Goal: Check status

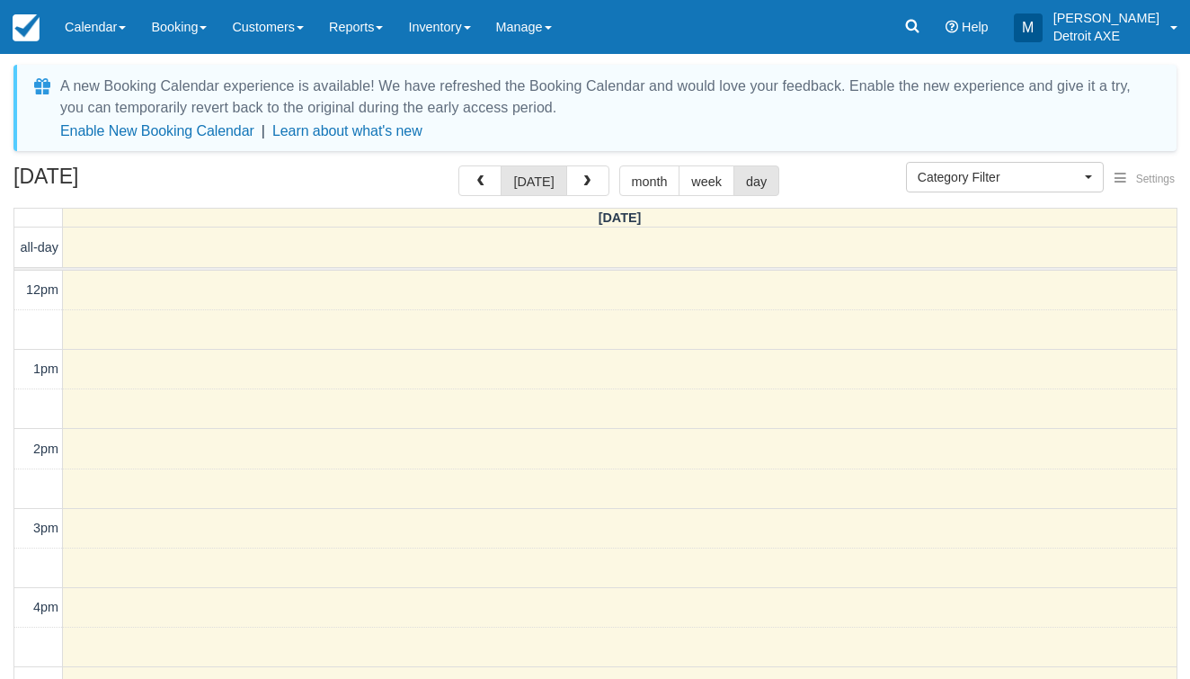
select select
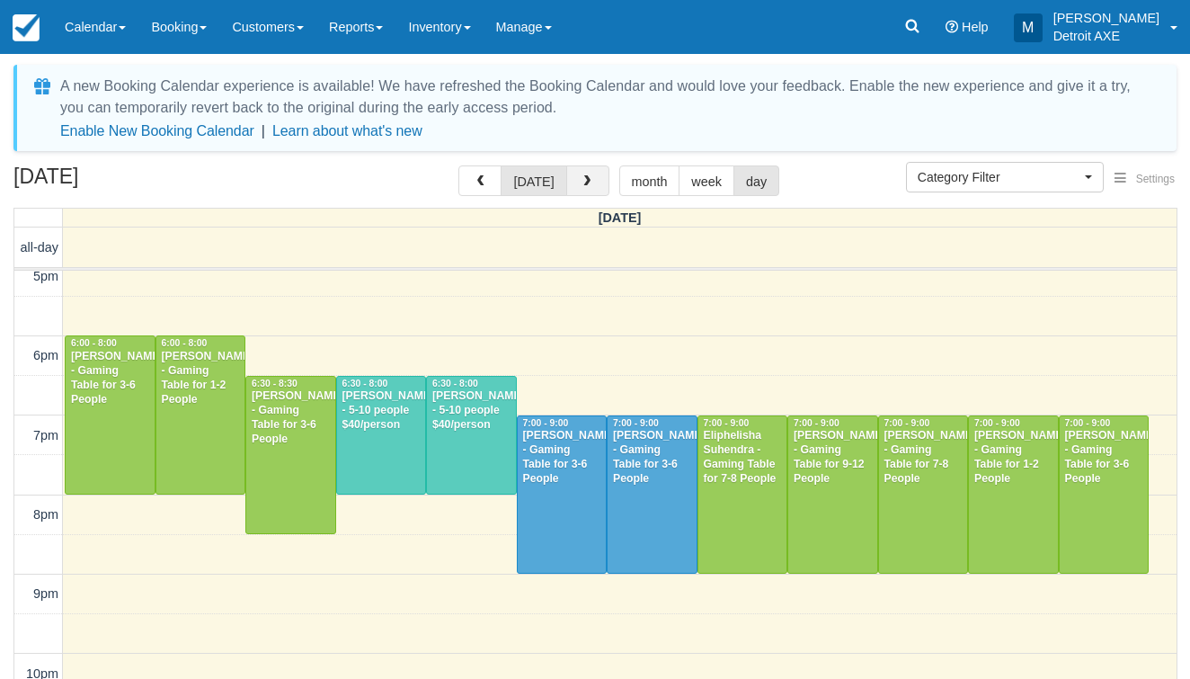
click at [591, 183] on button "button" at bounding box center [587, 180] width 43 height 31
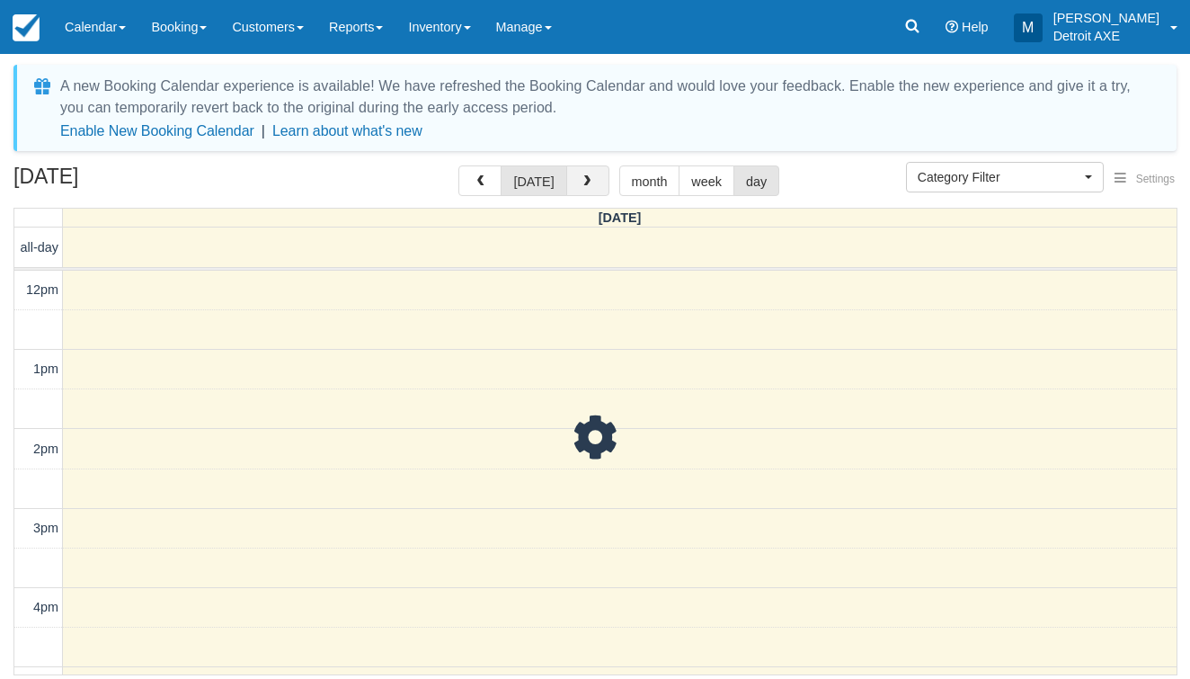
scroll to position [508, 0]
click at [591, 183] on button "button" at bounding box center [587, 180] width 43 height 31
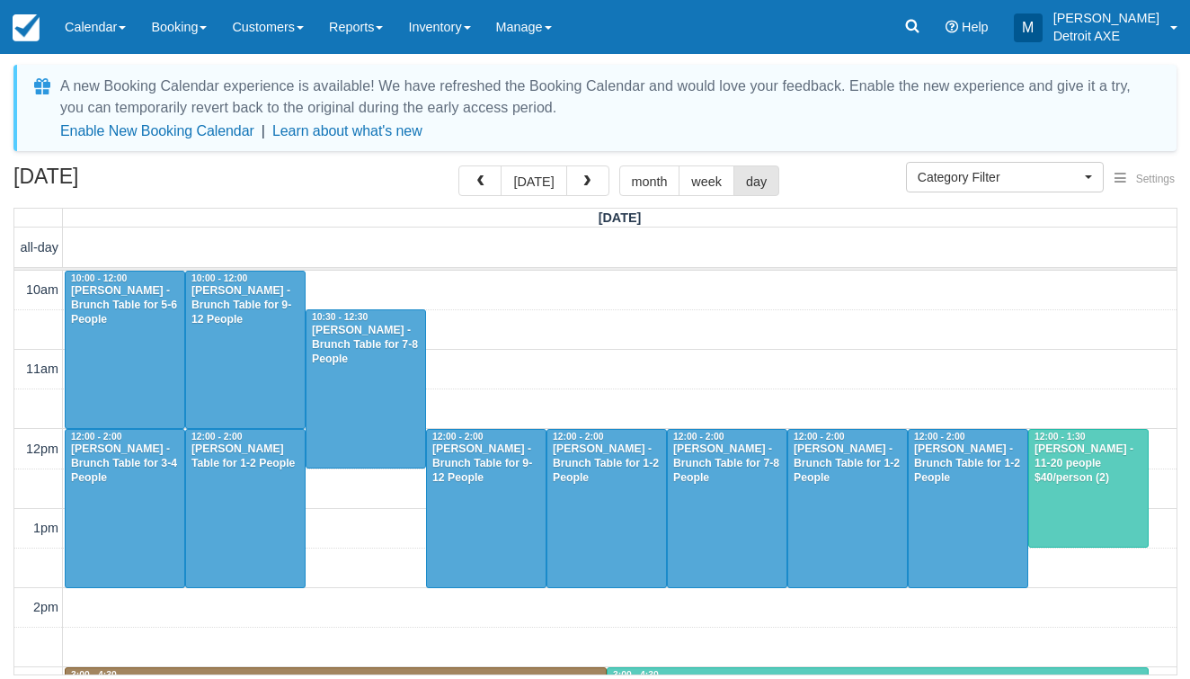
click at [591, 183] on button "button" at bounding box center [587, 180] width 43 height 31
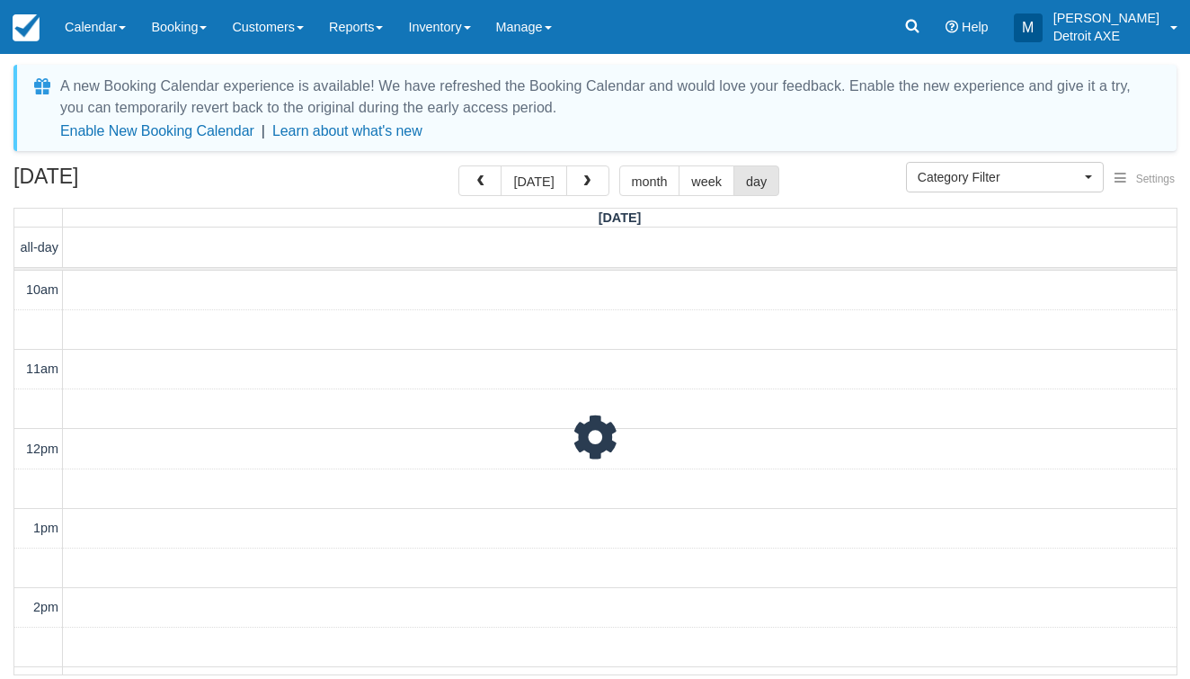
click at [591, 183] on button "button" at bounding box center [587, 180] width 43 height 31
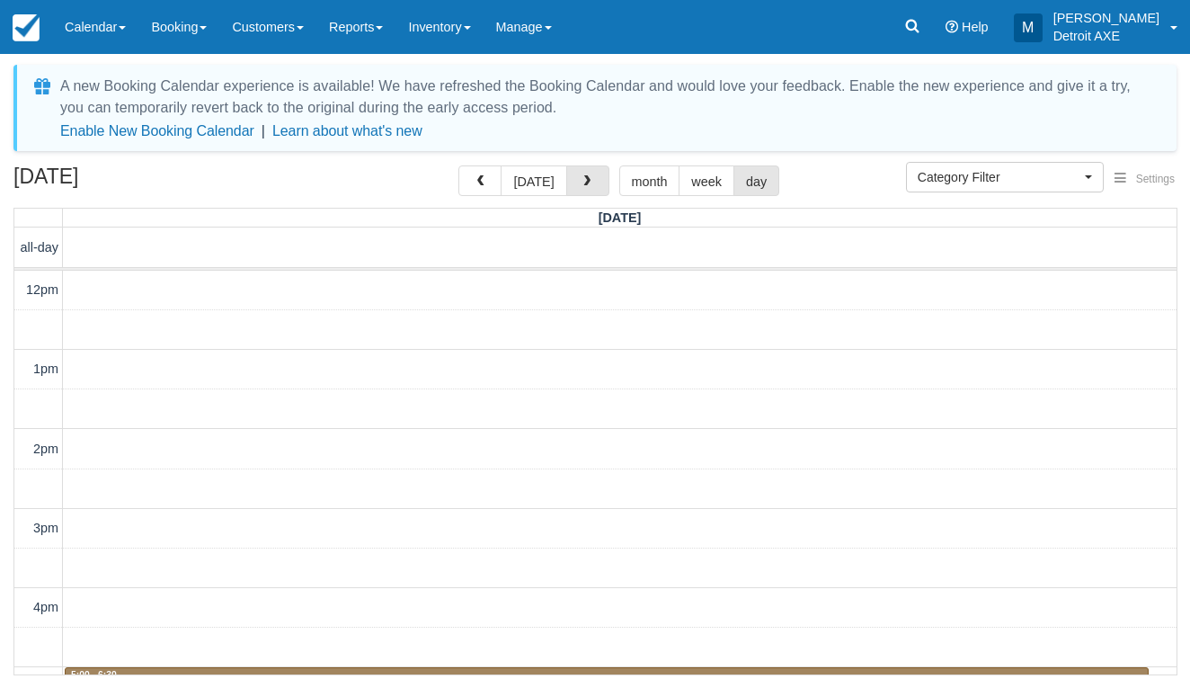
click at [591, 183] on button "button" at bounding box center [587, 180] width 43 height 31
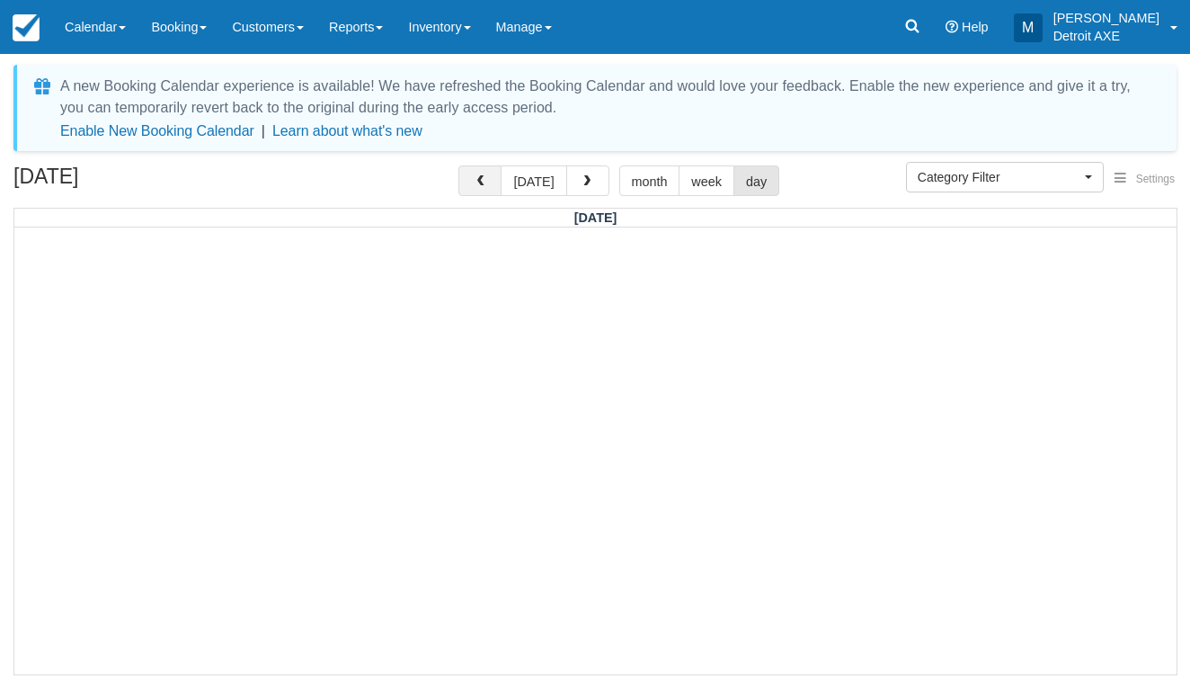
click at [476, 187] on button "button" at bounding box center [479, 180] width 43 height 31
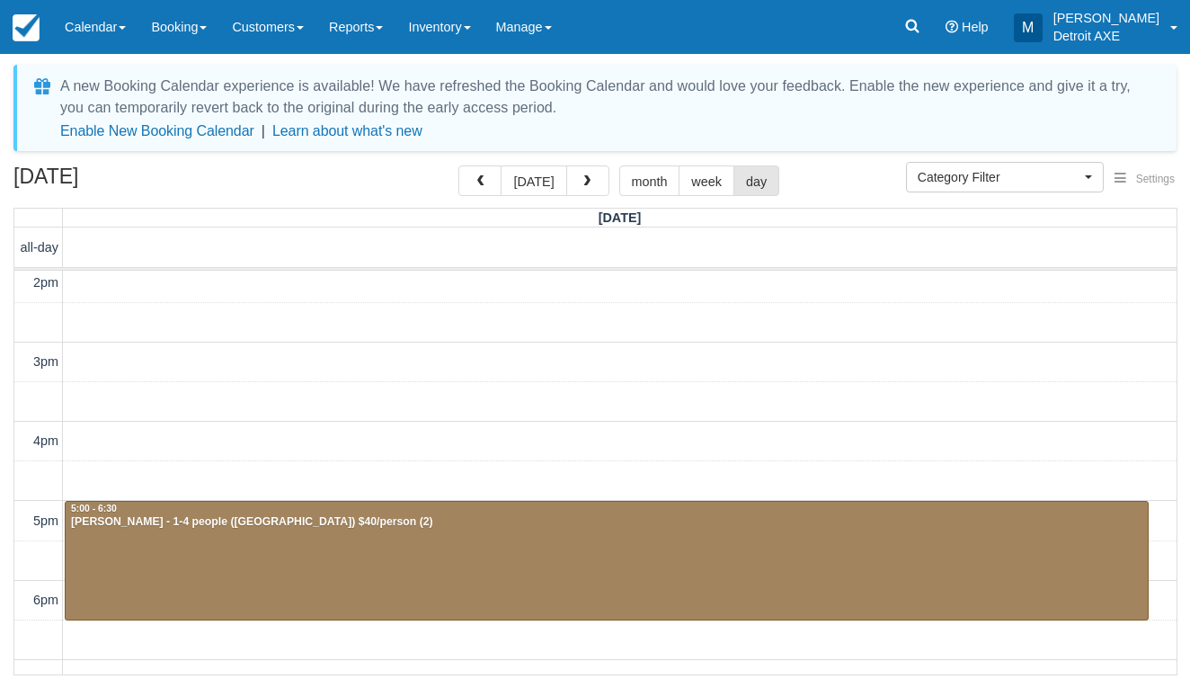
scroll to position [168, 0]
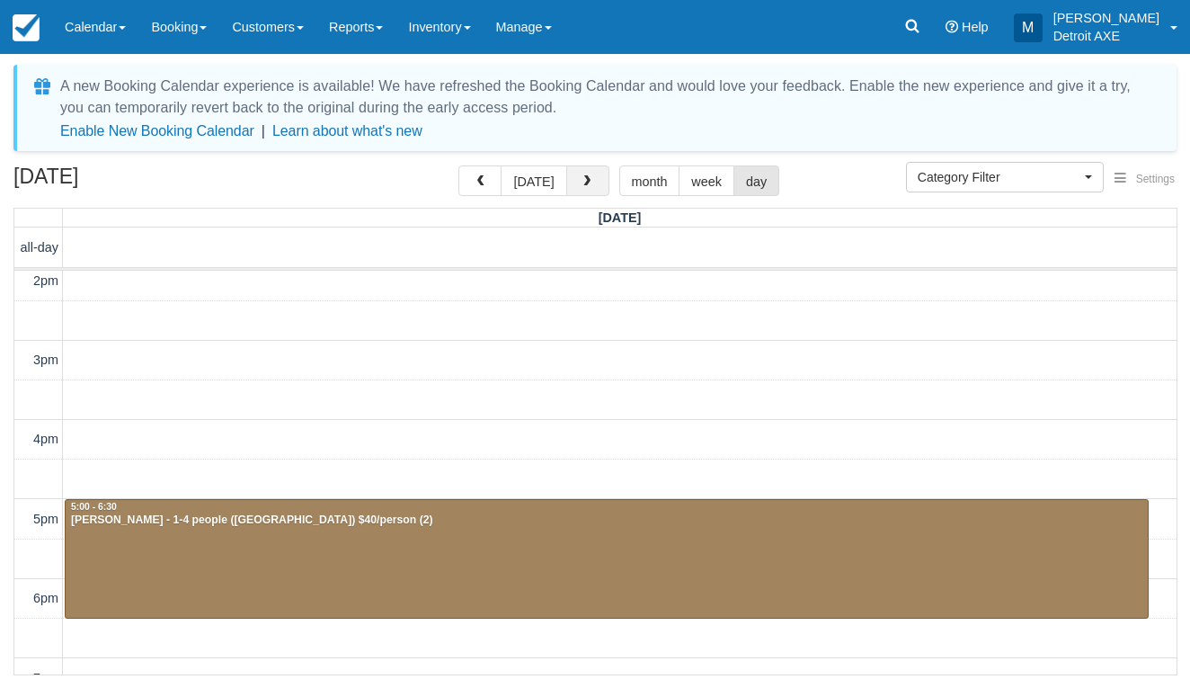
click at [592, 170] on button "button" at bounding box center [587, 180] width 43 height 31
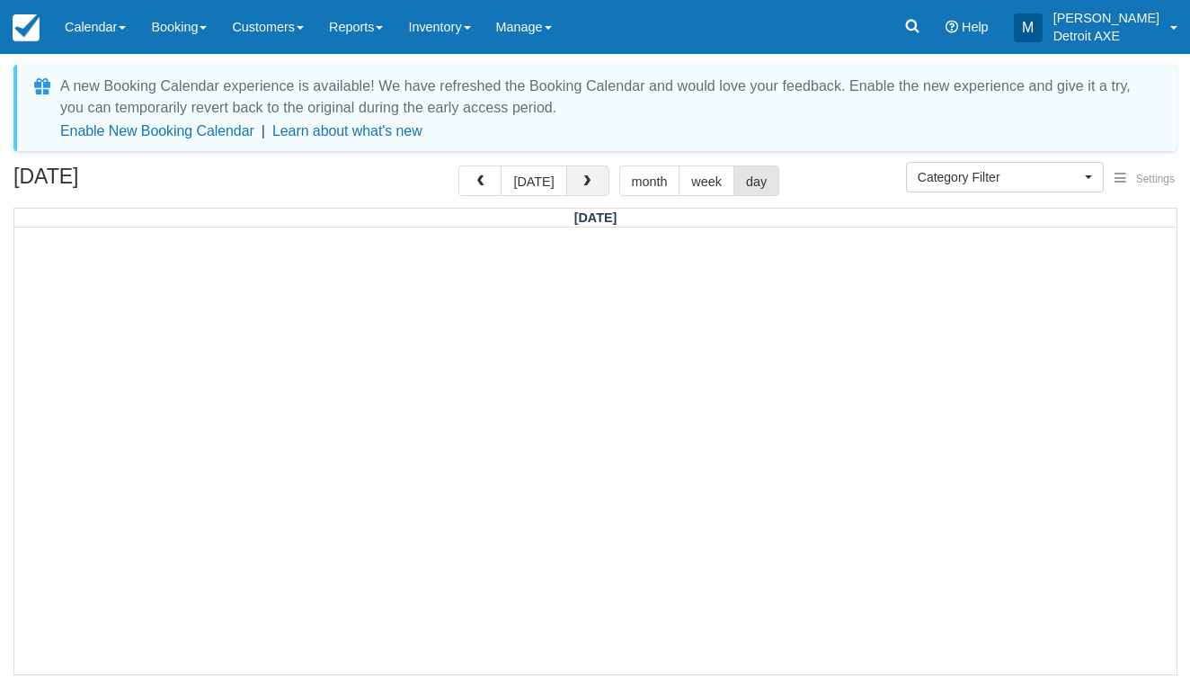
click at [592, 171] on button "button" at bounding box center [587, 180] width 43 height 31
click at [592, 165] on button "button" at bounding box center [587, 180] width 43 height 31
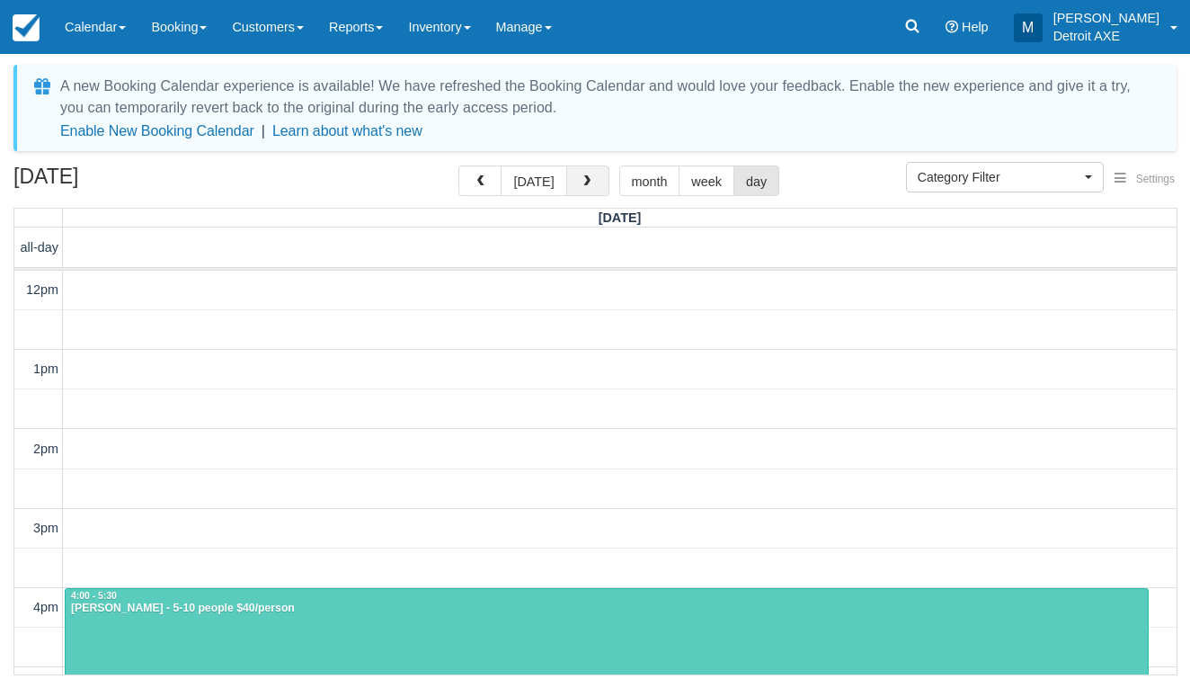
click at [594, 172] on button "button" at bounding box center [587, 180] width 43 height 31
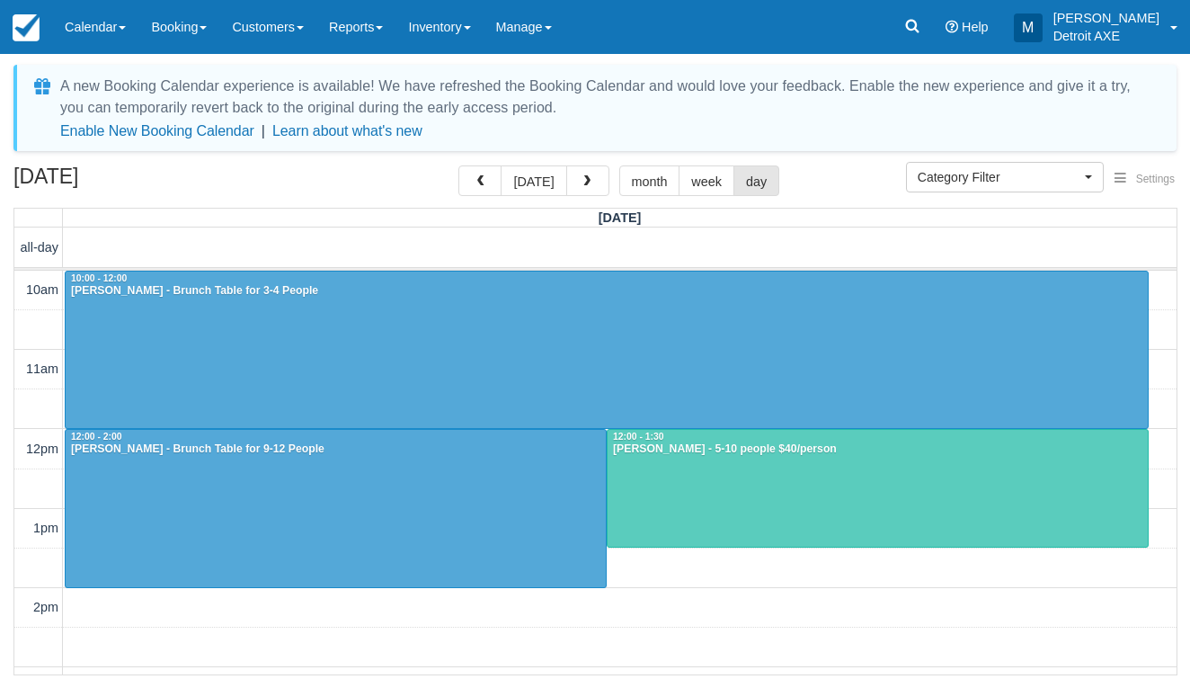
click at [594, 168] on button "button" at bounding box center [587, 180] width 43 height 31
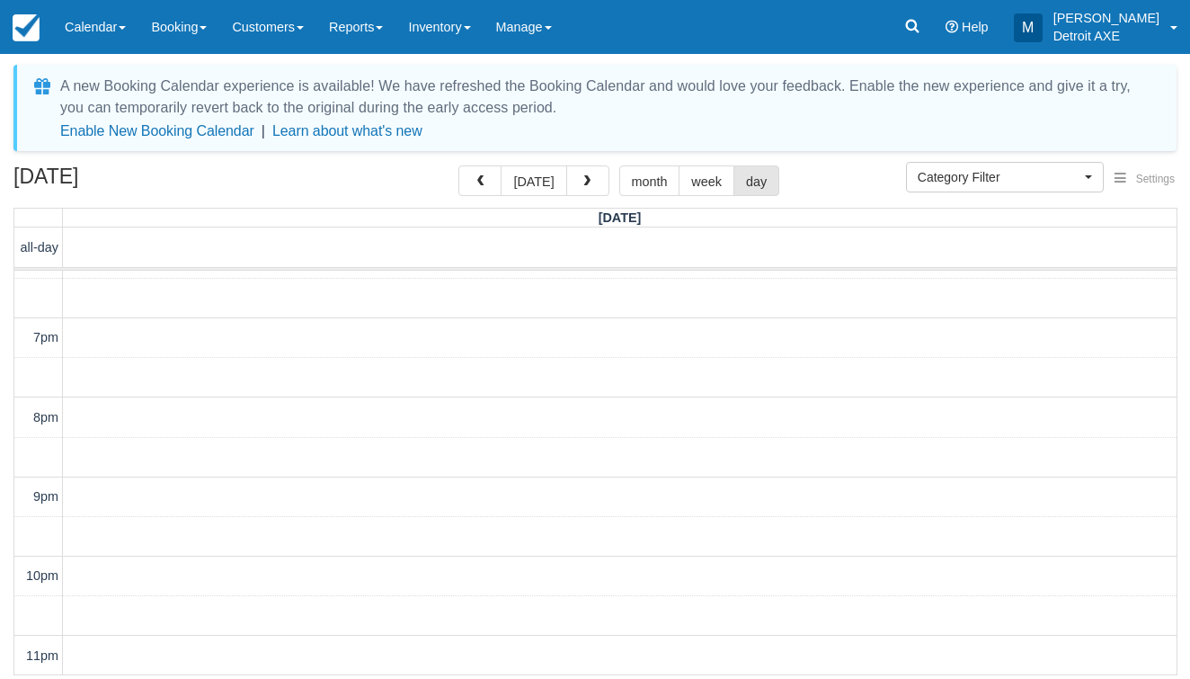
scroll to position [667, 0]
click at [594, 168] on button "button" at bounding box center [587, 180] width 43 height 31
click at [594, 169] on button "button" at bounding box center [587, 180] width 43 height 31
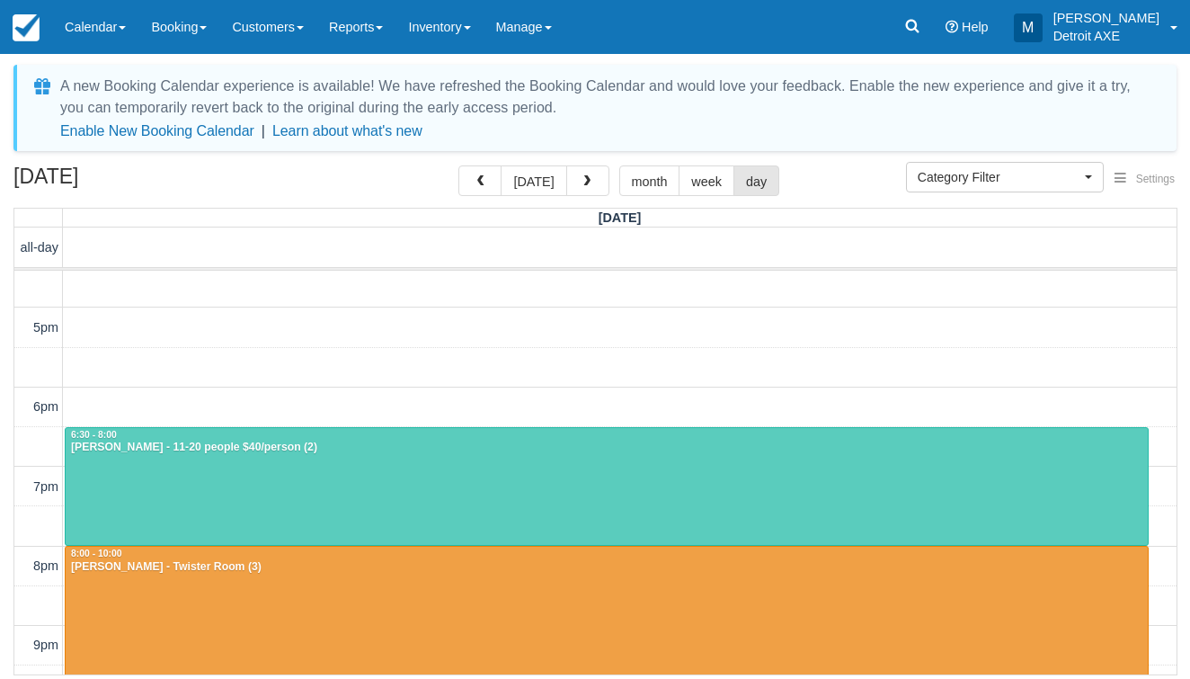
scroll to position [362, 0]
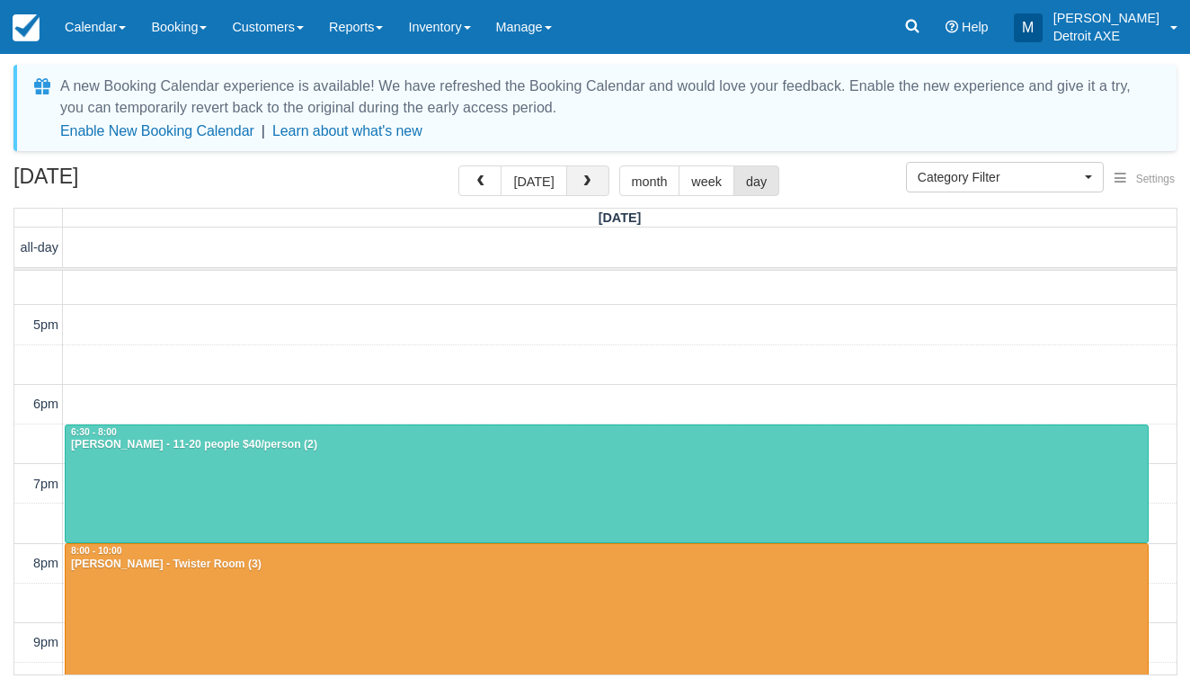
click at [576, 191] on button "button" at bounding box center [587, 180] width 43 height 31
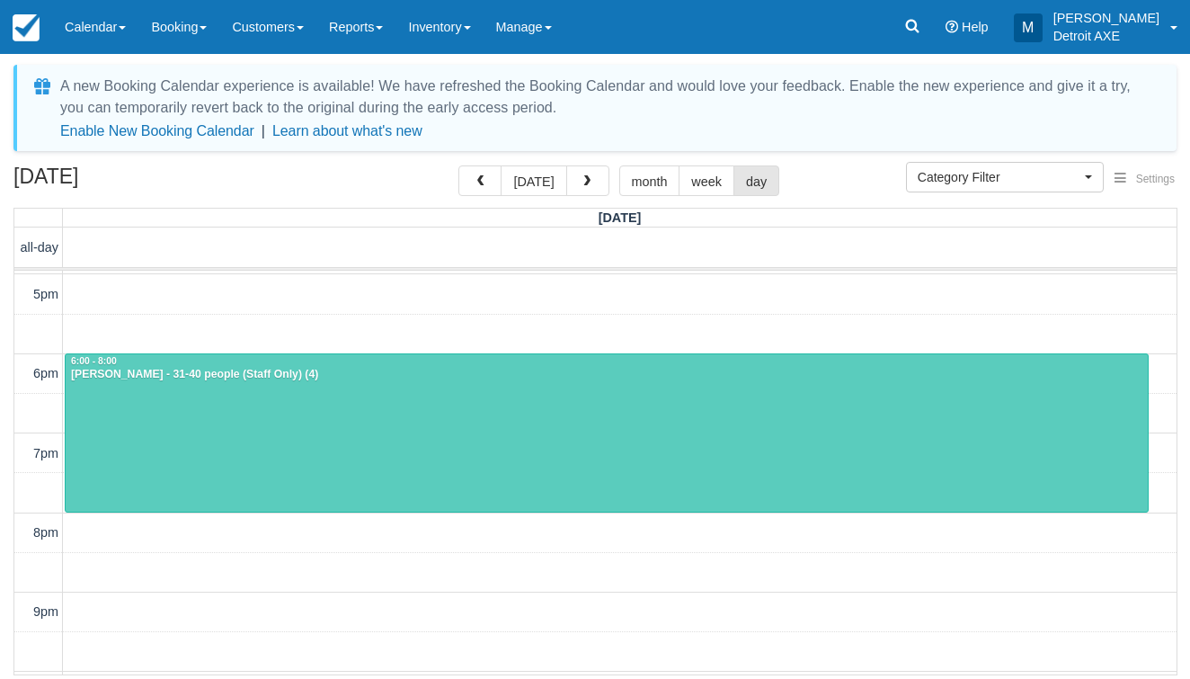
scroll to position [395, 0]
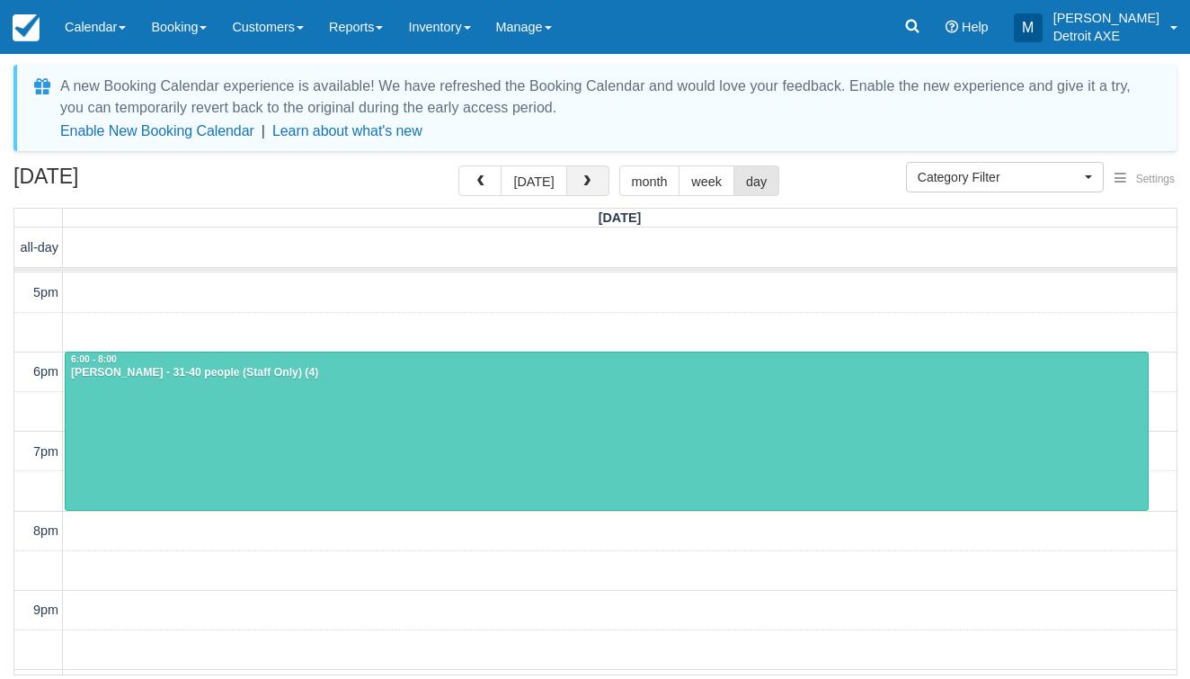
click at [581, 182] on span "button" at bounding box center [587, 181] width 13 height 13
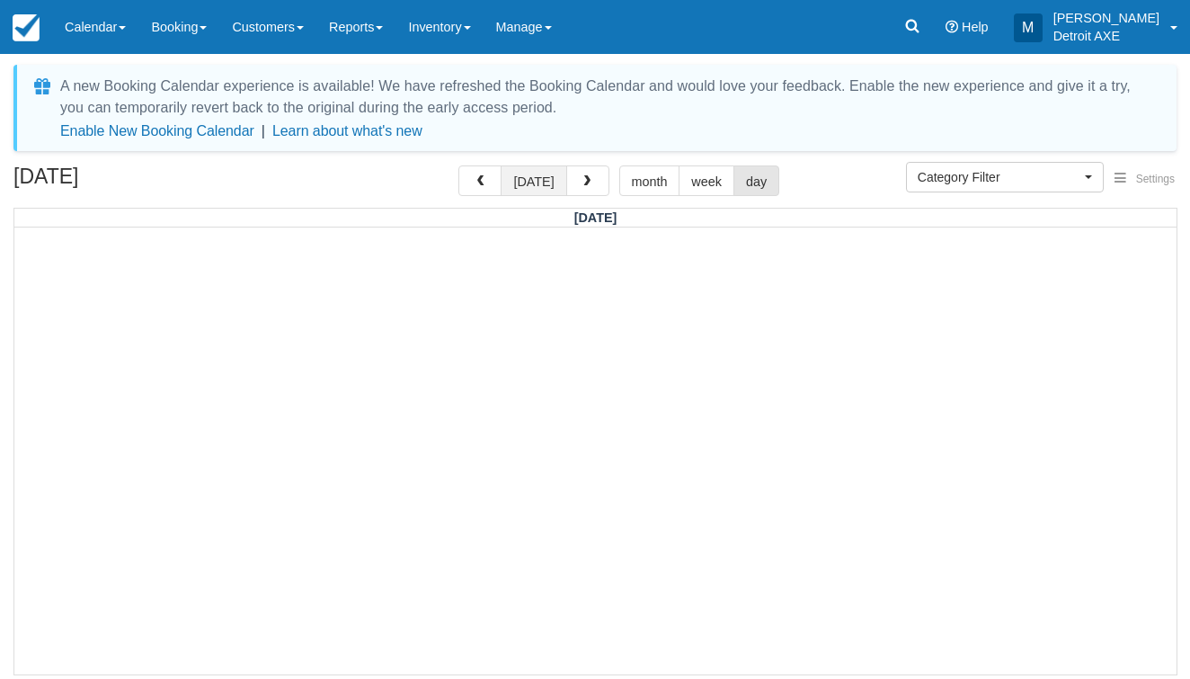
click at [538, 177] on button "today" at bounding box center [534, 180] width 66 height 31
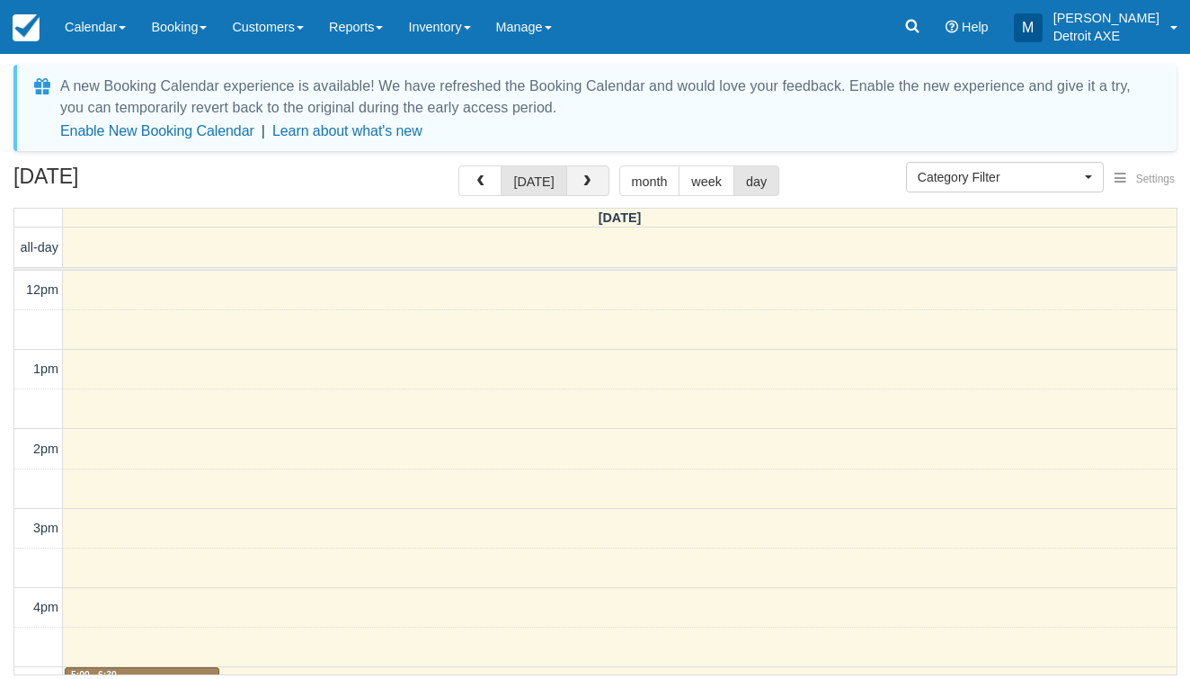
scroll to position [508, 0]
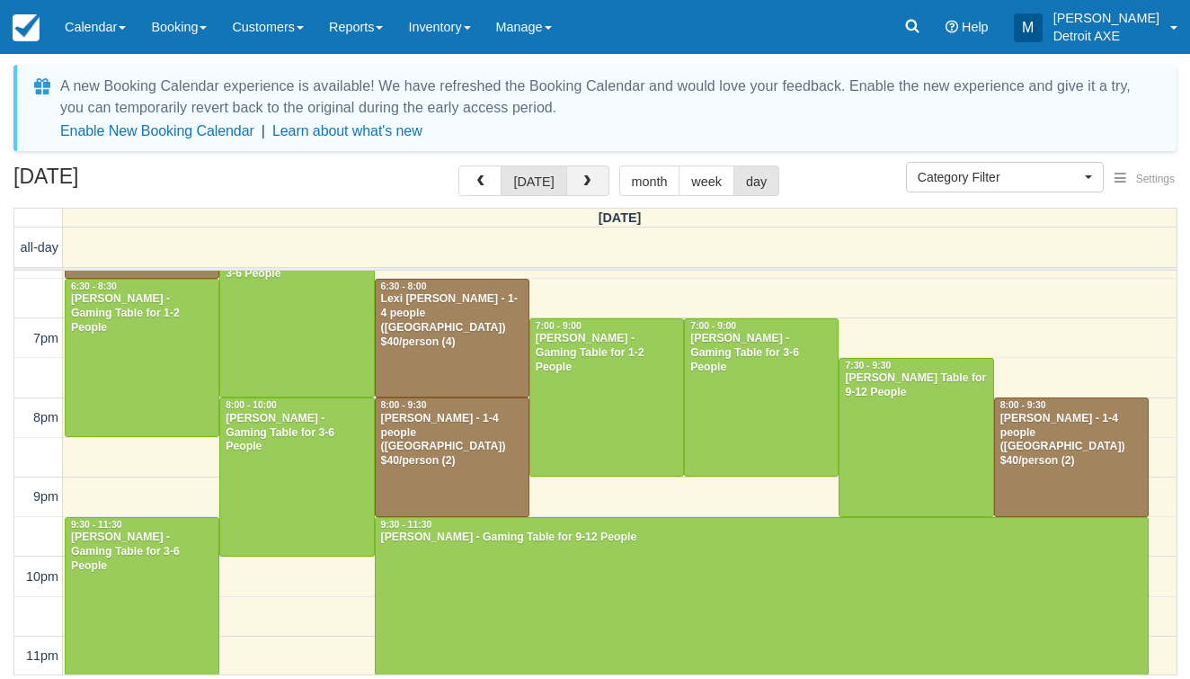
click at [583, 181] on span "button" at bounding box center [587, 181] width 13 height 13
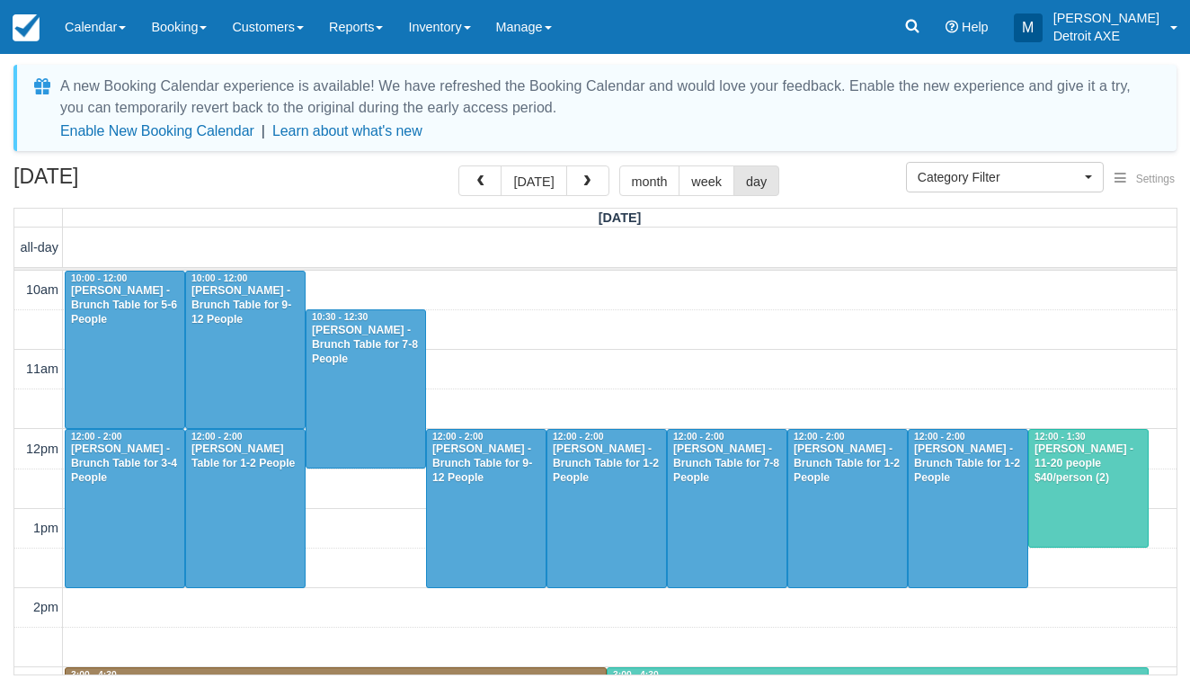
scroll to position [508, 0]
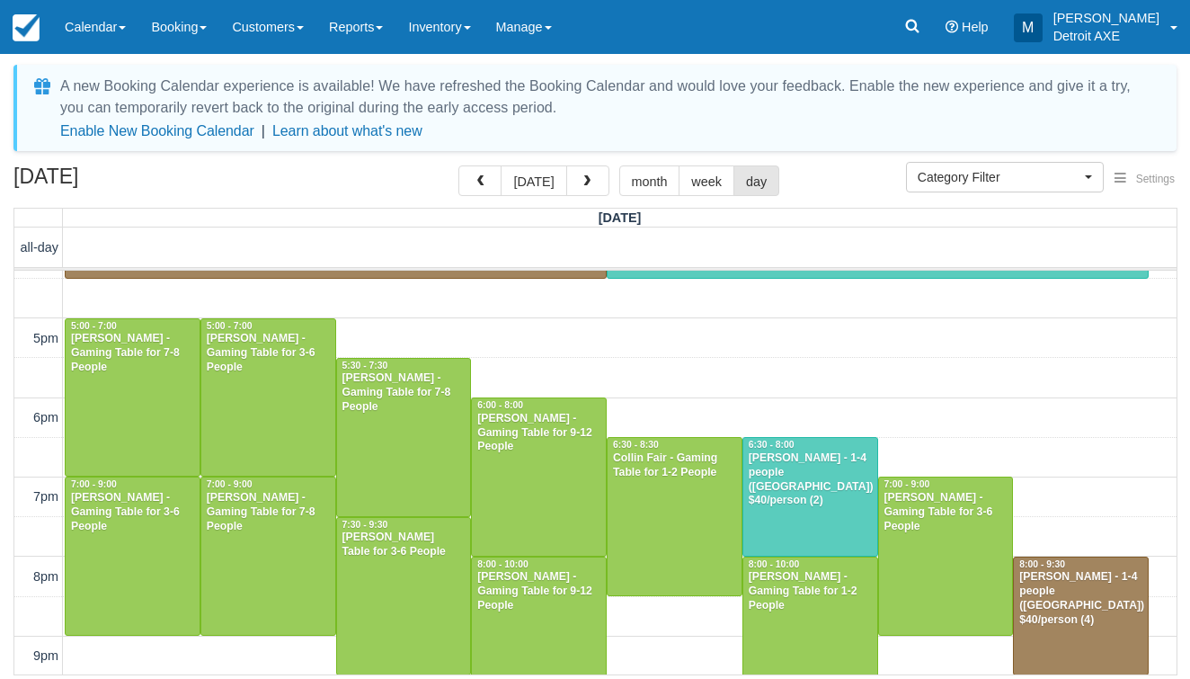
click at [805, 462] on div "Jamon martin - 1-4 people (Shared Arena) $40/person (2)" at bounding box center [810, 480] width 125 height 58
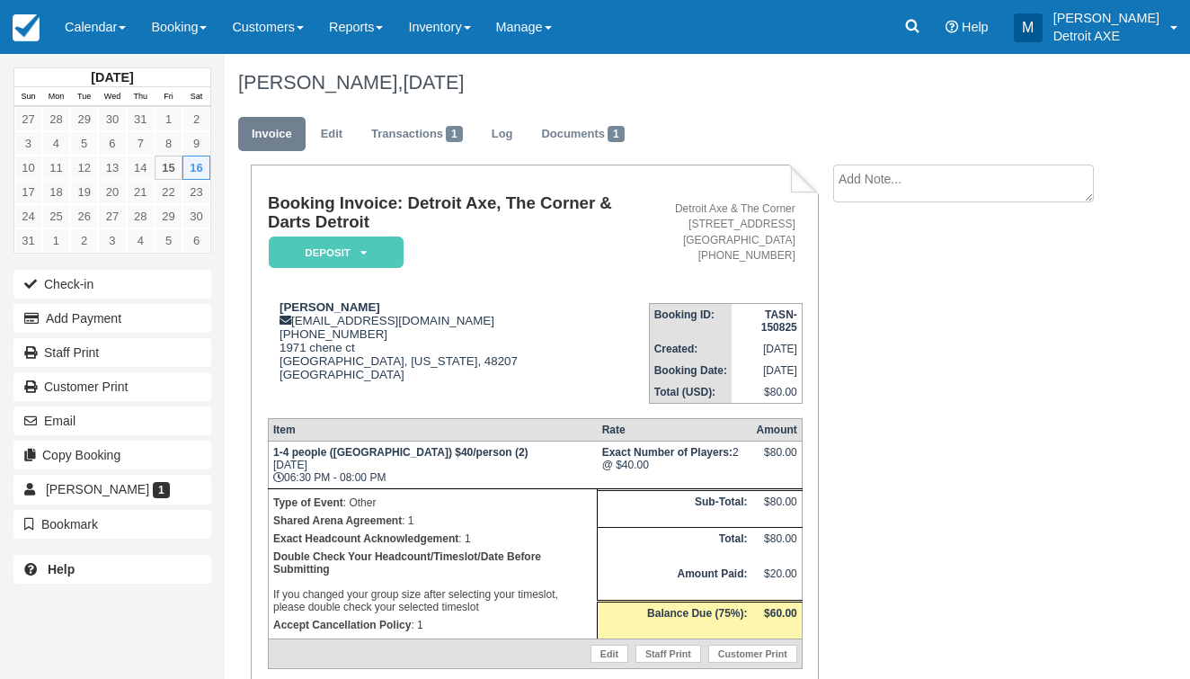
click at [338, 253] on em "Deposit" at bounding box center [336, 251] width 135 height 31
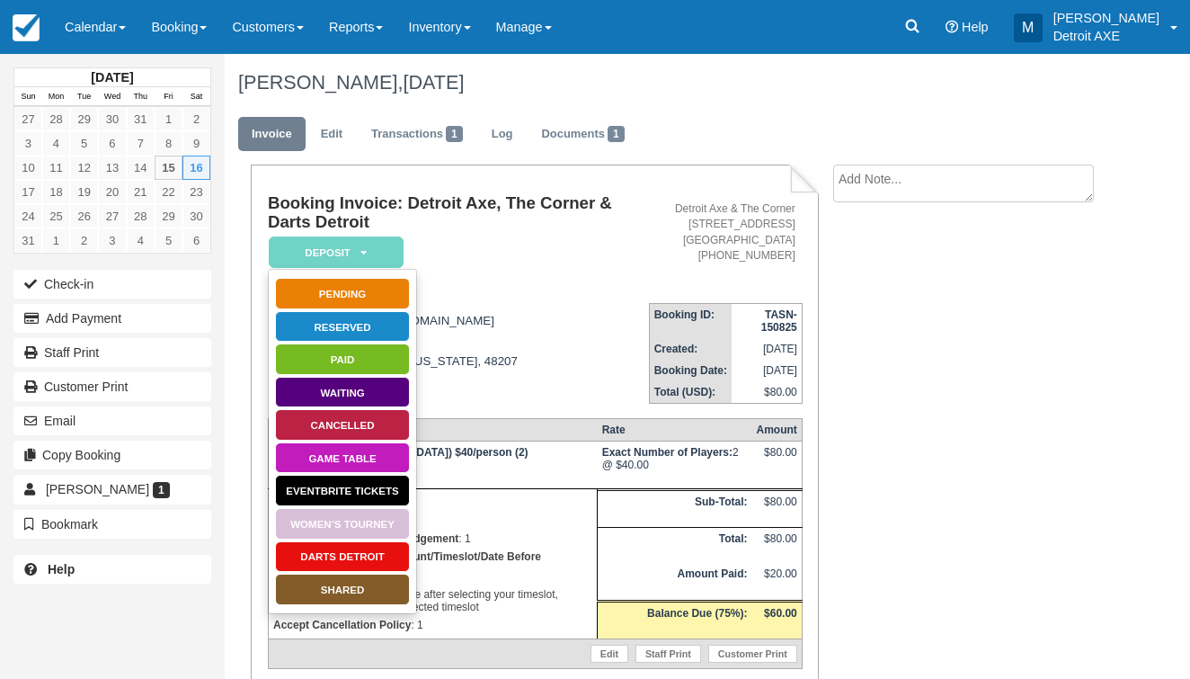
click at [336, 575] on link "SHARED" at bounding box center [342, 589] width 135 height 31
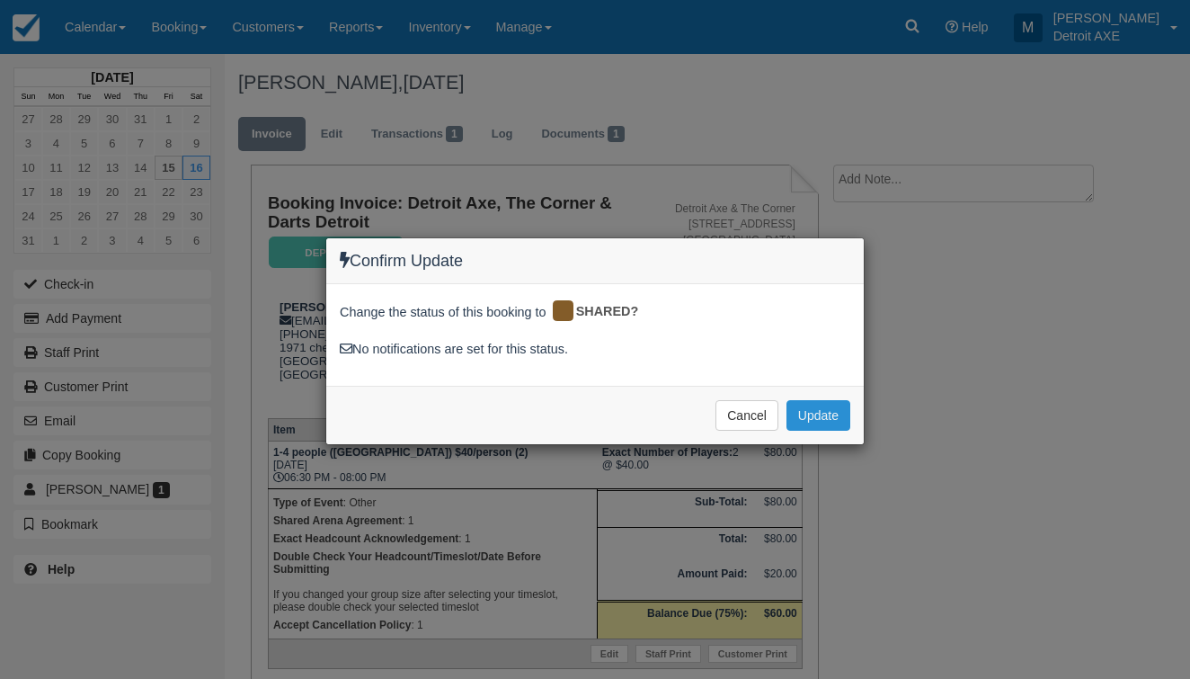
click at [794, 426] on button "Update" at bounding box center [819, 415] width 64 height 31
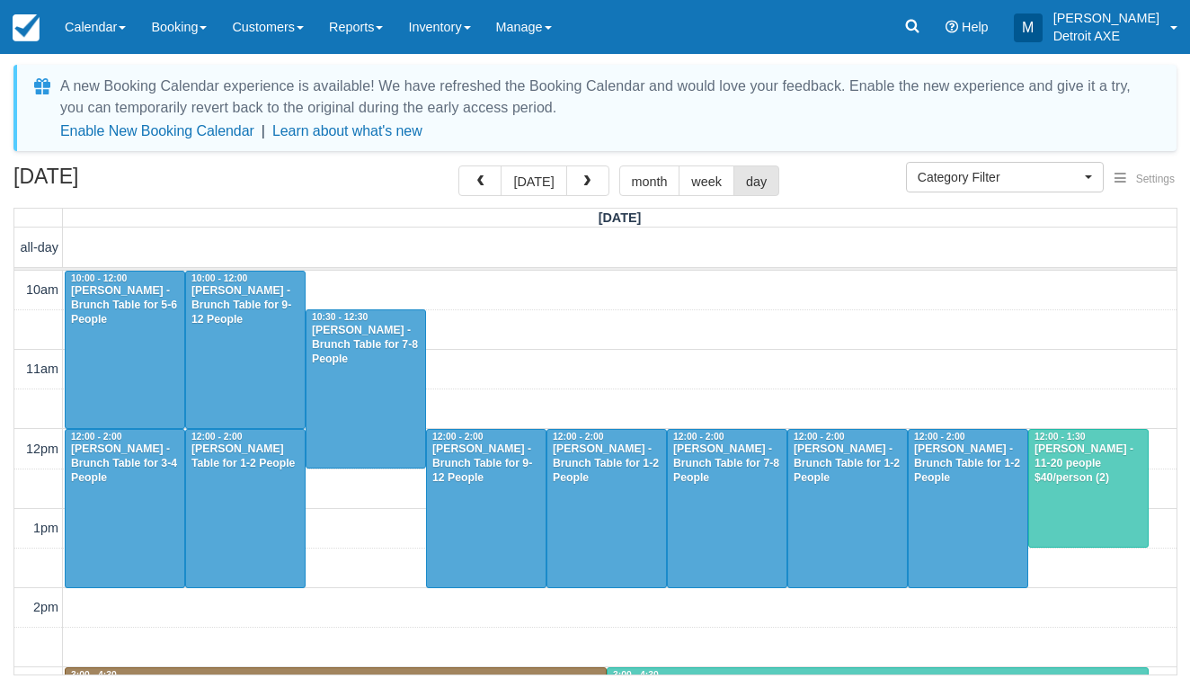
select select
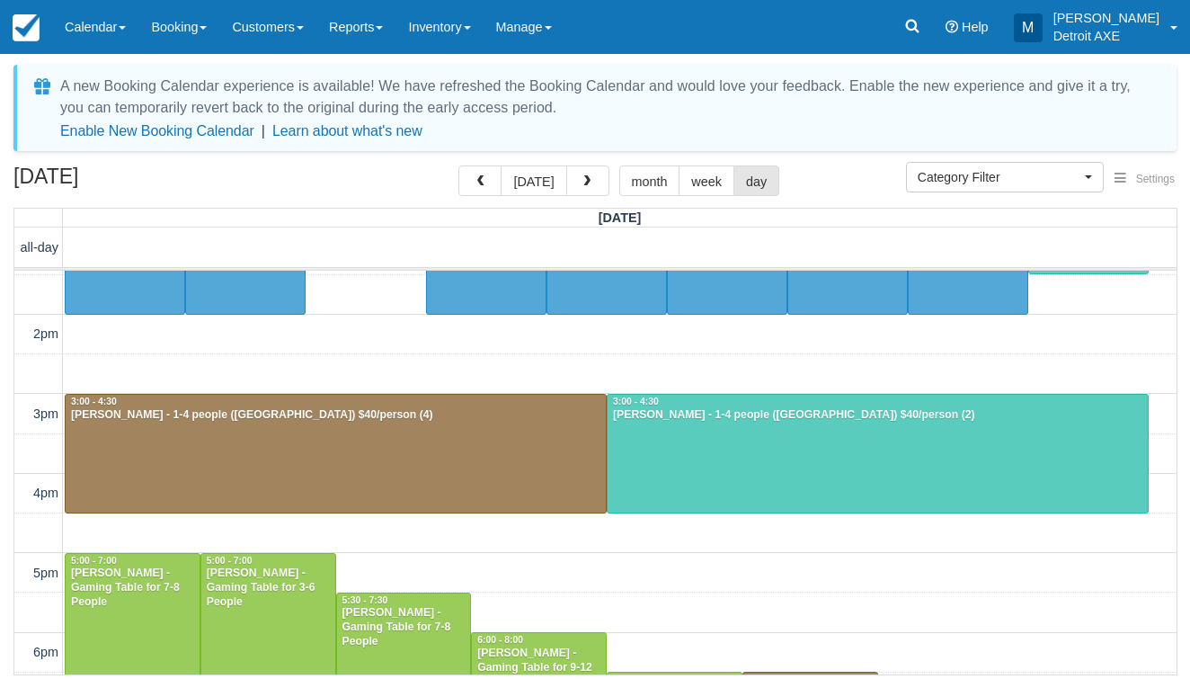
scroll to position [269, 0]
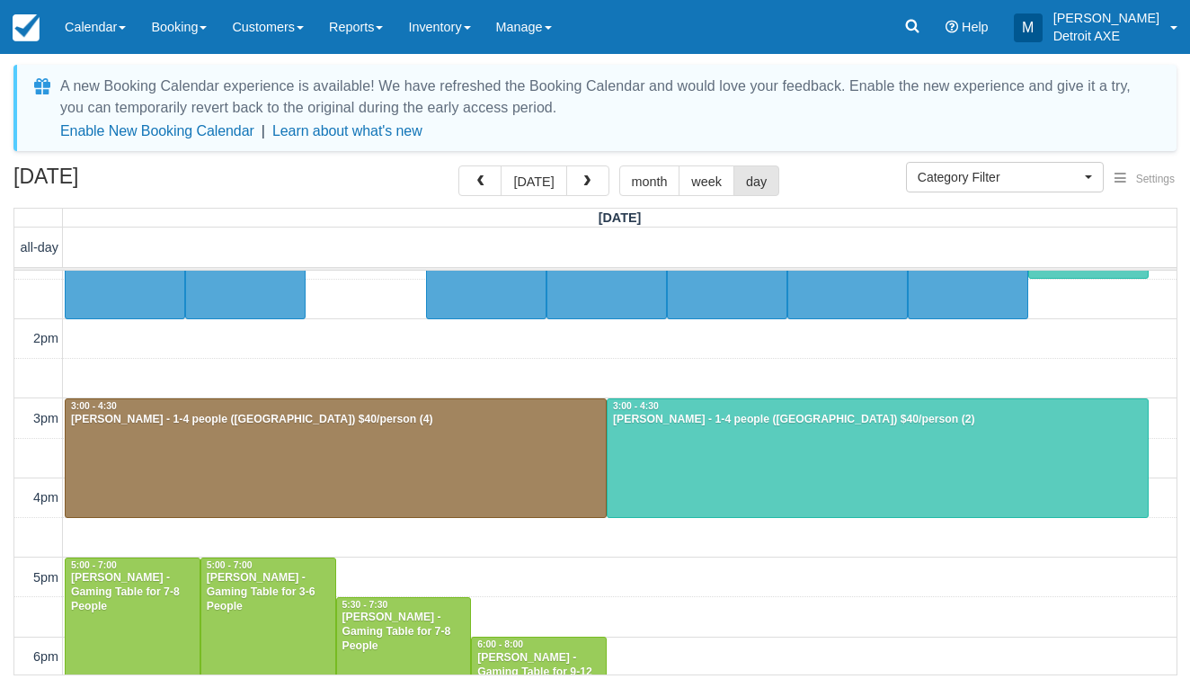
click at [665, 444] on div at bounding box center [878, 458] width 540 height 118
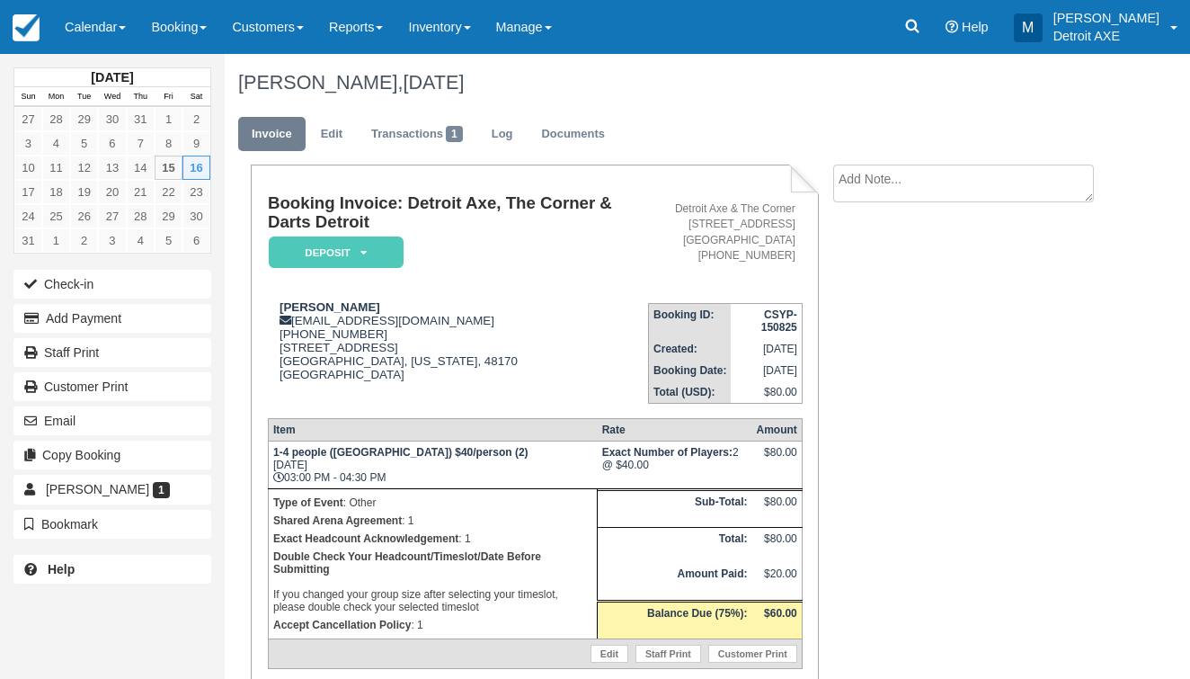
click at [349, 236] on em "Deposit" at bounding box center [336, 251] width 135 height 31
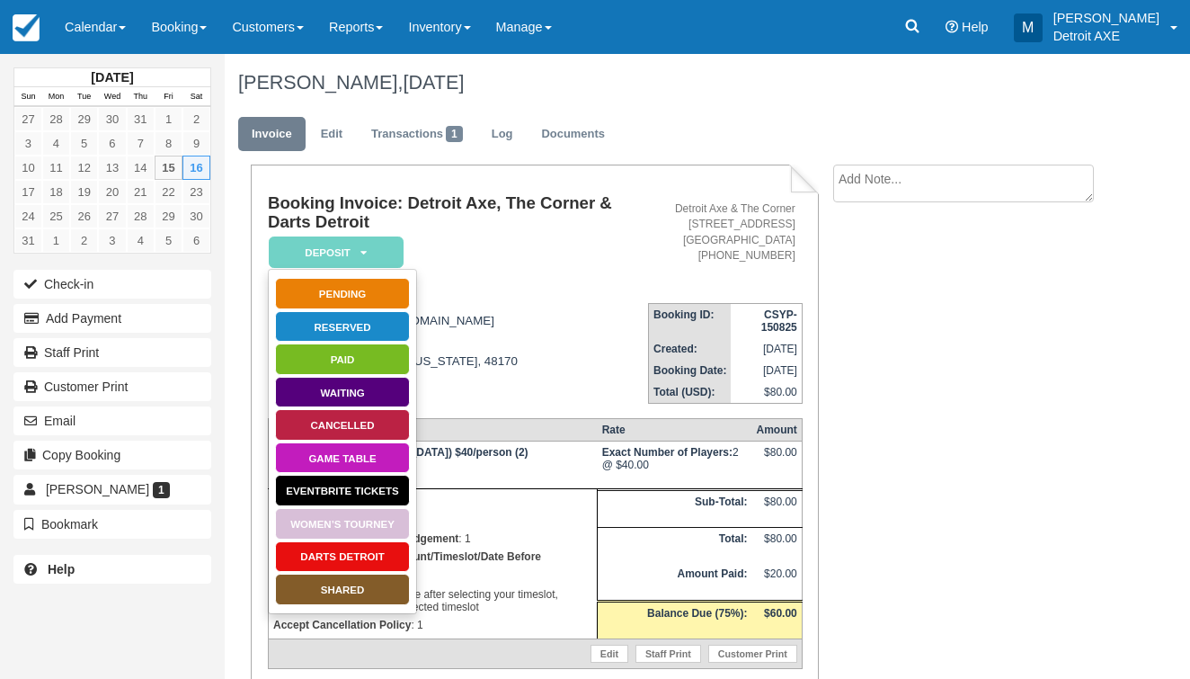
click at [307, 591] on link "SHARED" at bounding box center [342, 589] width 135 height 31
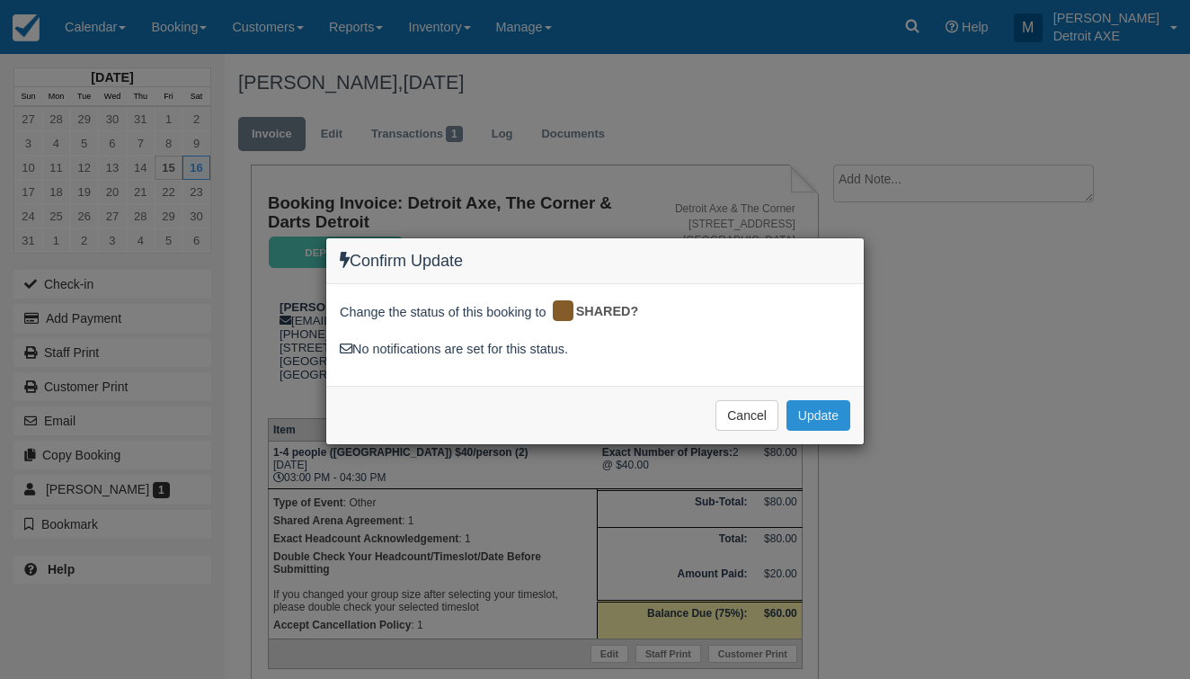
click at [801, 422] on button "Update" at bounding box center [819, 415] width 64 height 31
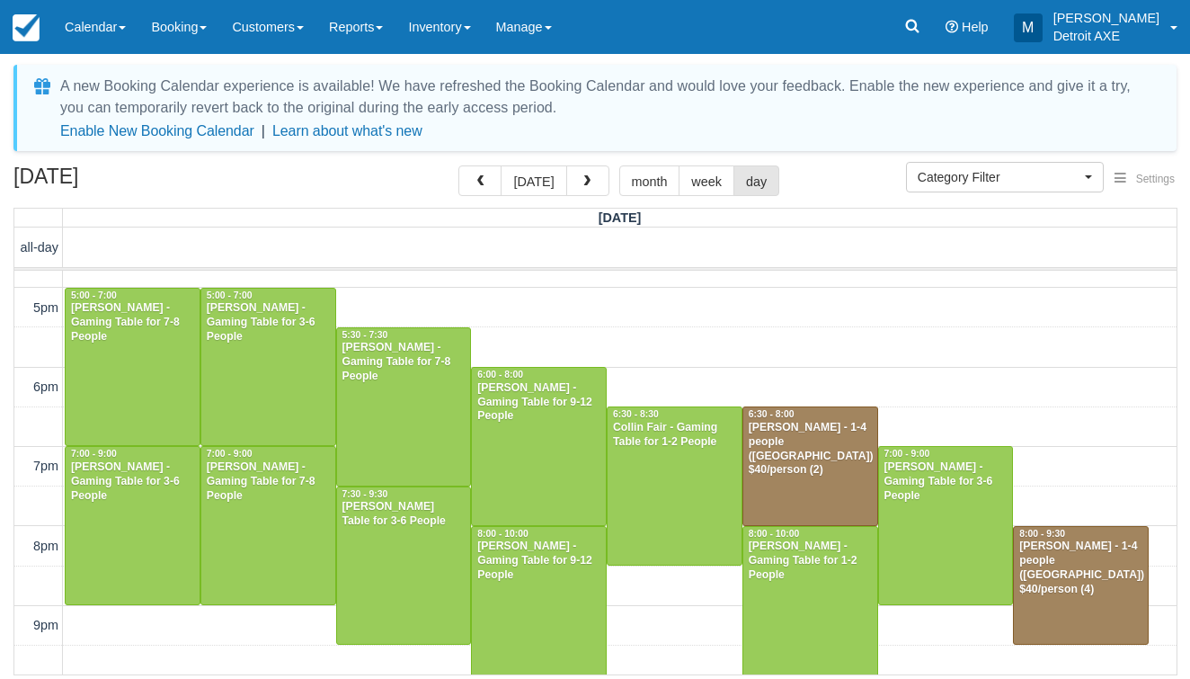
scroll to position [555, 0]
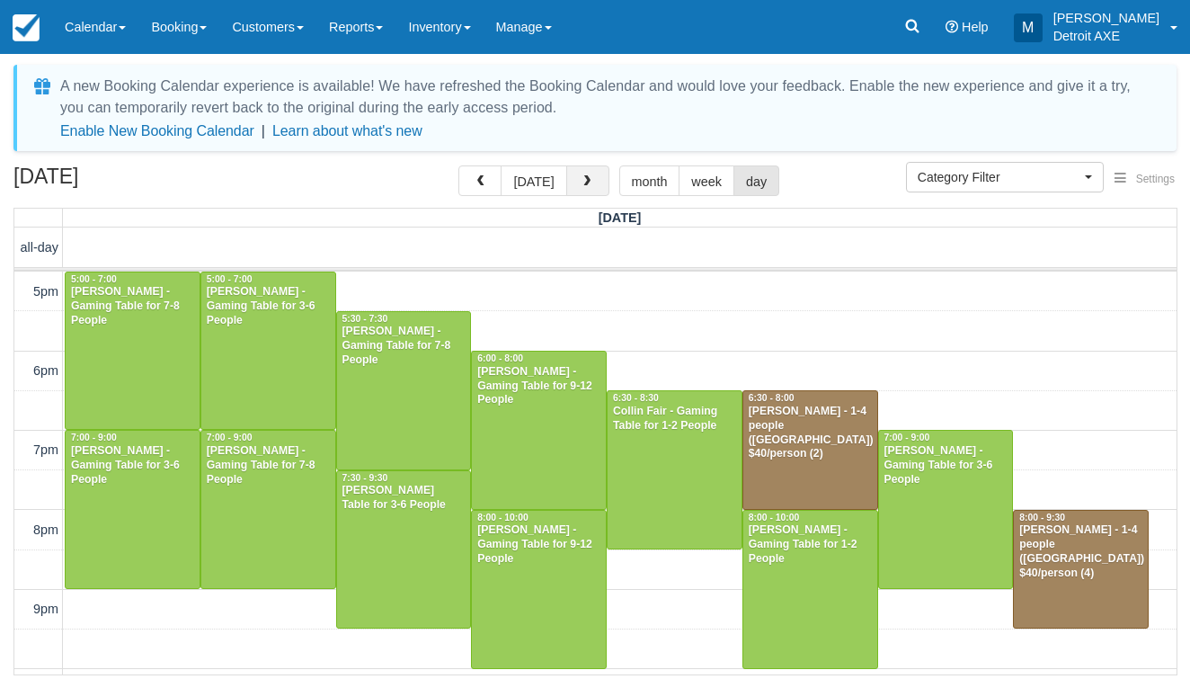
click at [603, 182] on button "button" at bounding box center [587, 180] width 43 height 31
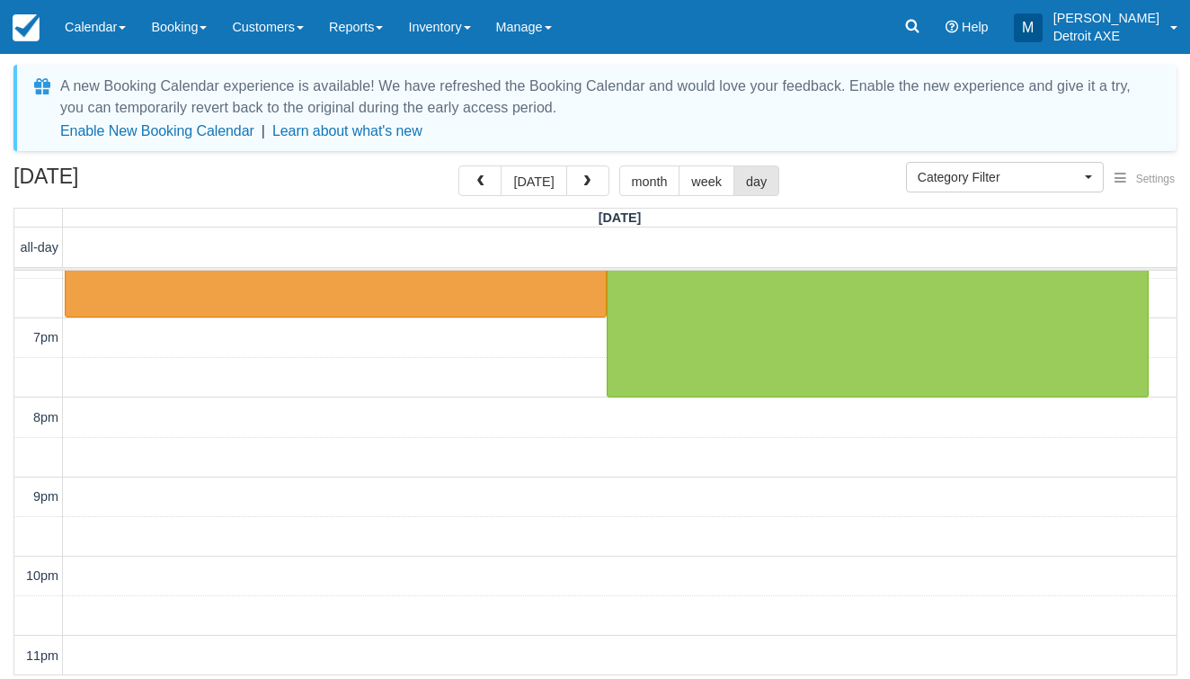
scroll to position [667, 0]
click at [596, 179] on button "button" at bounding box center [587, 180] width 43 height 31
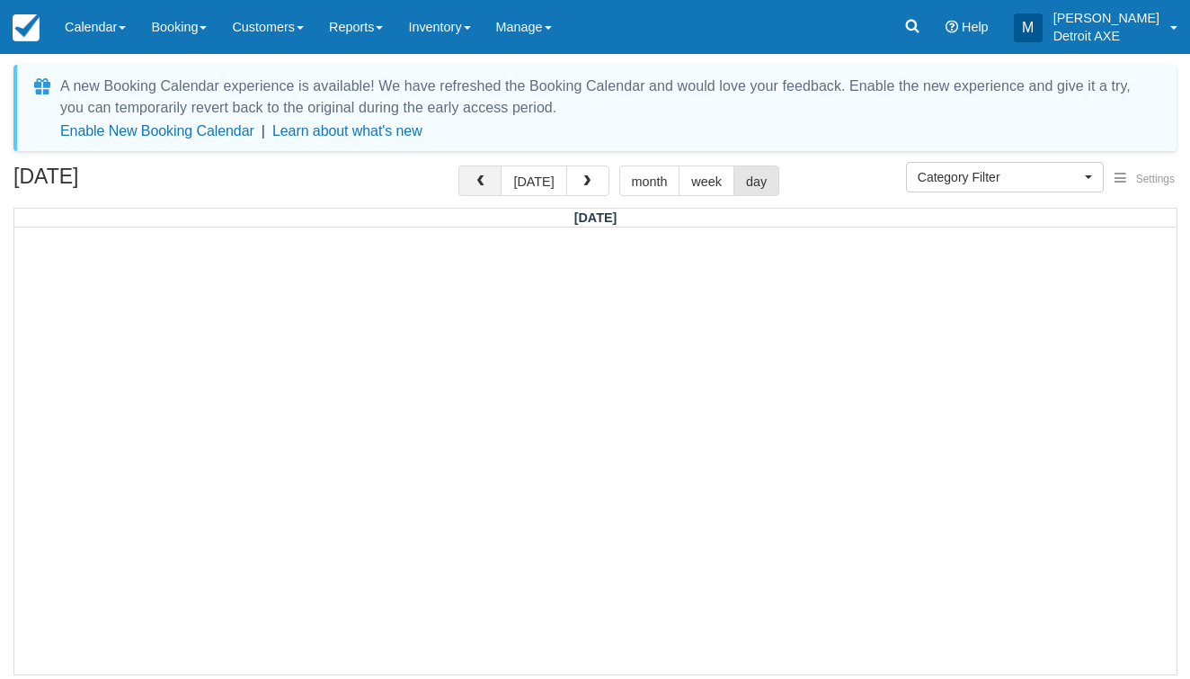
click at [476, 178] on span "button" at bounding box center [480, 181] width 13 height 13
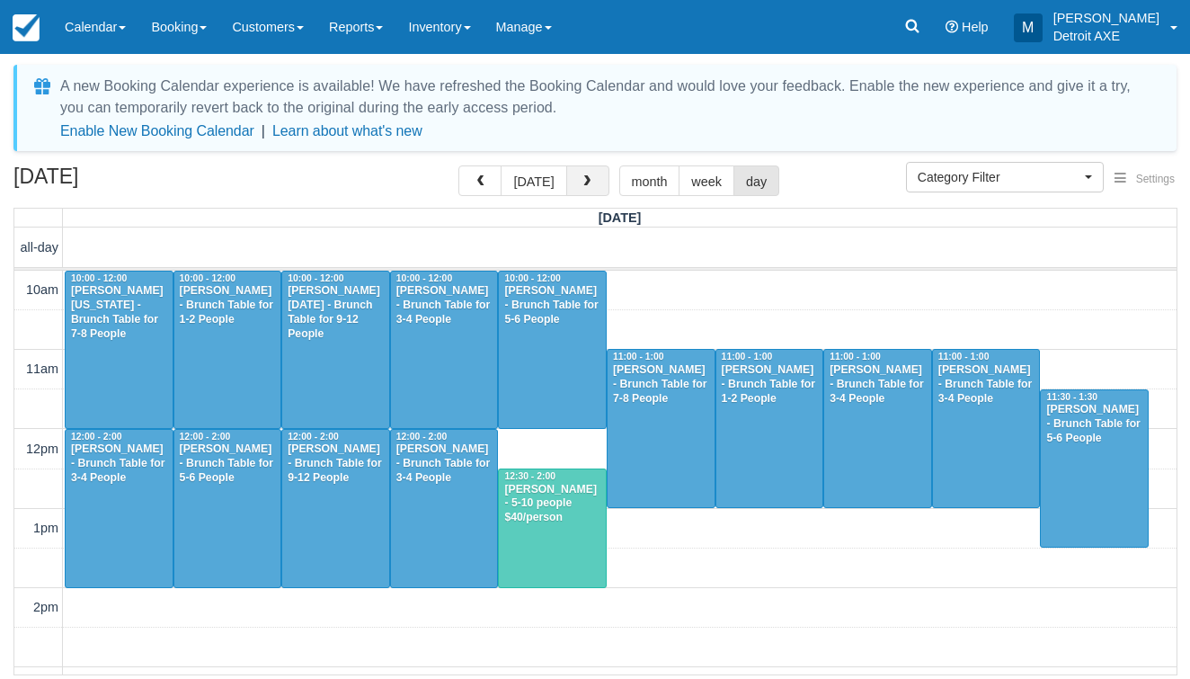
click at [581, 183] on span "button" at bounding box center [587, 181] width 13 height 13
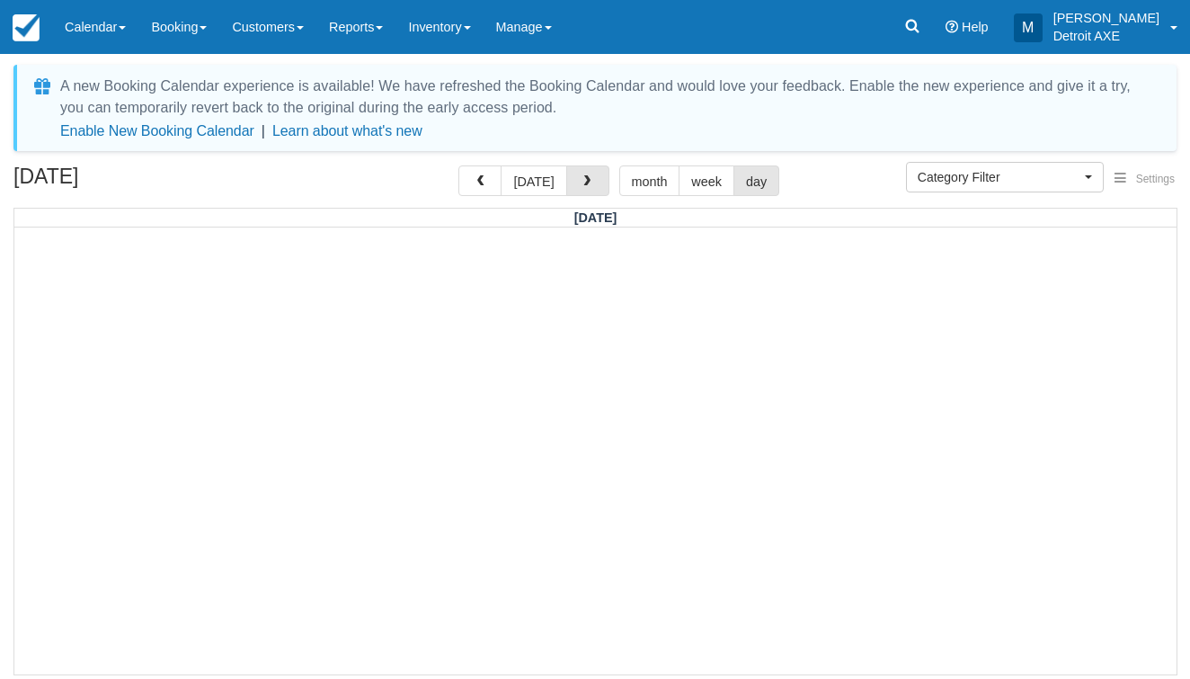
click at [581, 183] on span "button" at bounding box center [587, 181] width 13 height 13
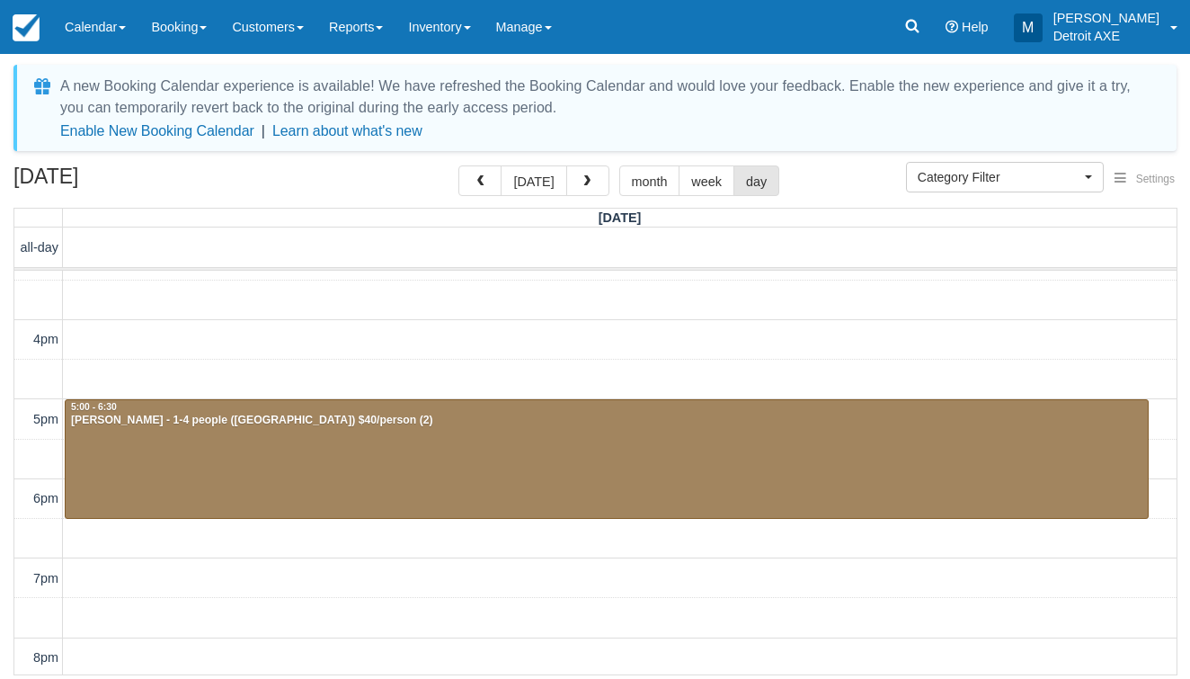
scroll to position [285, 0]
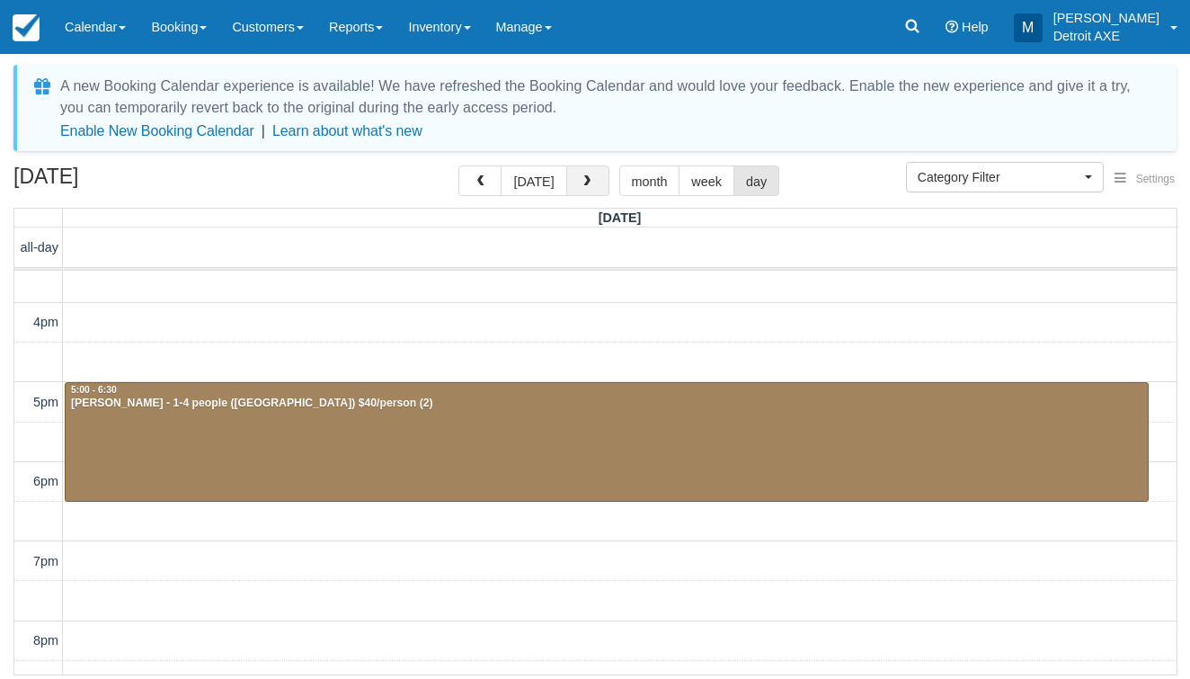
click at [573, 182] on button "button" at bounding box center [587, 180] width 43 height 31
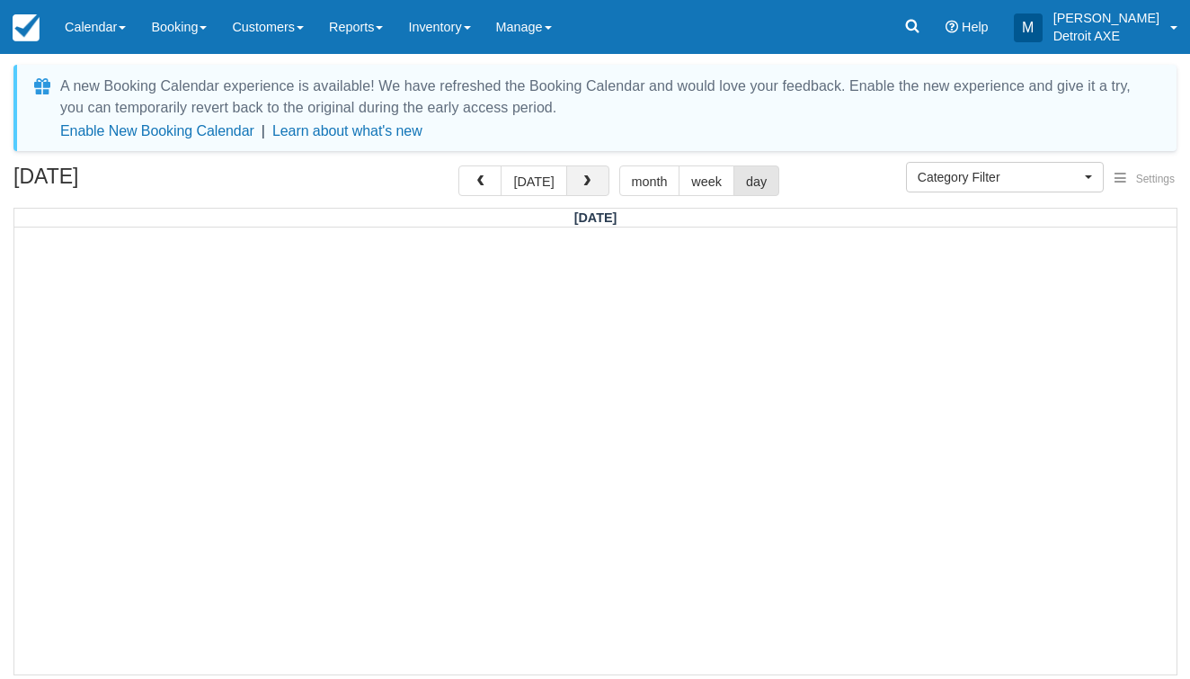
click at [573, 182] on button "button" at bounding box center [587, 180] width 43 height 31
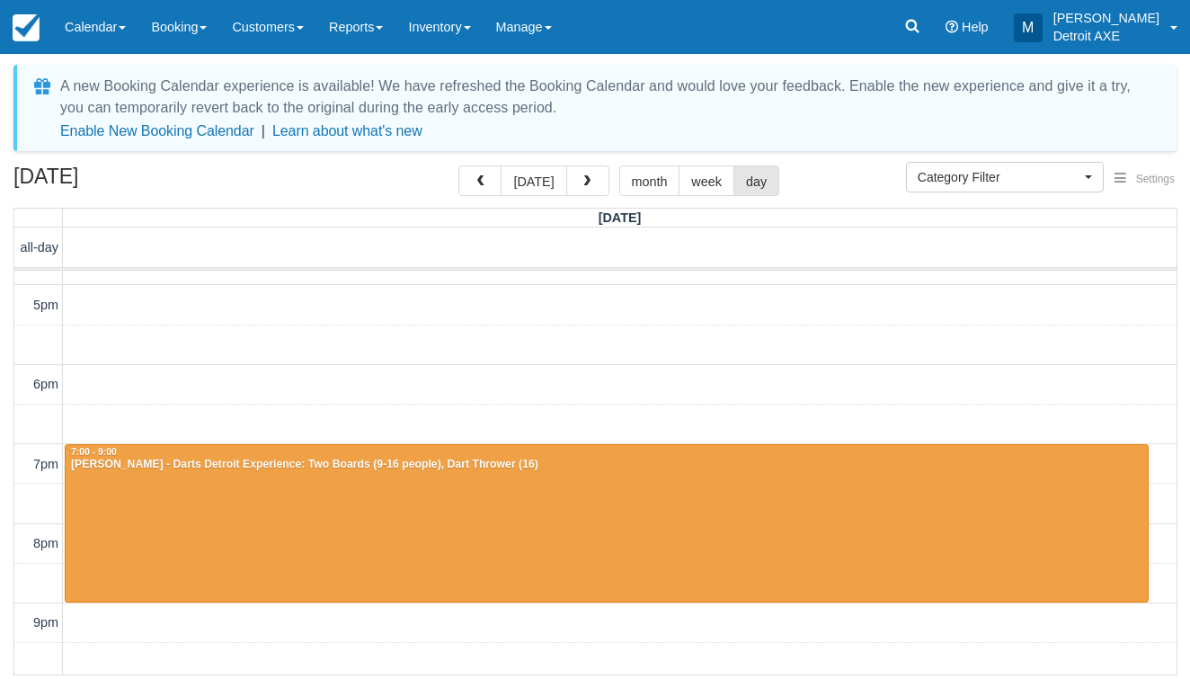
scroll to position [392, 0]
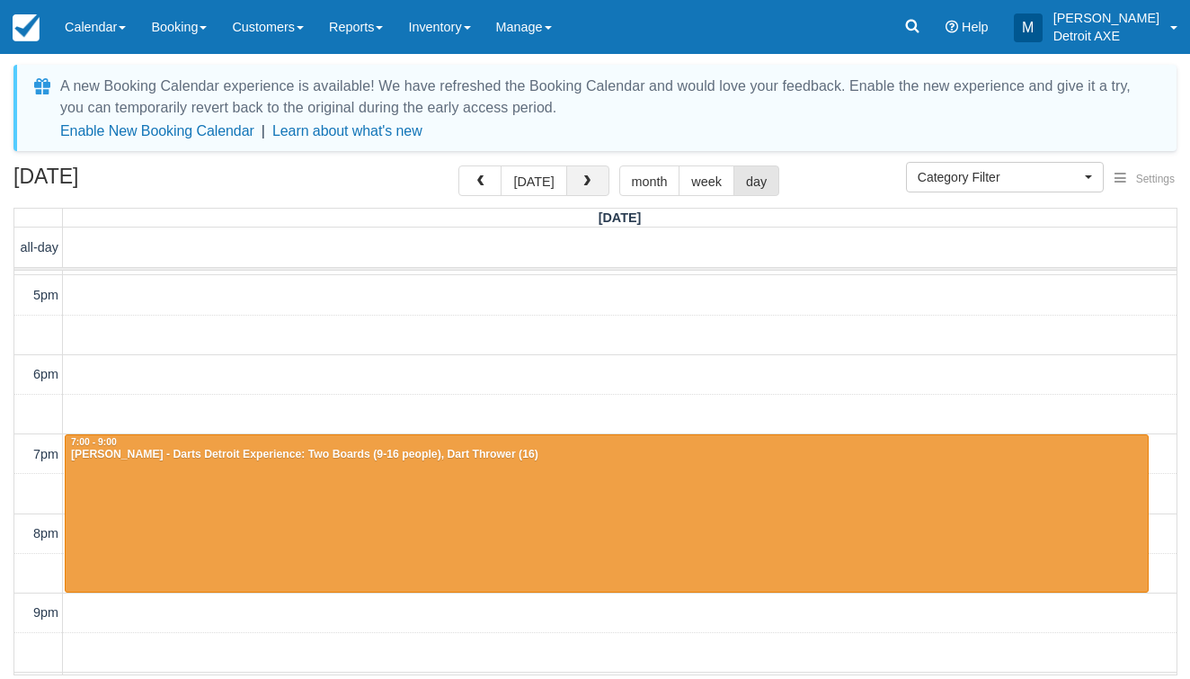
click at [581, 177] on span "button" at bounding box center [587, 181] width 13 height 13
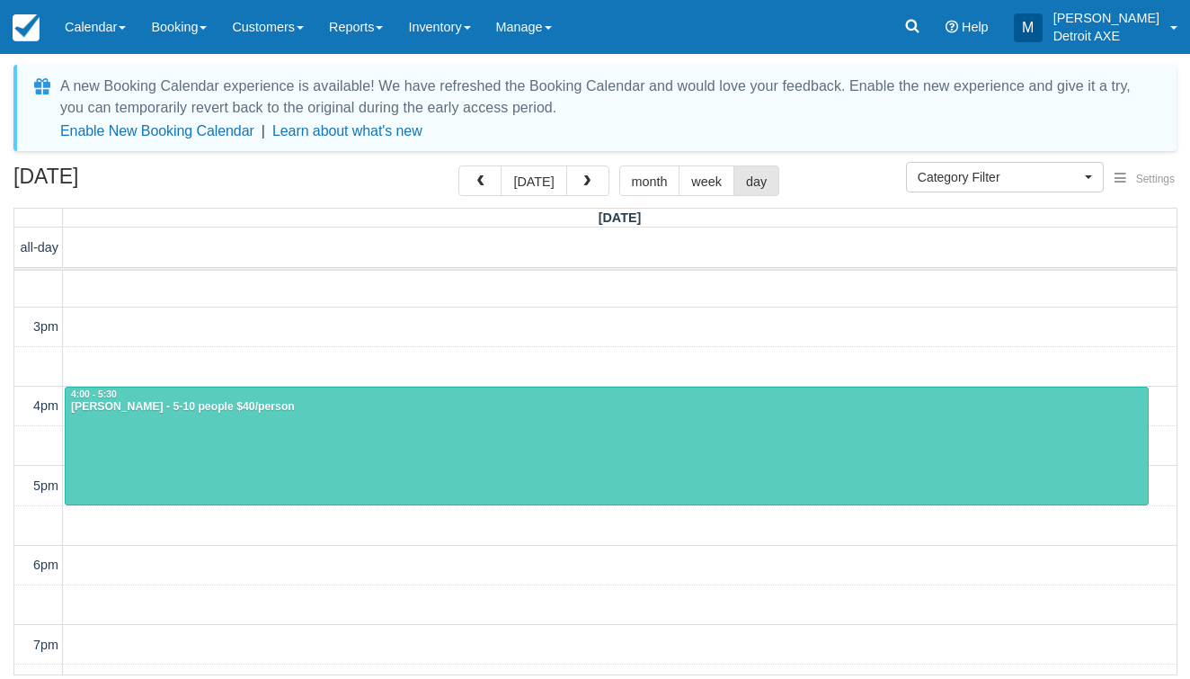
scroll to position [210, 0]
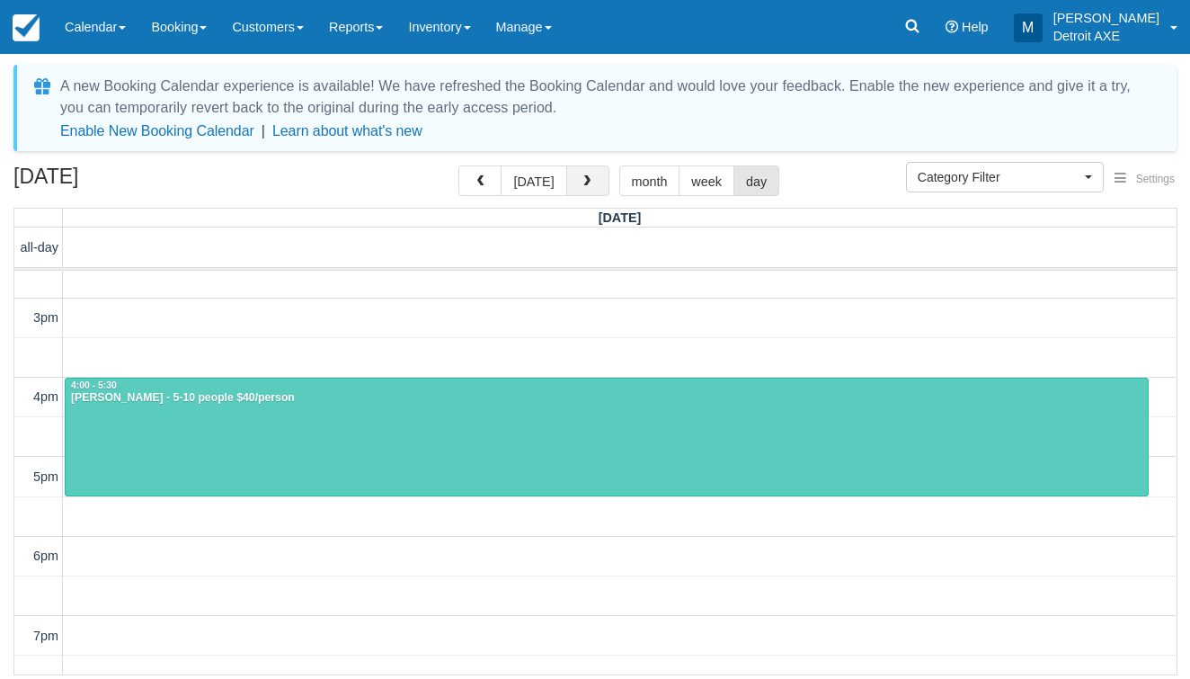
click at [590, 179] on button "button" at bounding box center [587, 180] width 43 height 31
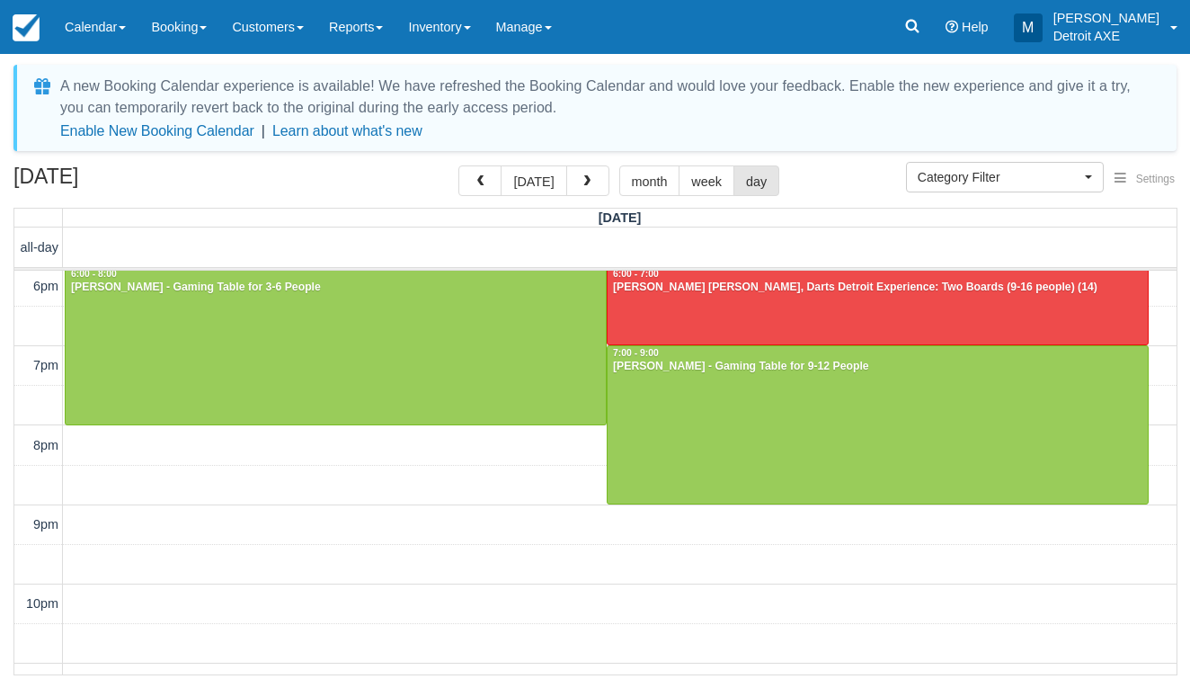
scroll to position [650, 0]
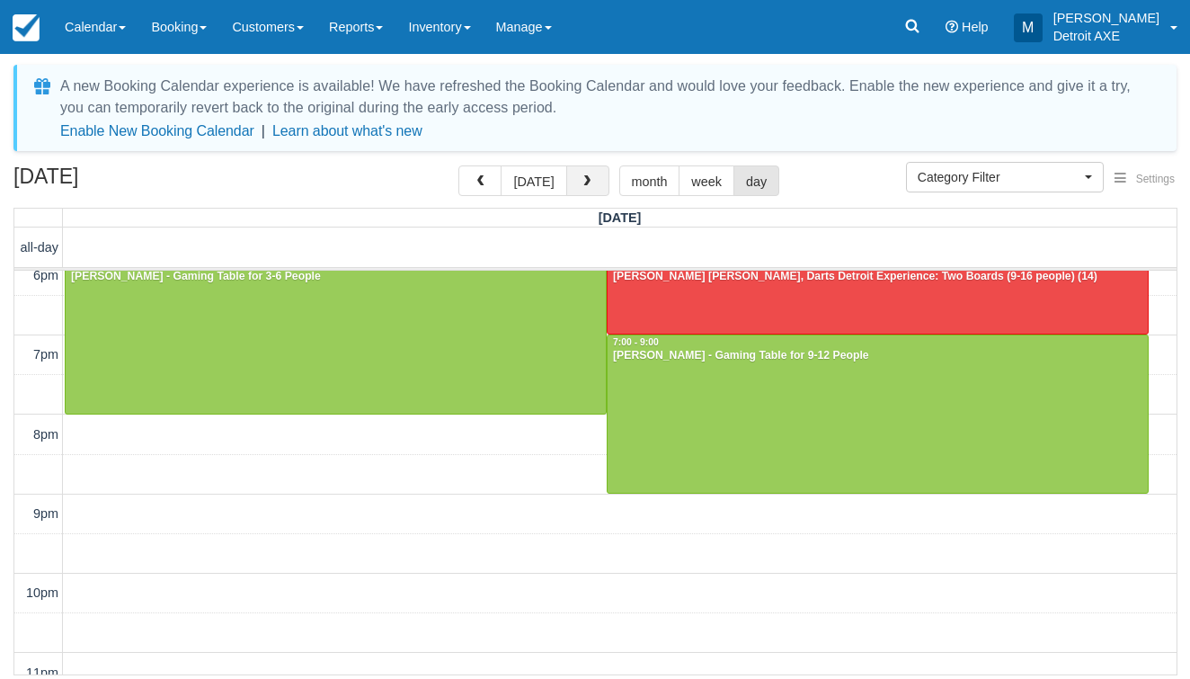
click at [571, 181] on button "button" at bounding box center [587, 180] width 43 height 31
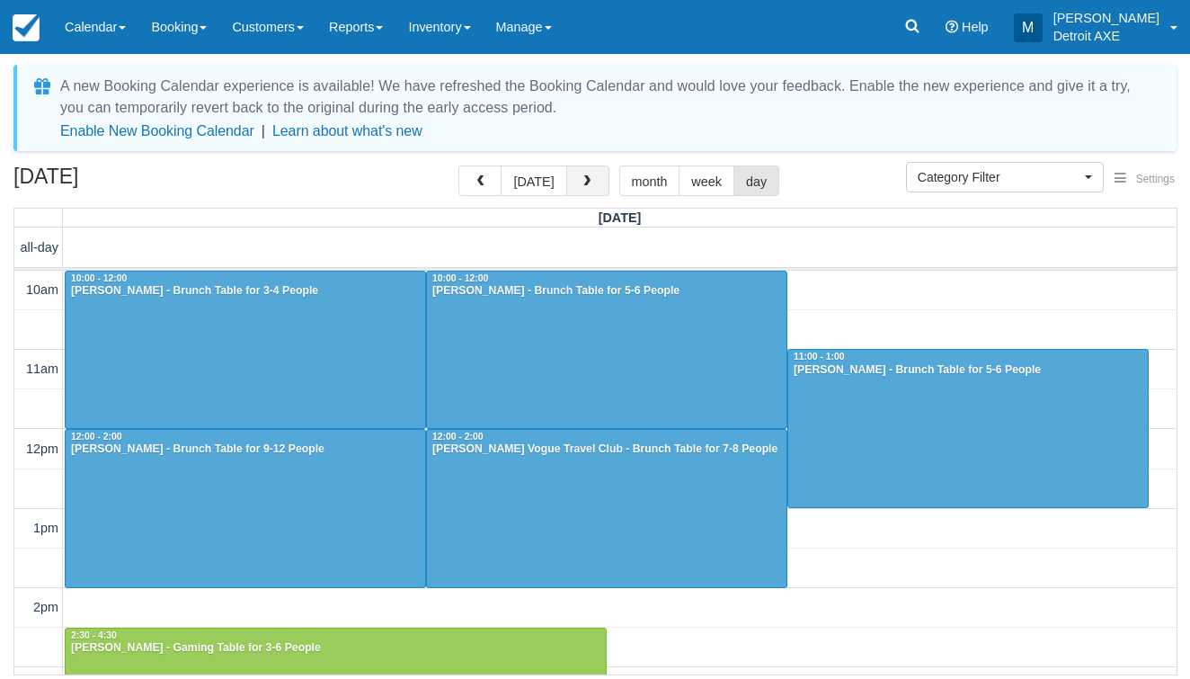
click at [587, 182] on span "button" at bounding box center [587, 181] width 13 height 13
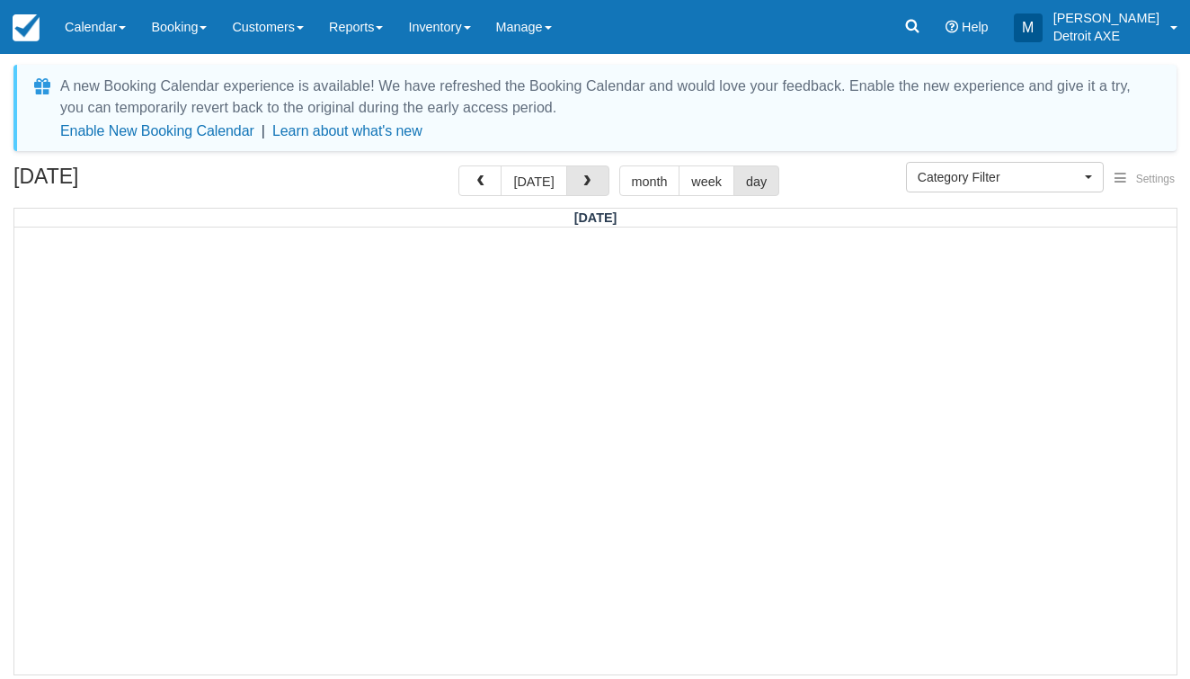
click at [587, 182] on span "button" at bounding box center [587, 181] width 13 height 13
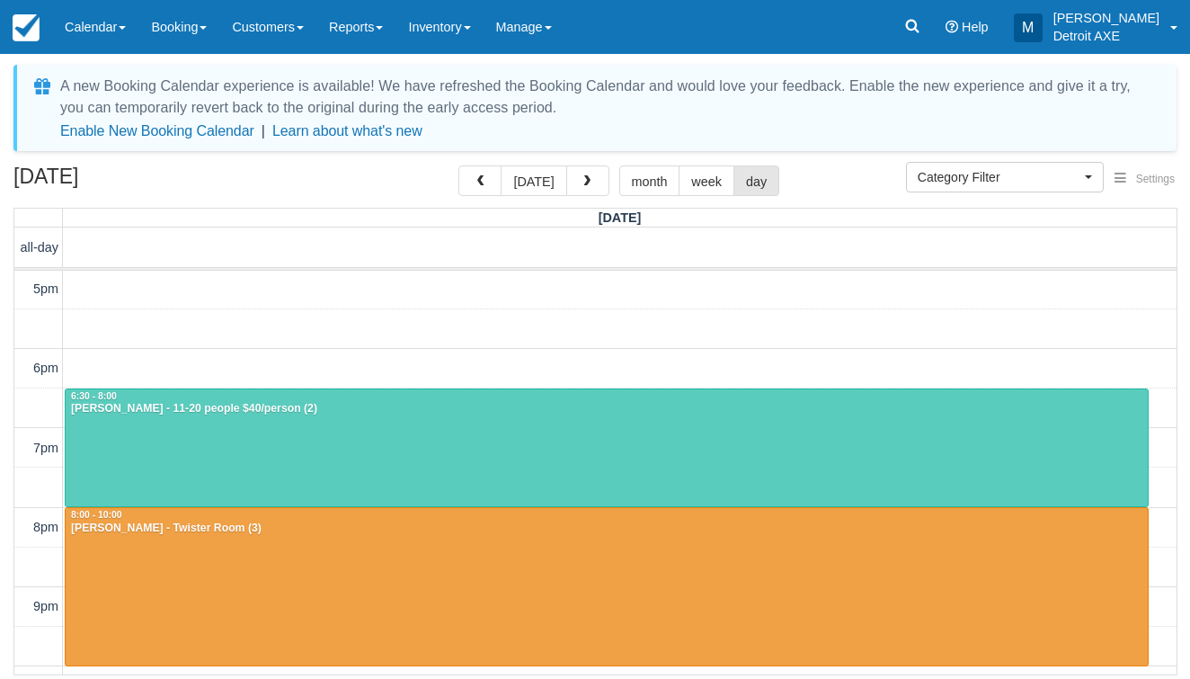
click at [587, 182] on span "button" at bounding box center [587, 181] width 13 height 13
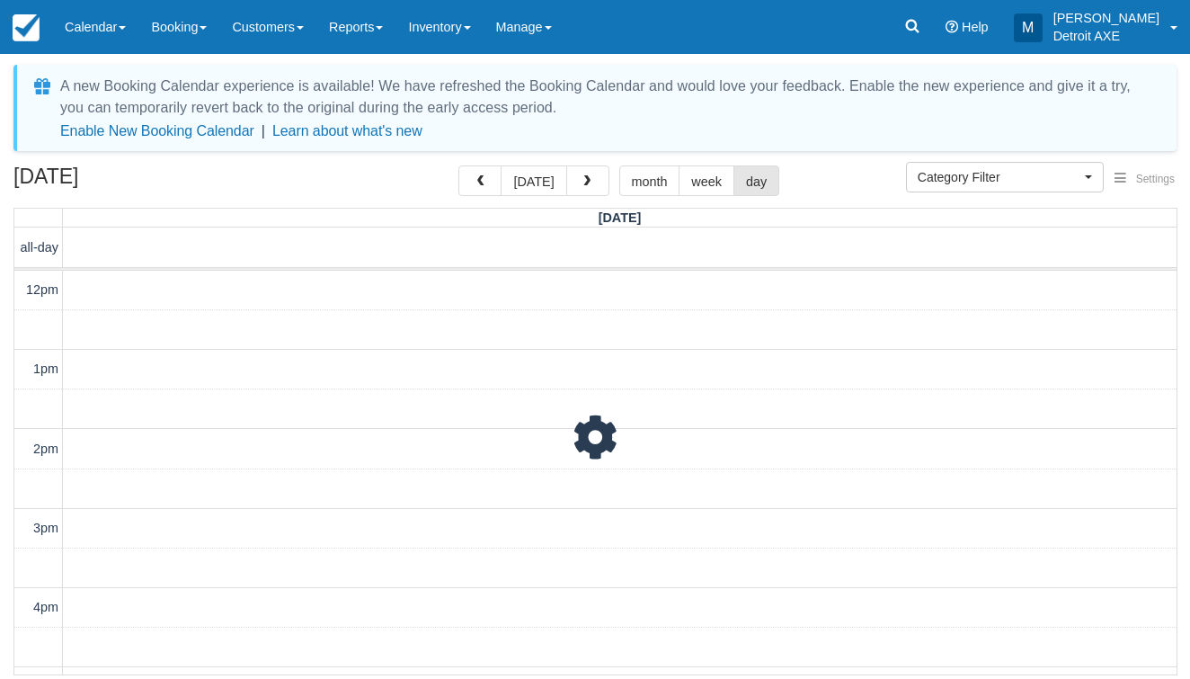
scroll to position [398, 0]
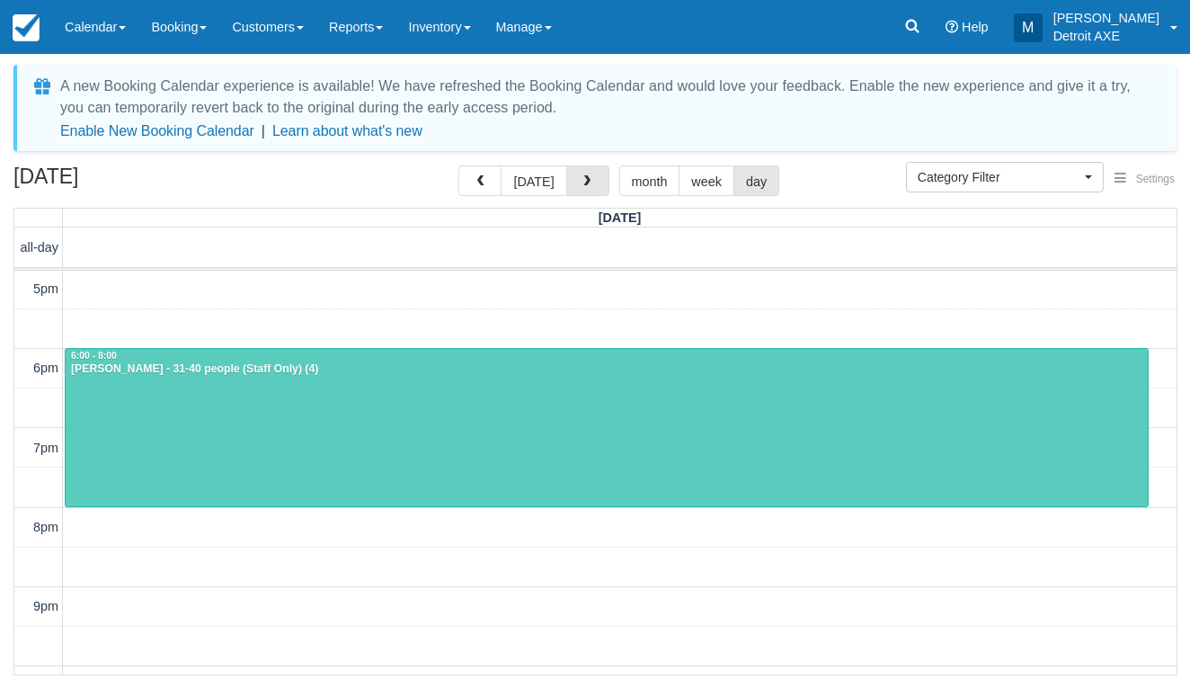
click at [587, 182] on span "button" at bounding box center [587, 181] width 13 height 13
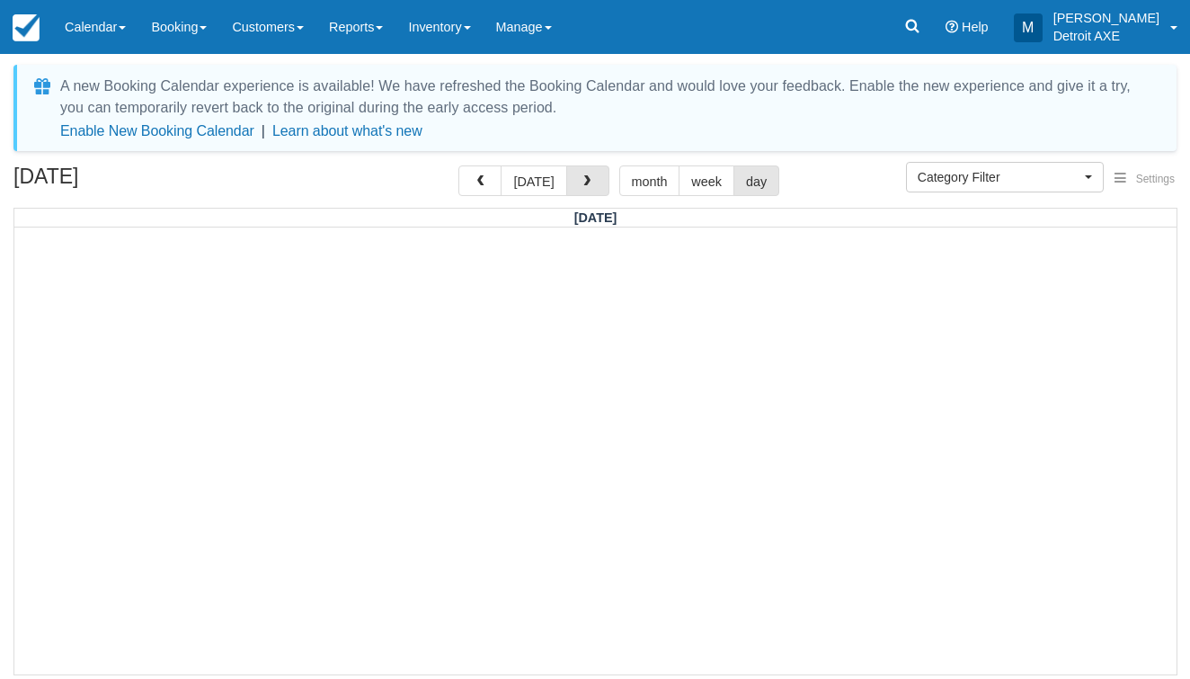
click at [587, 182] on span "button" at bounding box center [587, 181] width 13 height 13
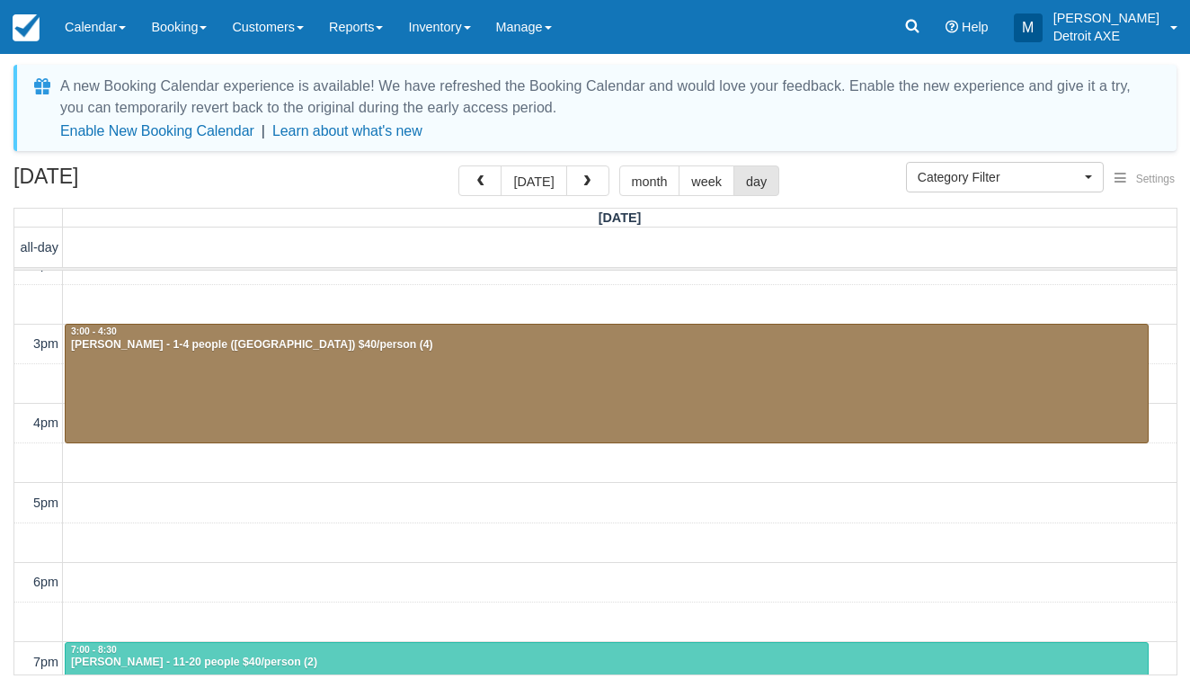
scroll to position [174, 0]
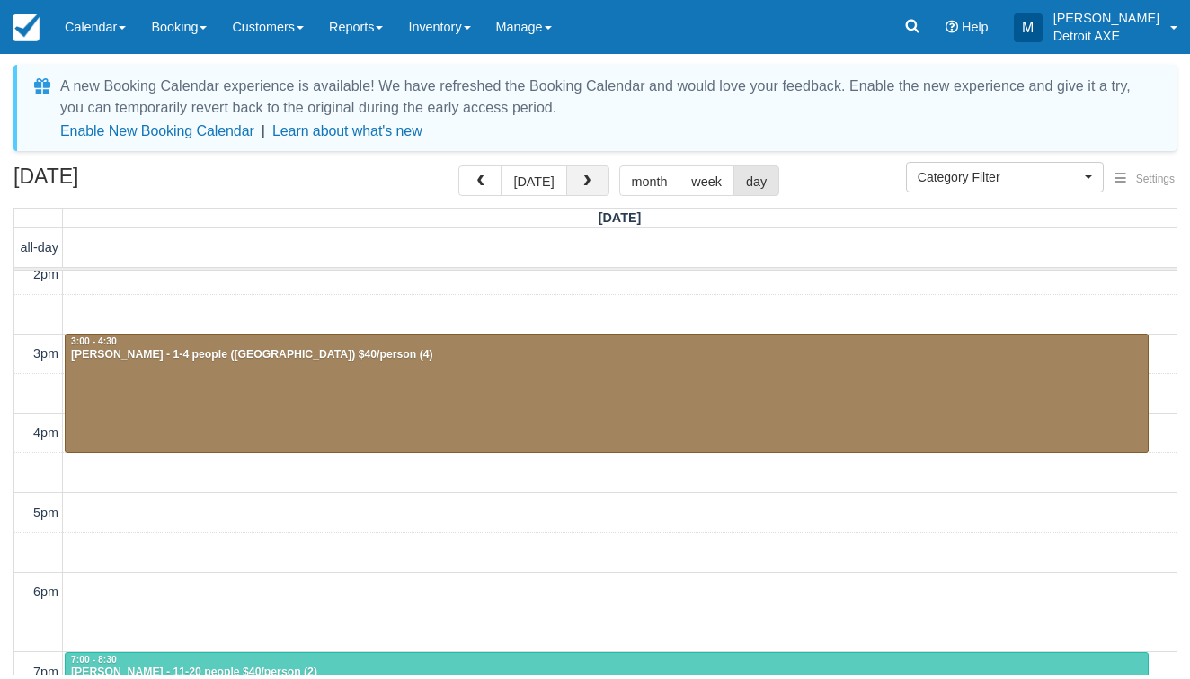
click at [575, 178] on button "button" at bounding box center [587, 180] width 43 height 31
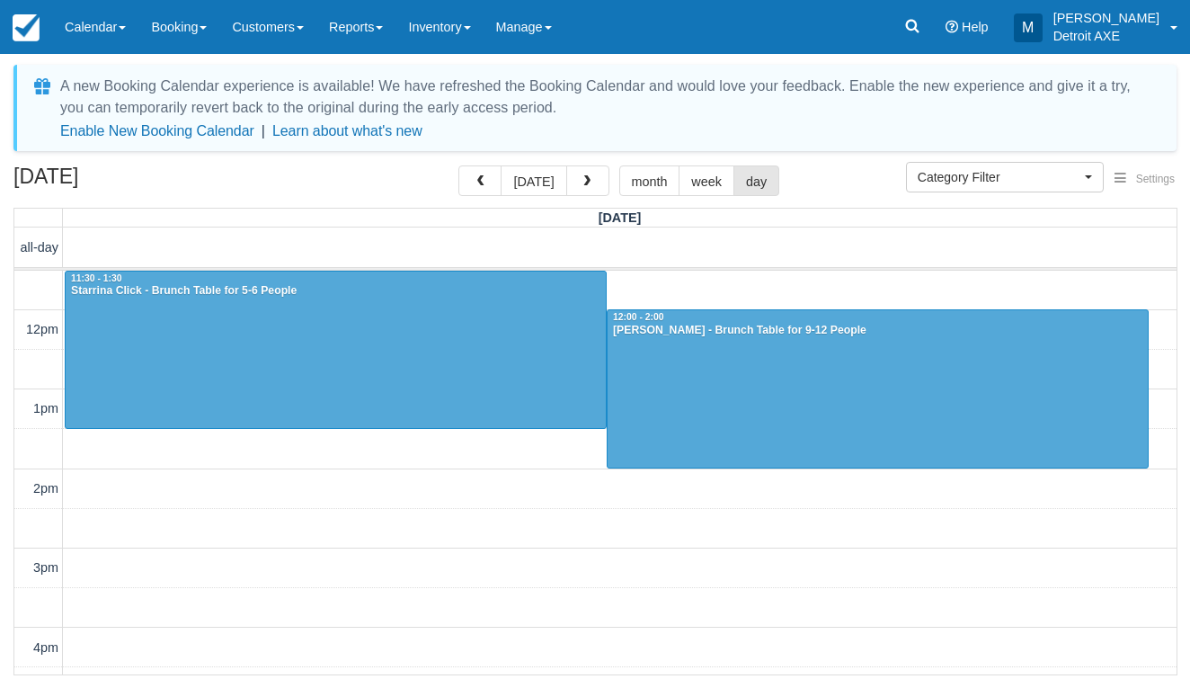
scroll to position [398, 0]
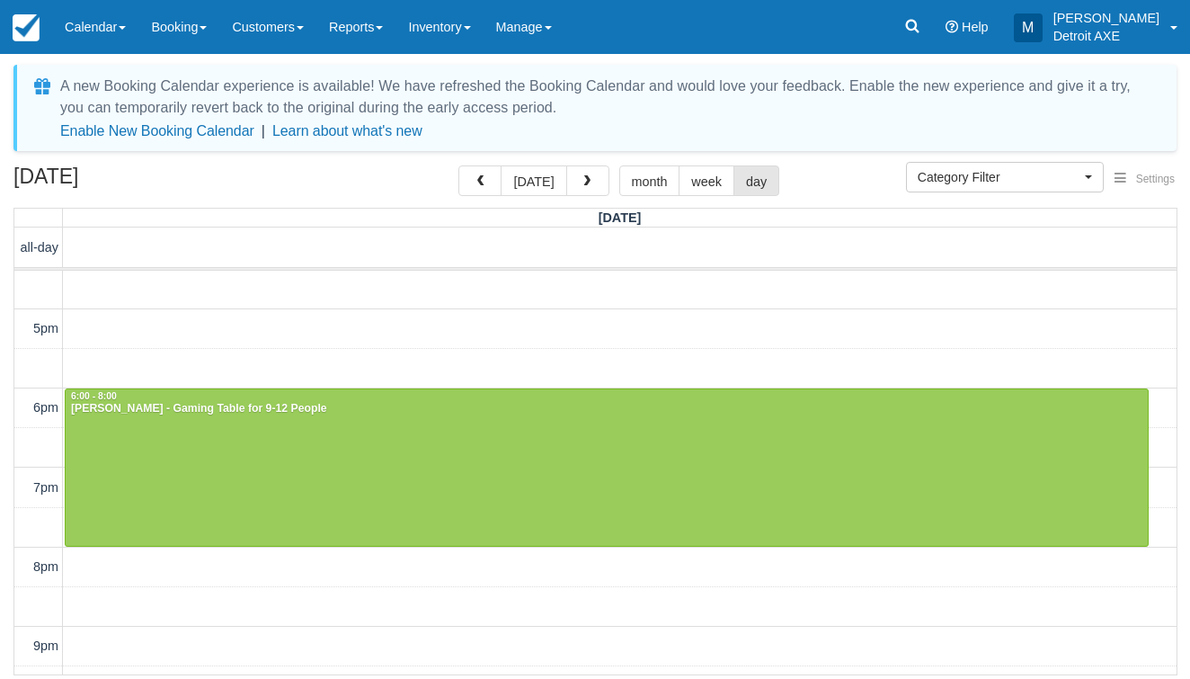
click at [575, 178] on button "button" at bounding box center [587, 180] width 43 height 31
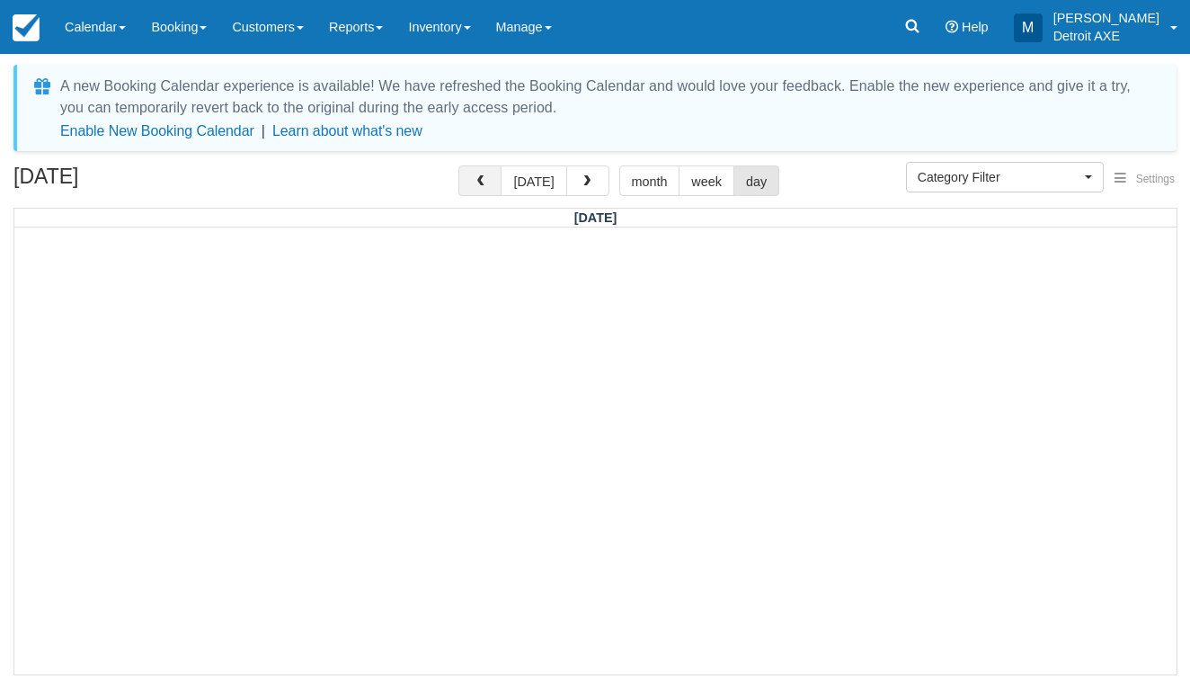
click at [497, 179] on button "button" at bounding box center [479, 180] width 43 height 31
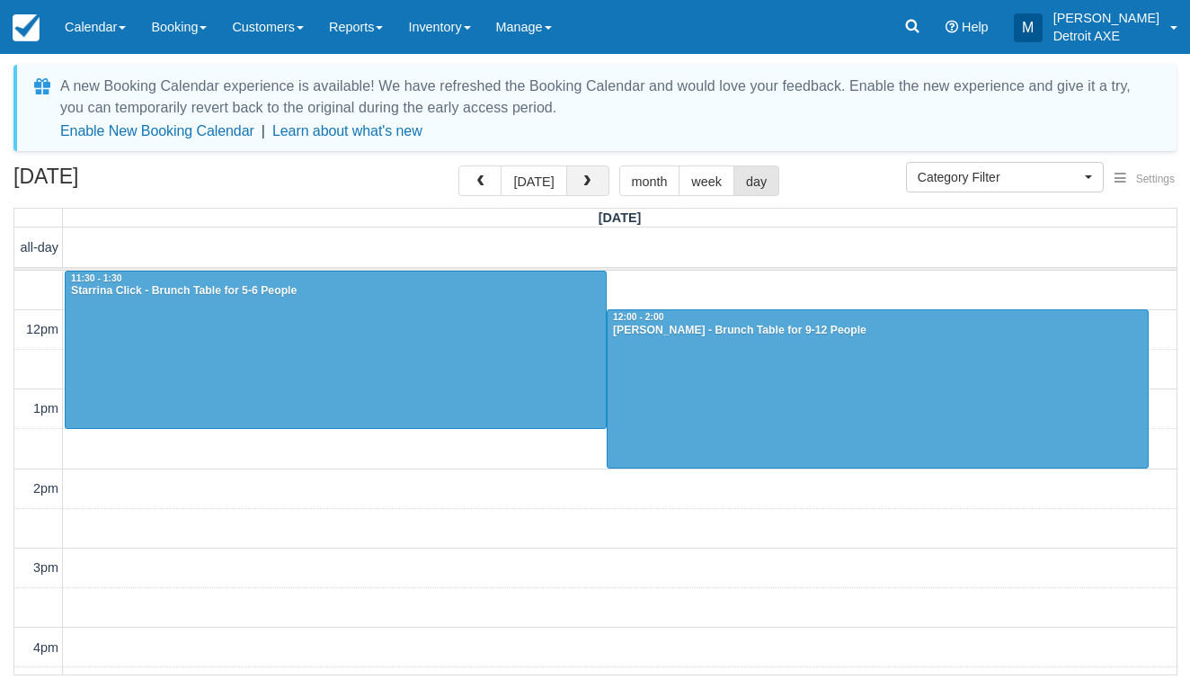
click at [584, 189] on button "button" at bounding box center [587, 180] width 43 height 31
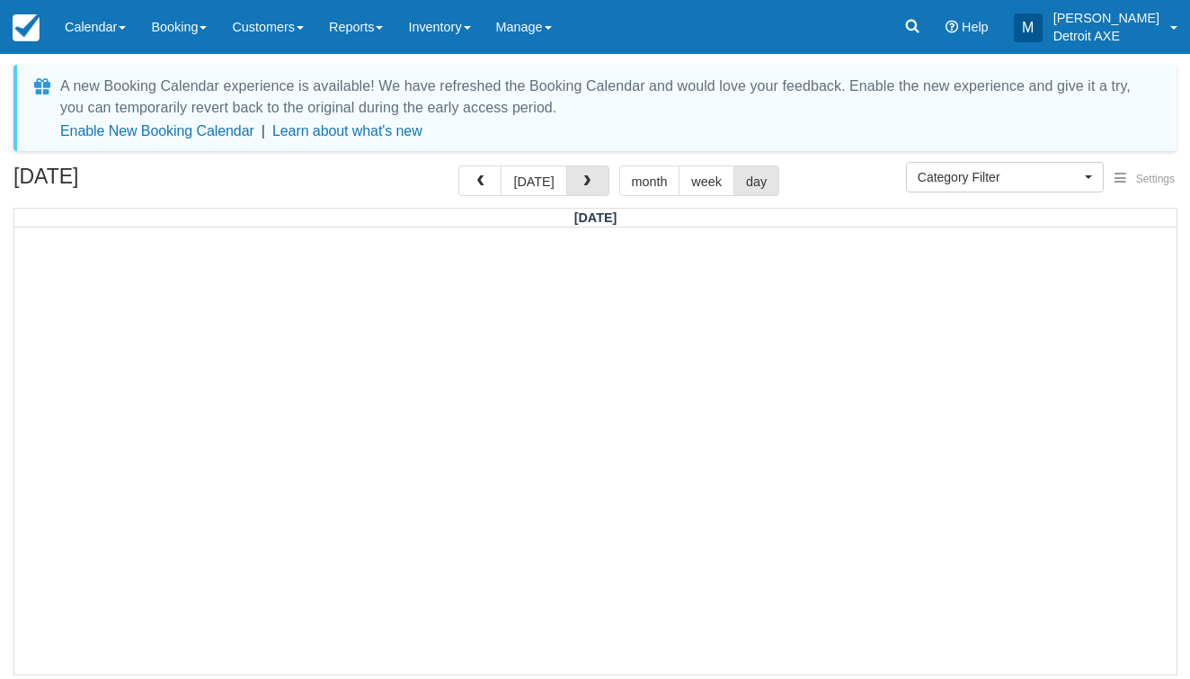
click at [584, 188] on span "button" at bounding box center [587, 181] width 13 height 13
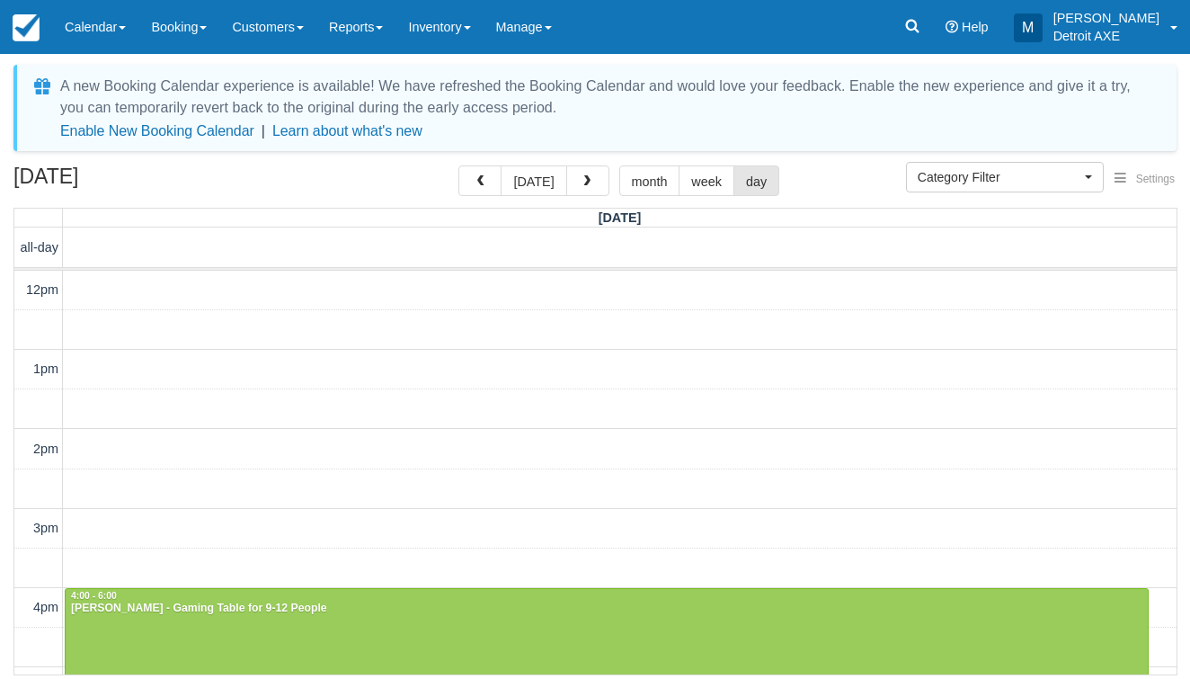
scroll to position [239, 0]
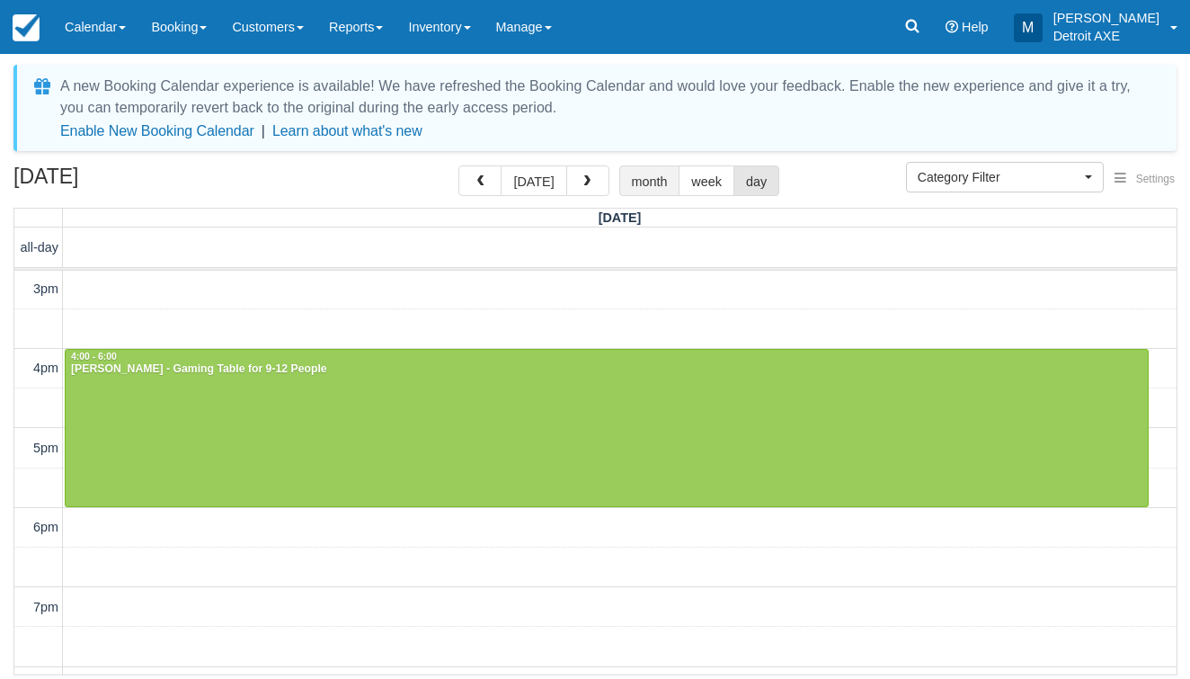
click at [654, 185] on button "month" at bounding box center [649, 180] width 61 height 31
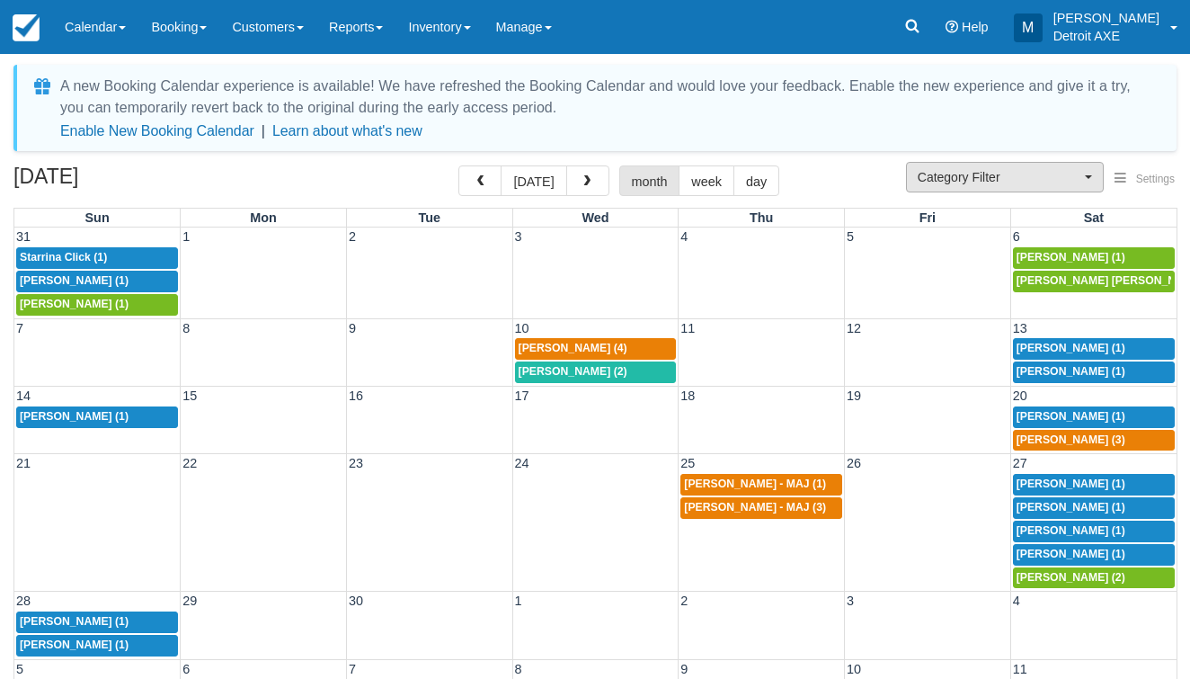
click at [1059, 180] on span "Category Filter" at bounding box center [999, 177] width 163 height 18
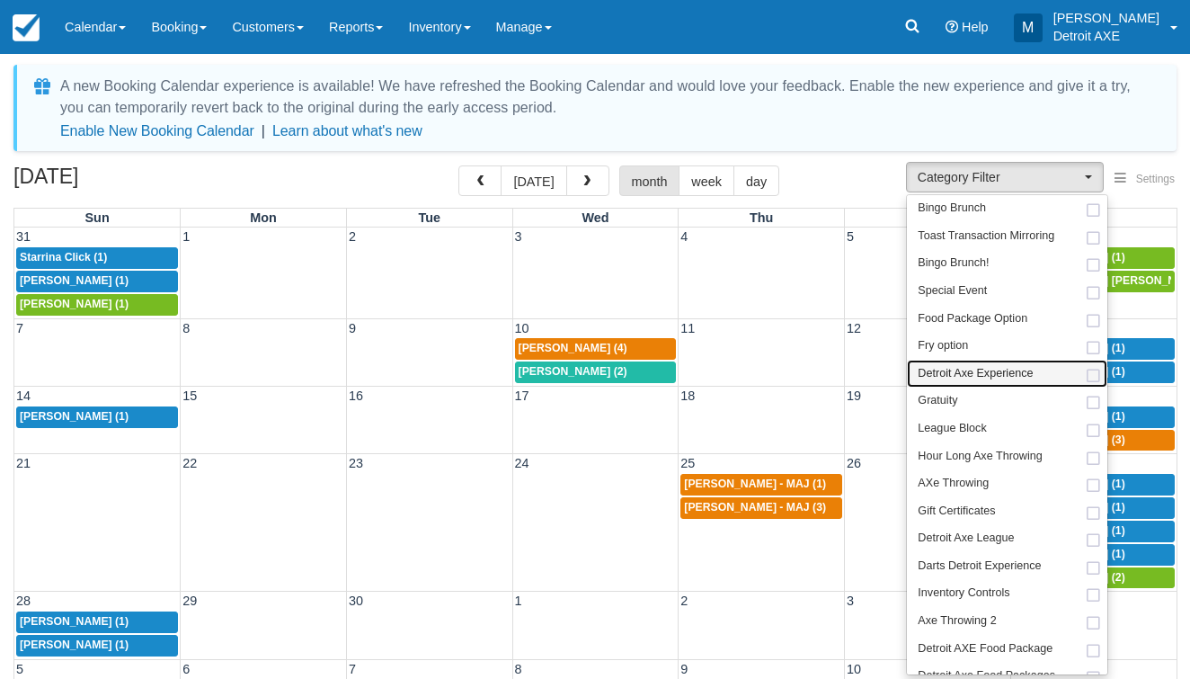
click at [956, 375] on span "Detroit Axe Experience" at bounding box center [975, 374] width 115 height 16
select select "14"
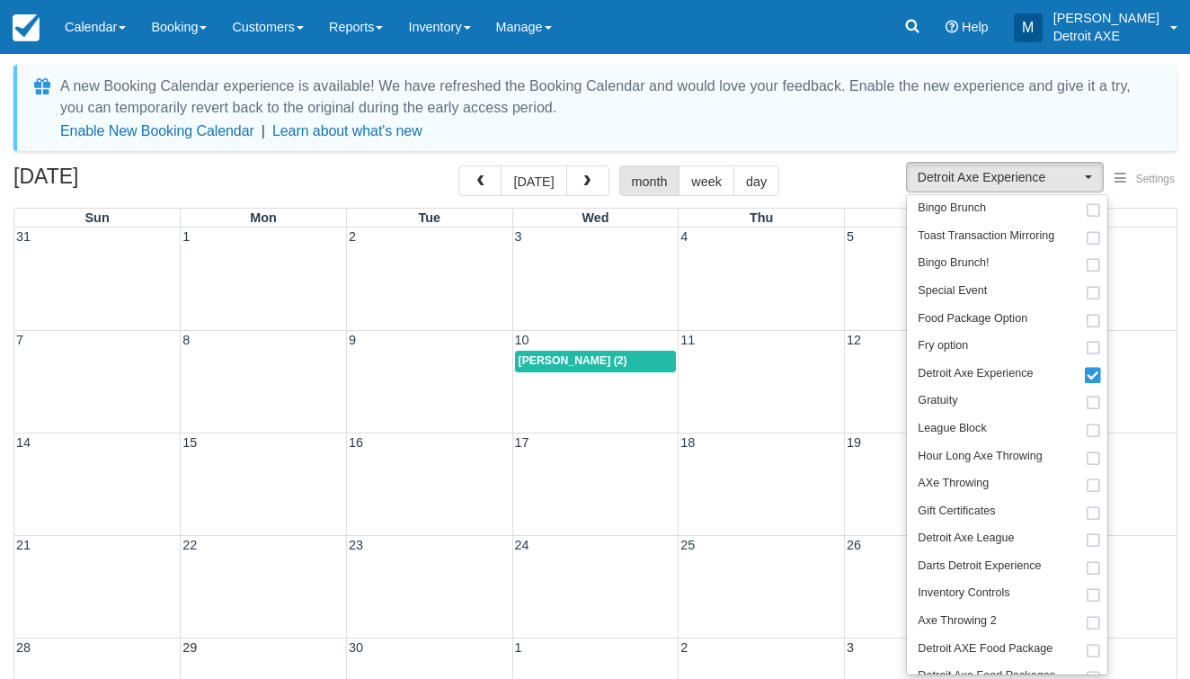
click at [854, 163] on div "A new Booking Calendar experience is available! We have refreshed the Booking C…" at bounding box center [594, 458] width 1163 height 786
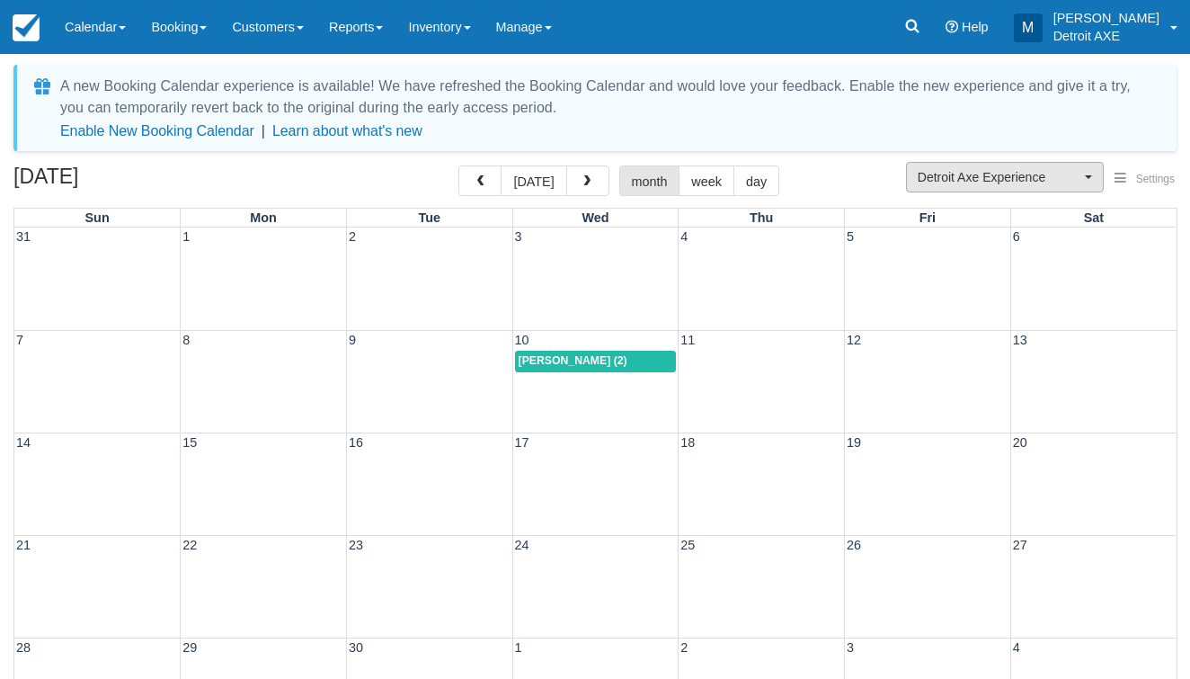
click at [1008, 173] on span "Detroit Axe Experience" at bounding box center [999, 177] width 163 height 18
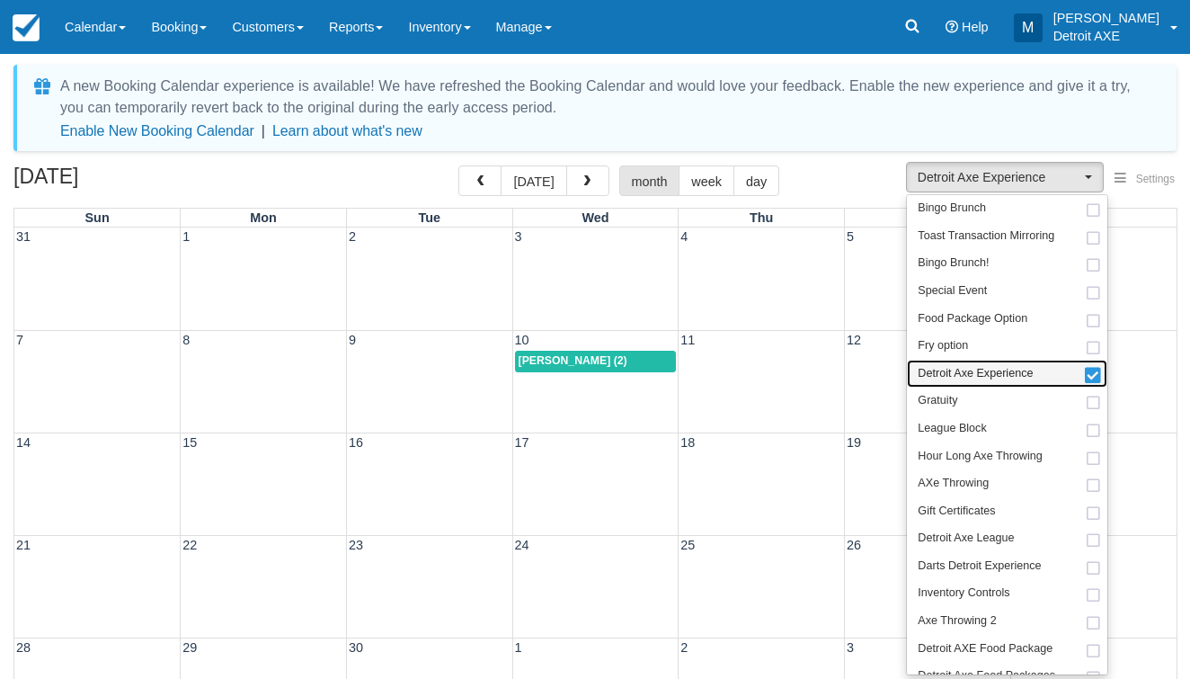
click at [972, 366] on span "Detroit Axe Experience" at bounding box center [975, 374] width 115 height 16
select select
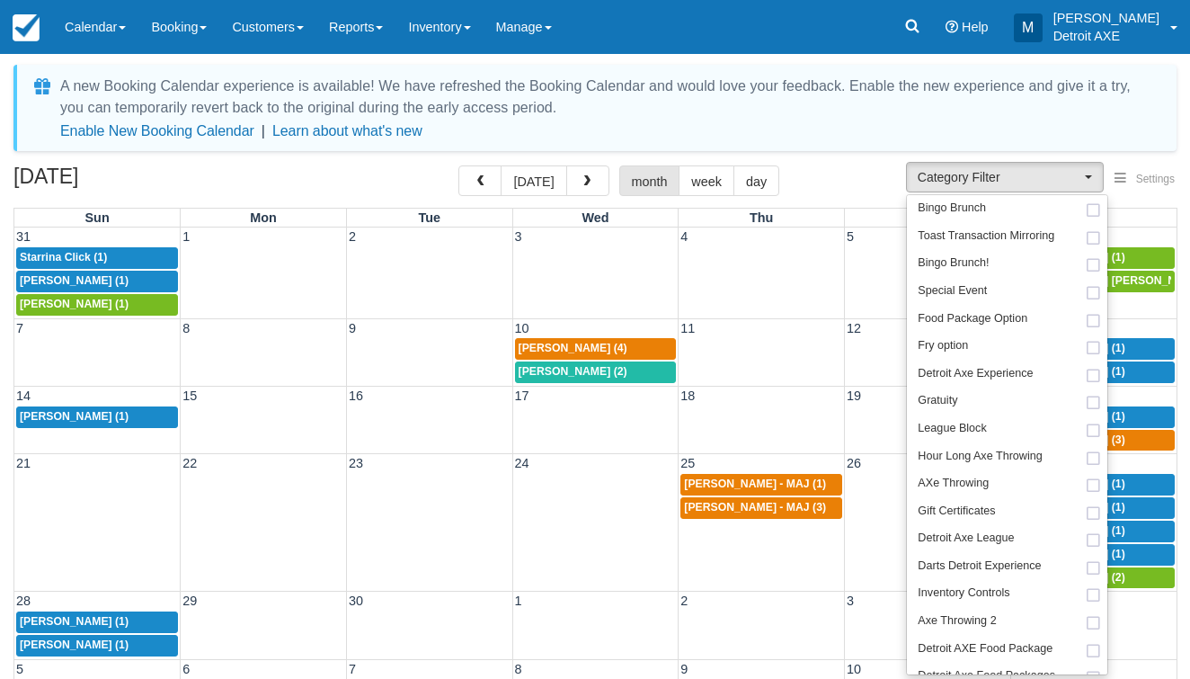
click at [830, 186] on div "September 2025 today month week day" at bounding box center [594, 184] width 1163 height 39
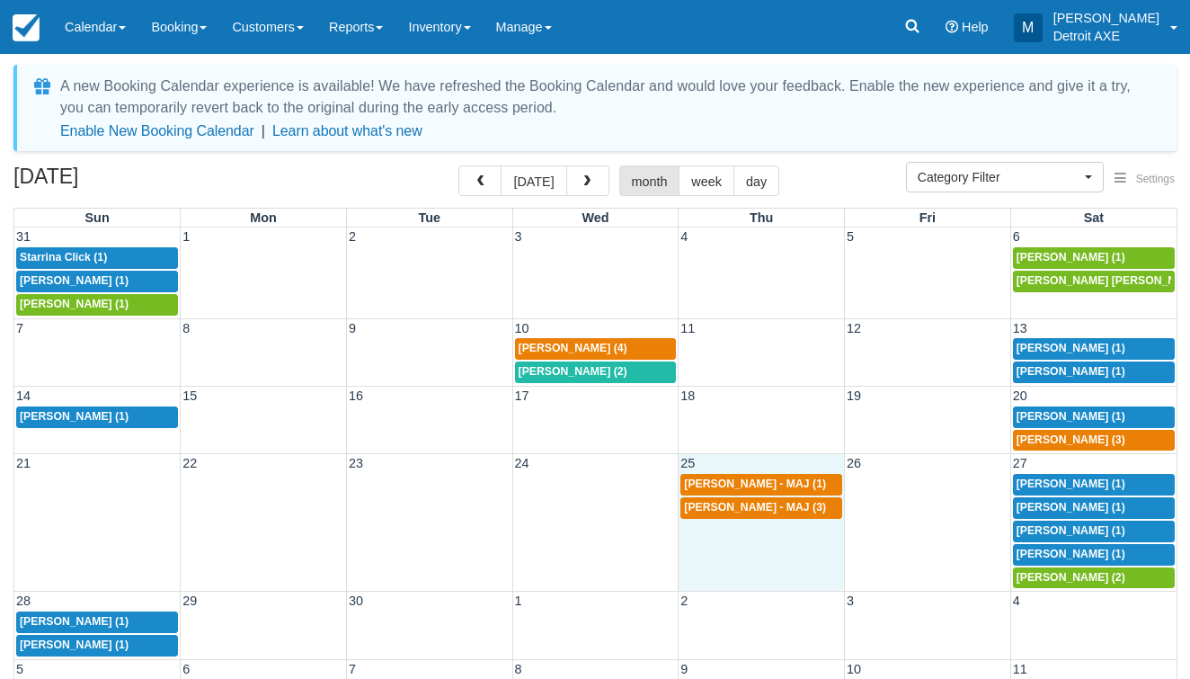
click at [705, 457] on td "25" at bounding box center [762, 463] width 166 height 19
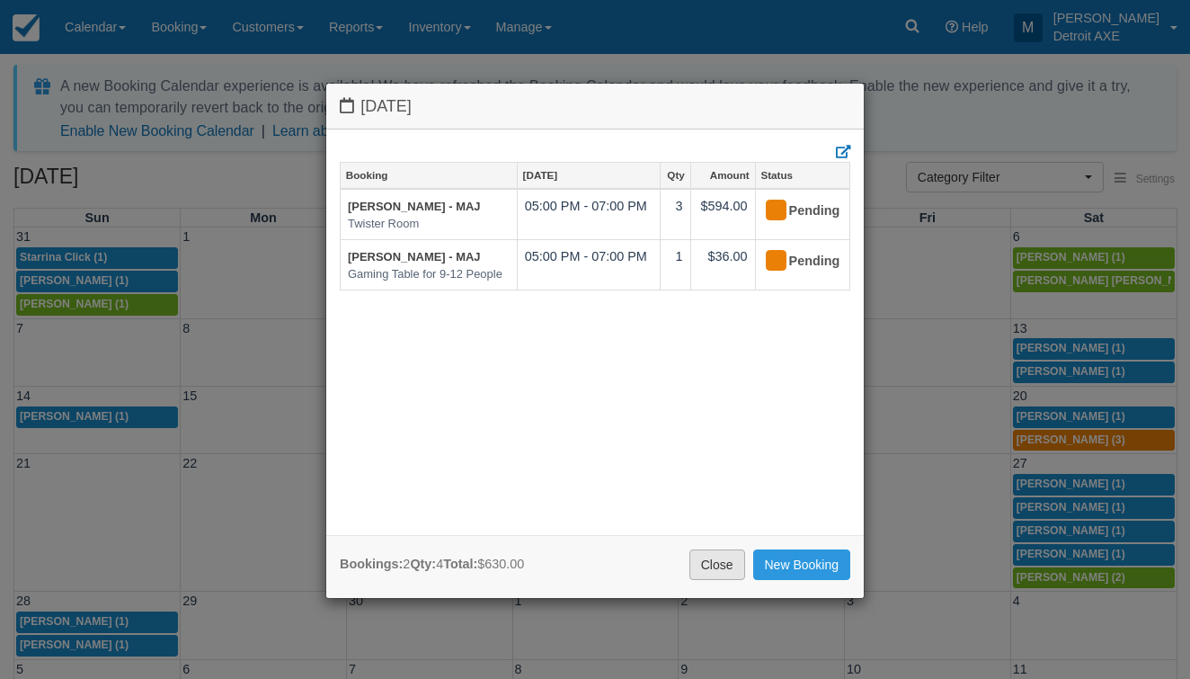
click at [703, 561] on link "Close" at bounding box center [717, 564] width 56 height 31
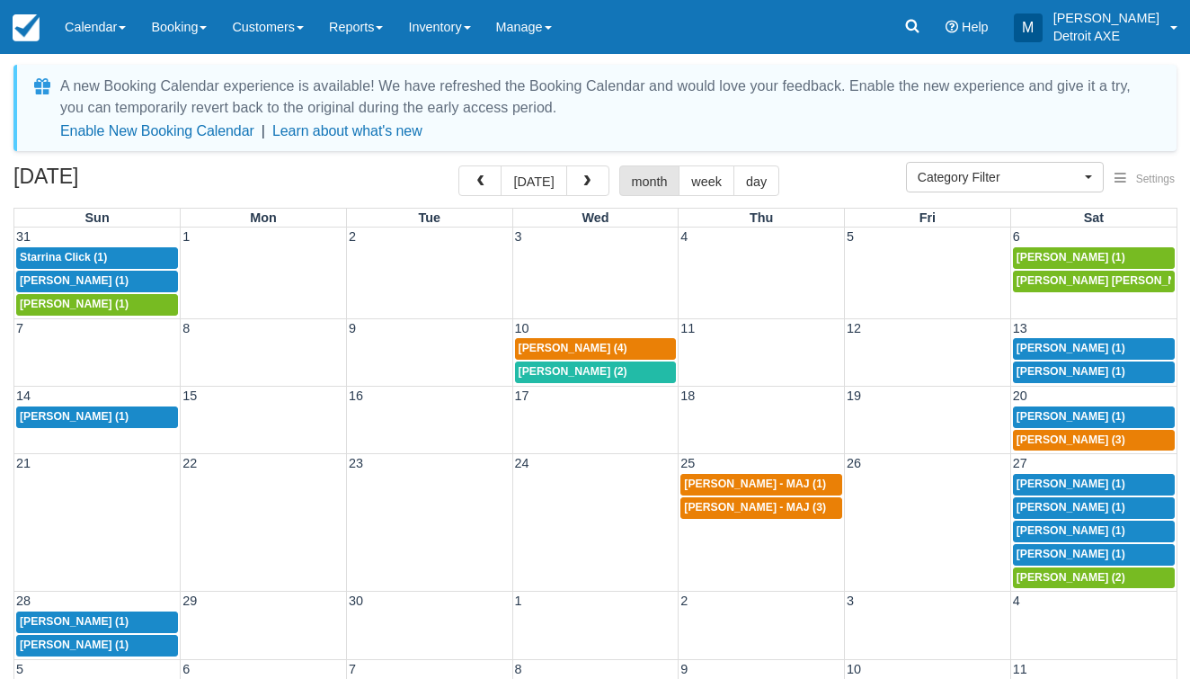
click at [572, 344] on span "Kim Szlachetka (4)" at bounding box center [573, 348] width 109 height 13
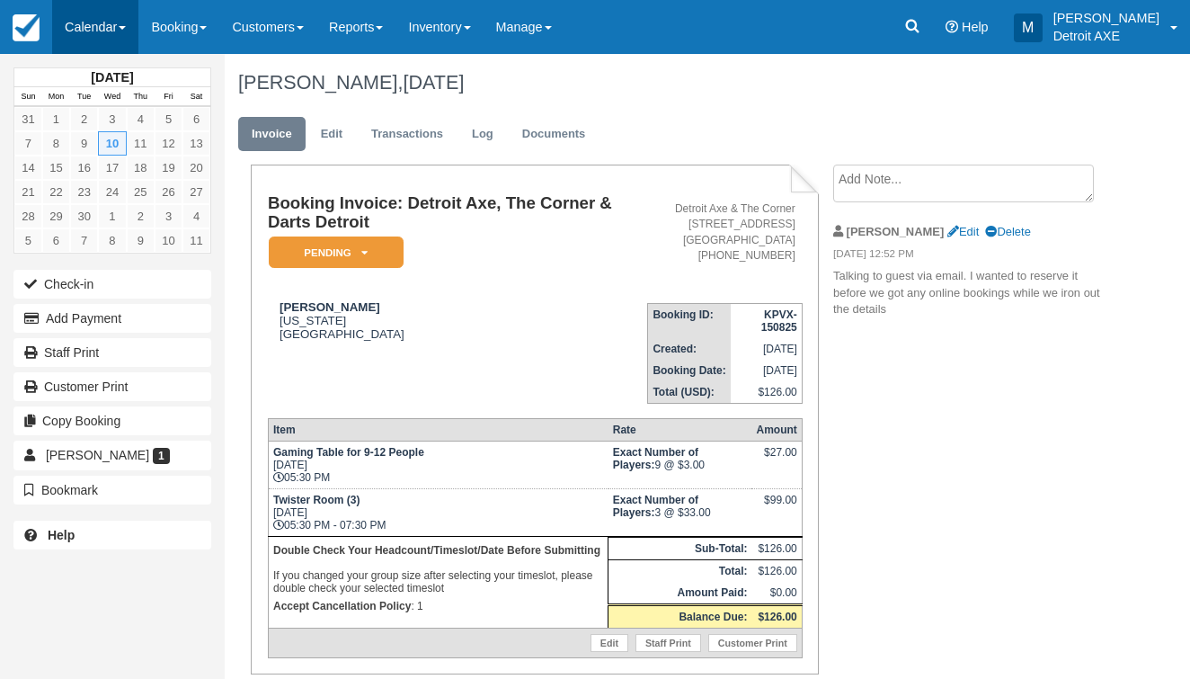
click at [122, 30] on span at bounding box center [122, 28] width 7 height 4
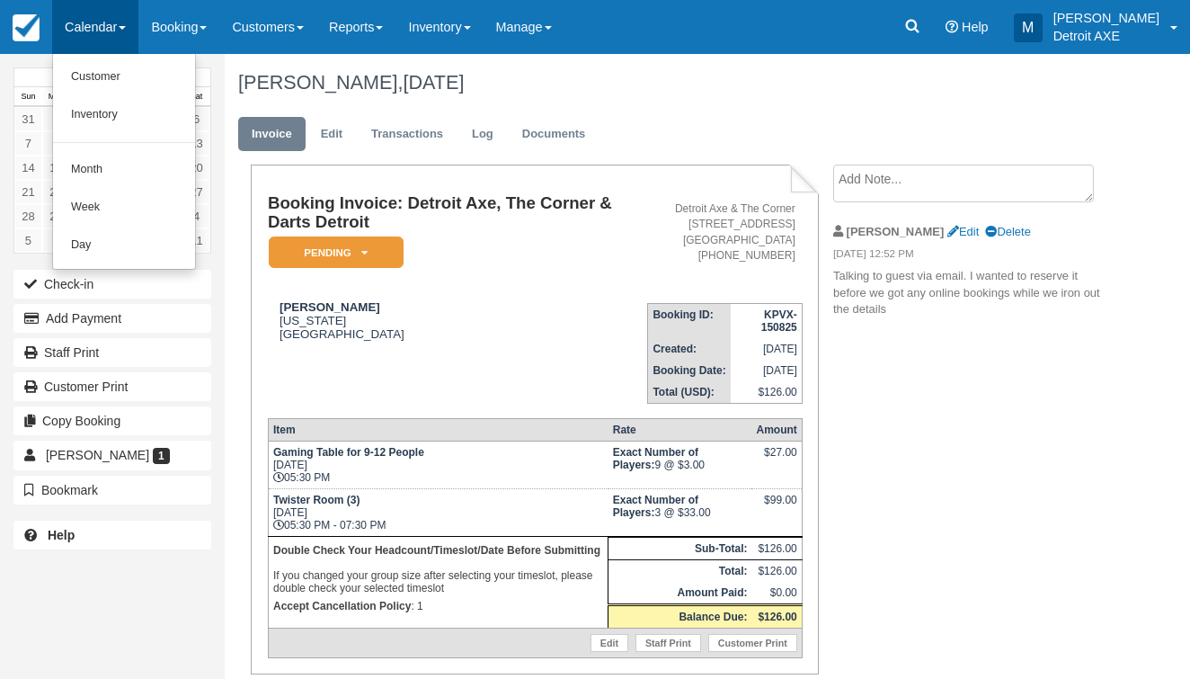
click at [111, 243] on link "Day" at bounding box center [124, 246] width 142 height 38
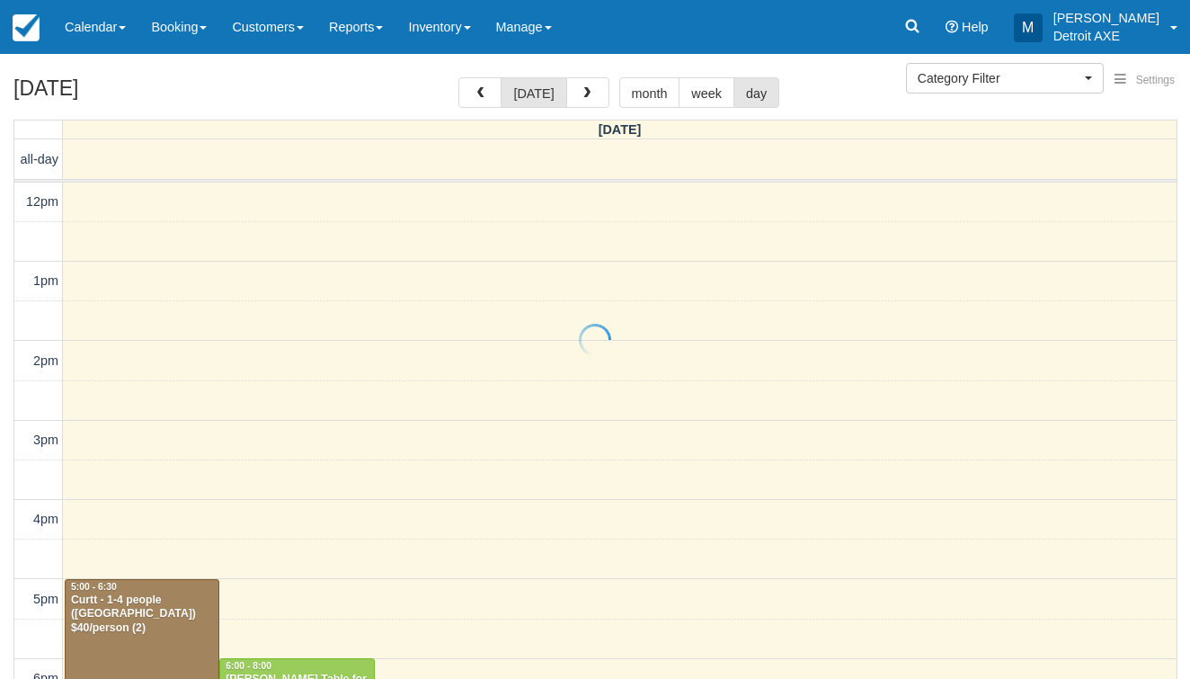
select select
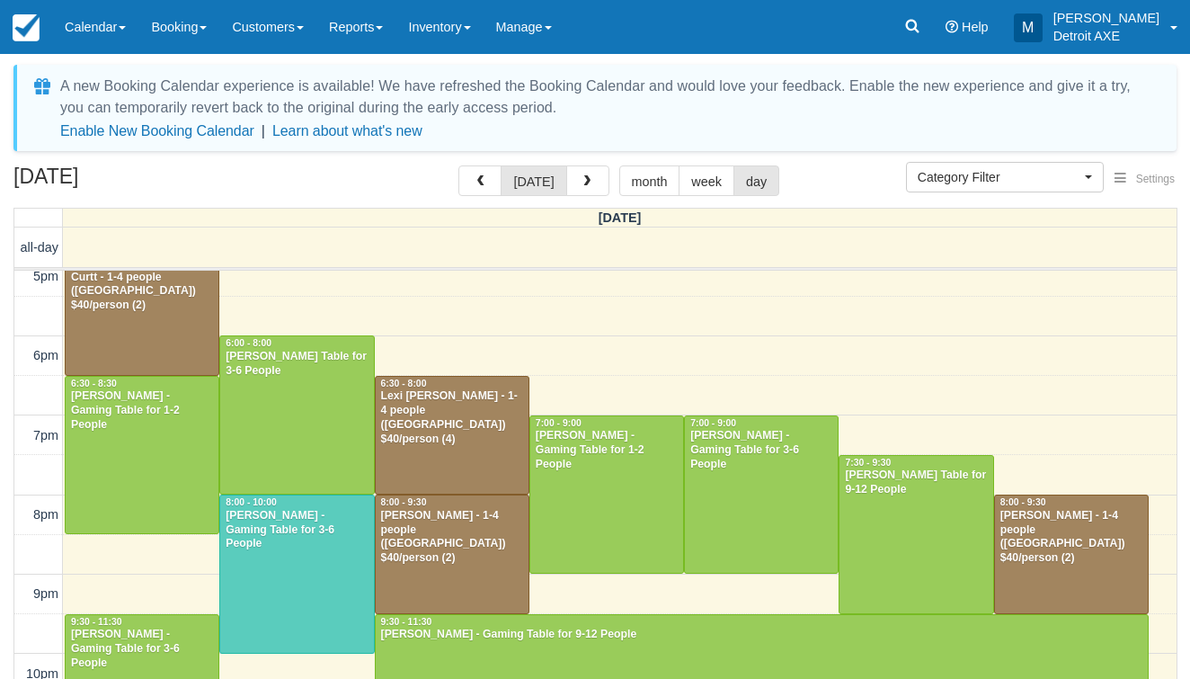
scroll to position [411, 0]
click at [592, 188] on button "button" at bounding box center [587, 180] width 43 height 31
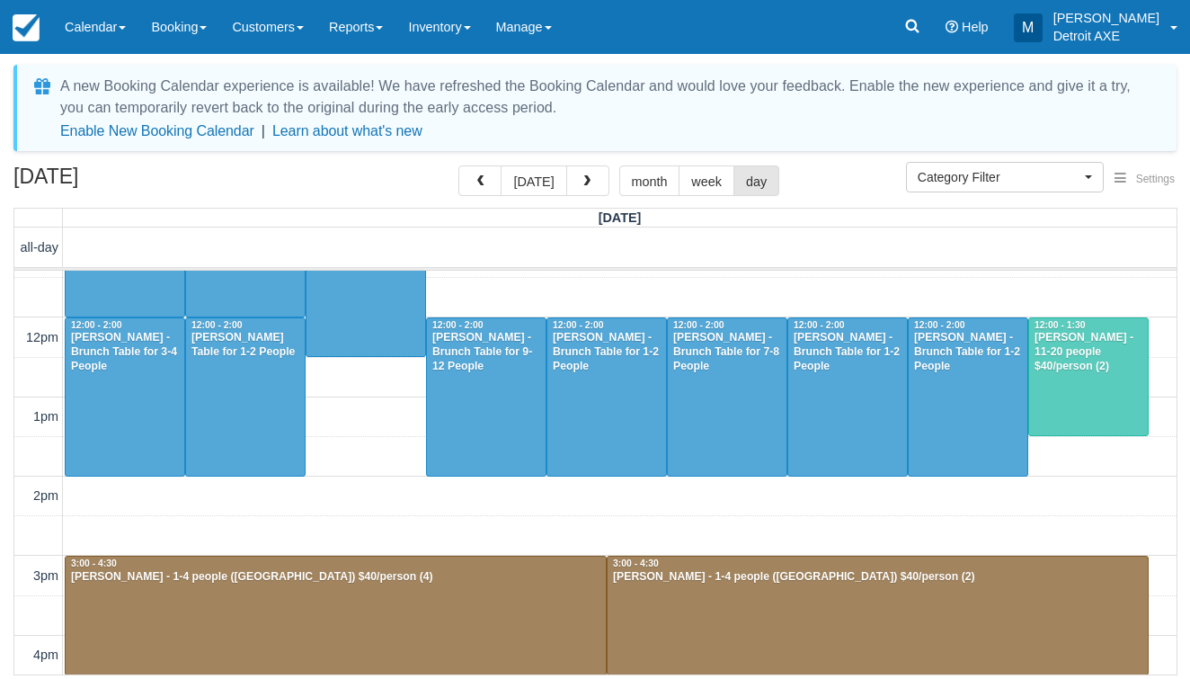
scroll to position [102, 0]
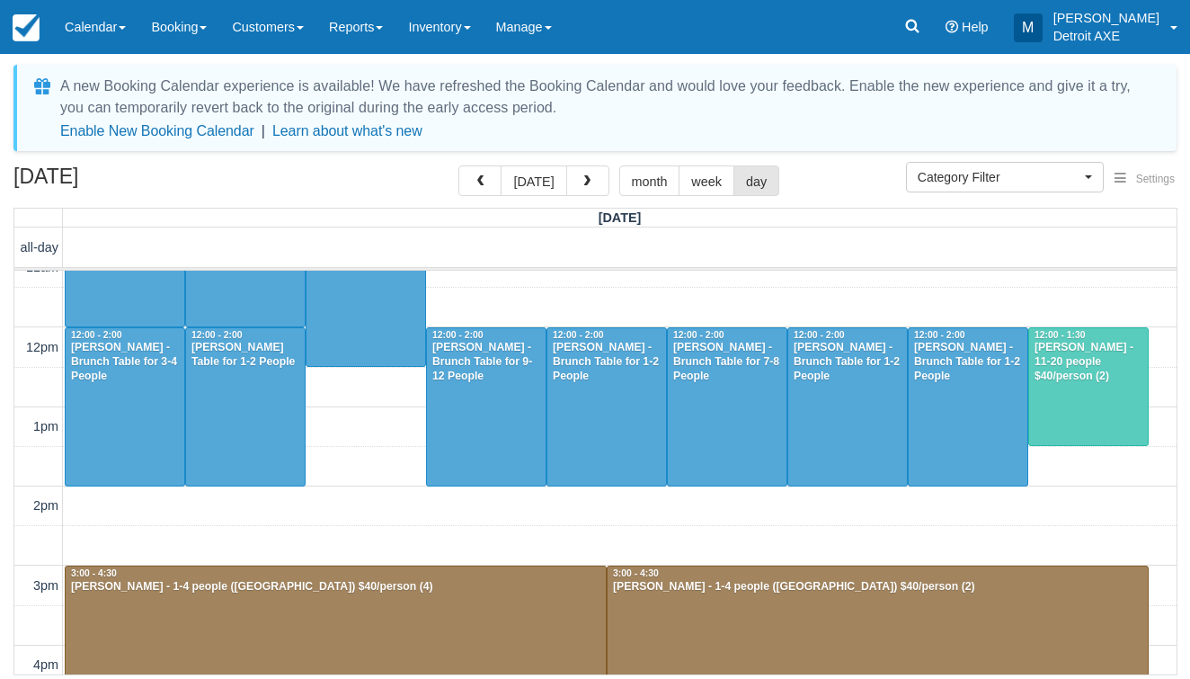
click at [1111, 370] on div "[PERSON_NAME] - 11-20 people $40/person (2)" at bounding box center [1089, 362] width 110 height 43
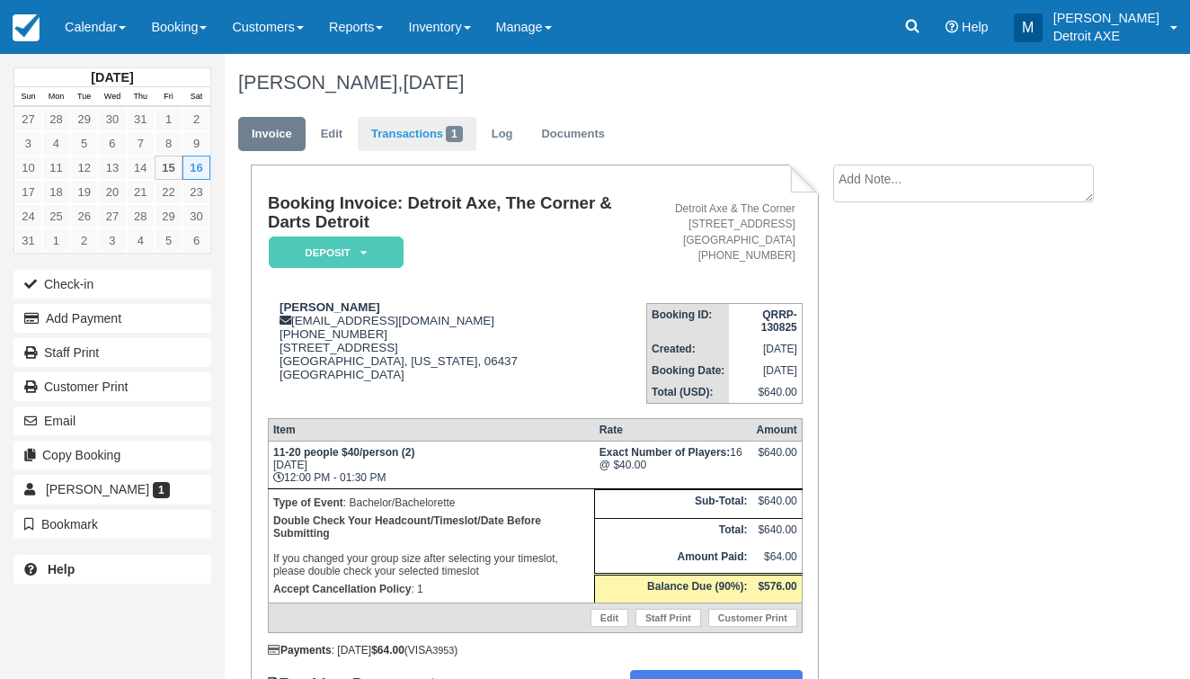
click at [453, 138] on span "1" at bounding box center [454, 134] width 17 height 16
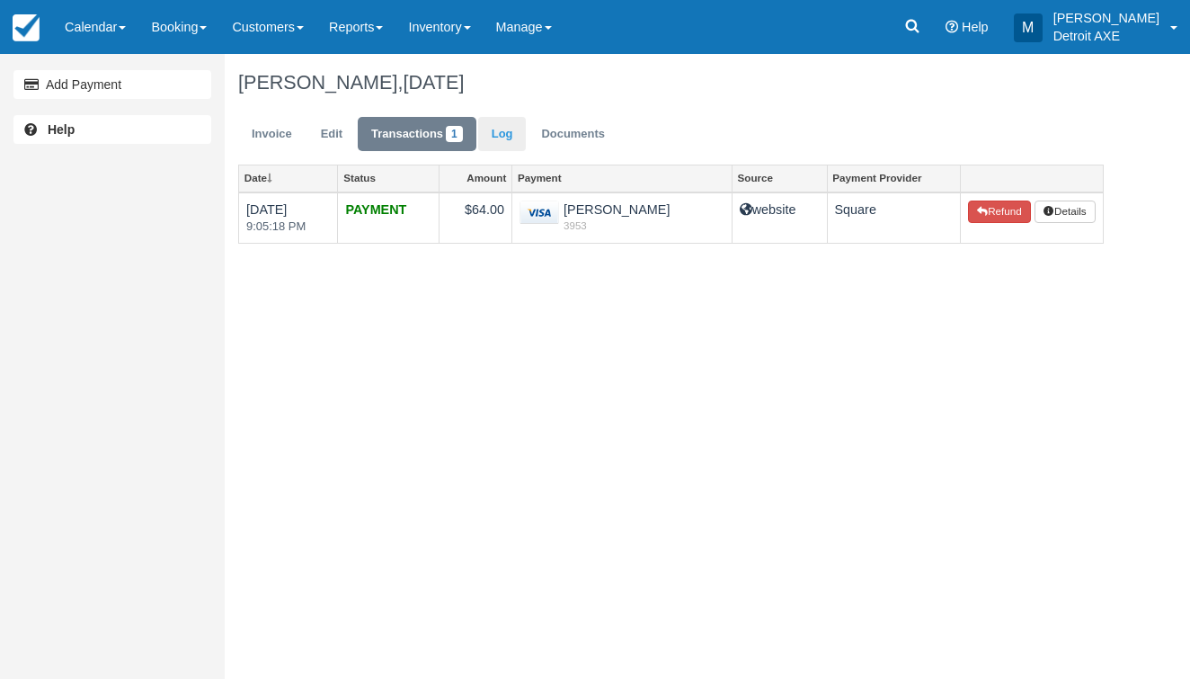
click at [504, 135] on link "Log" at bounding box center [502, 134] width 49 height 35
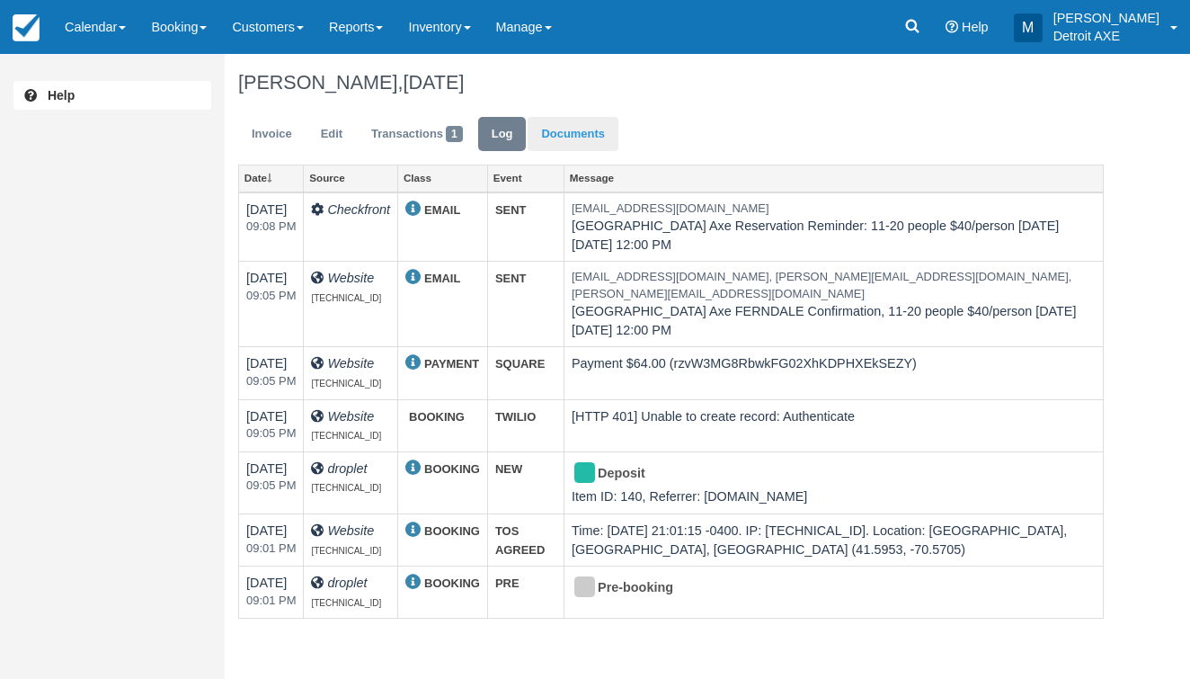
click at [536, 137] on link "Documents" at bounding box center [573, 134] width 91 height 35
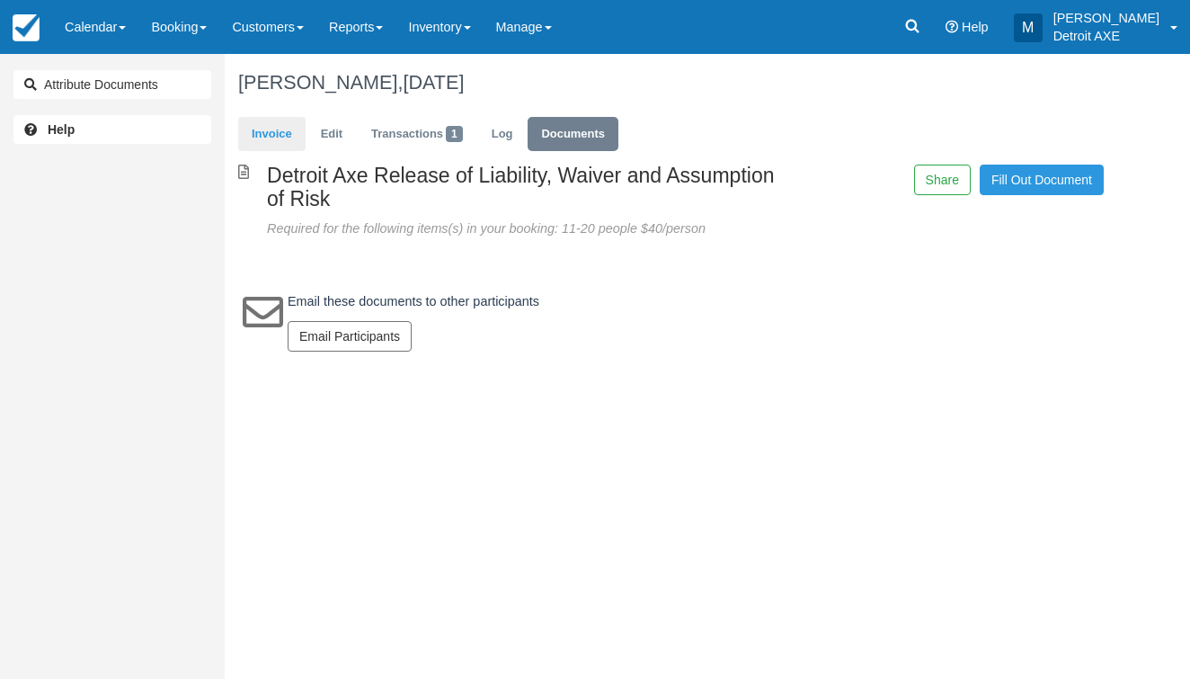
click at [291, 142] on link "Invoice" at bounding box center [271, 134] width 67 height 35
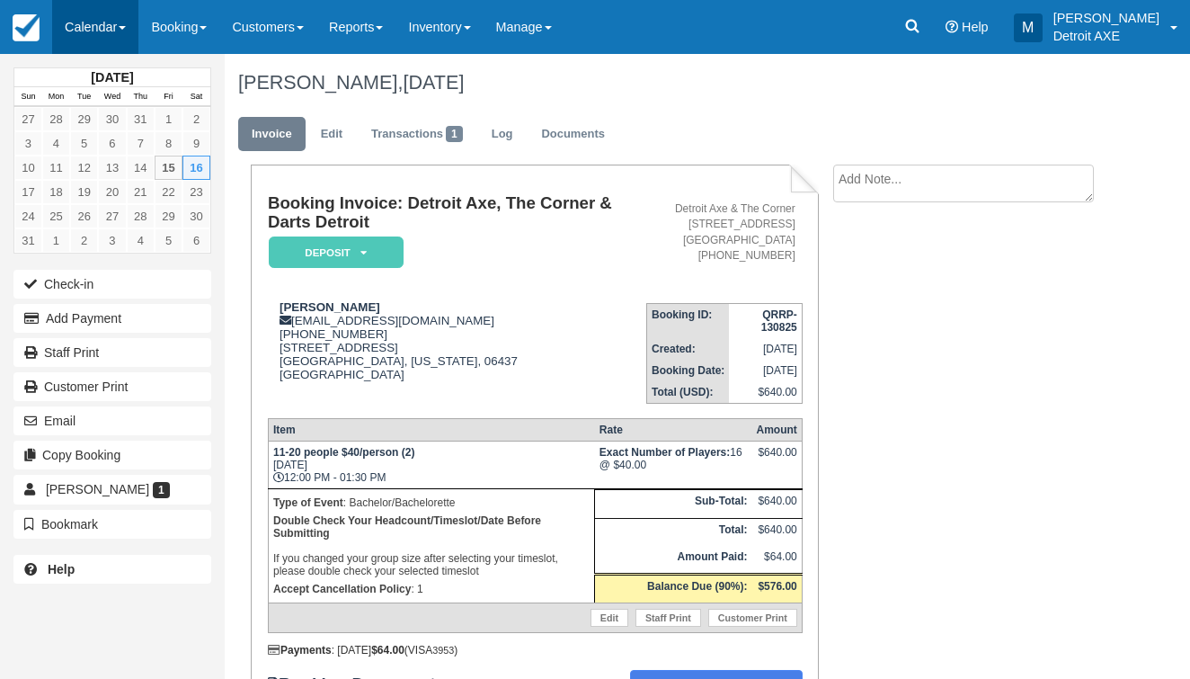
click at [114, 33] on link "Calendar" at bounding box center [95, 27] width 86 height 54
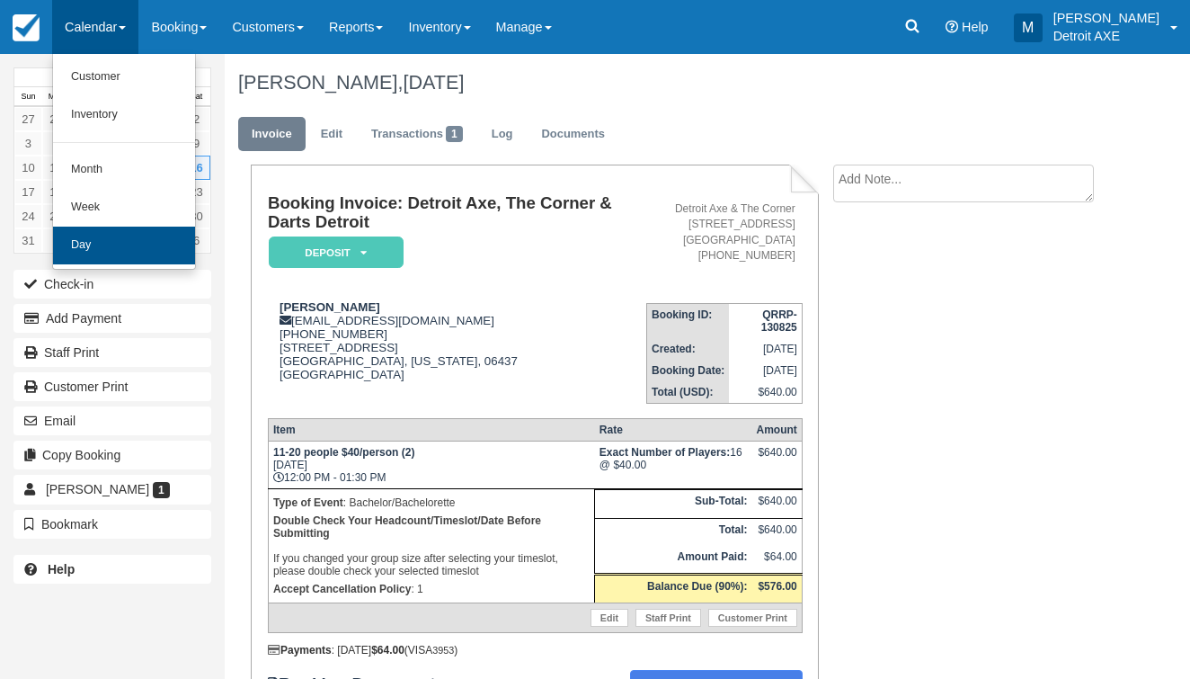
click at [84, 238] on link "Day" at bounding box center [124, 246] width 142 height 38
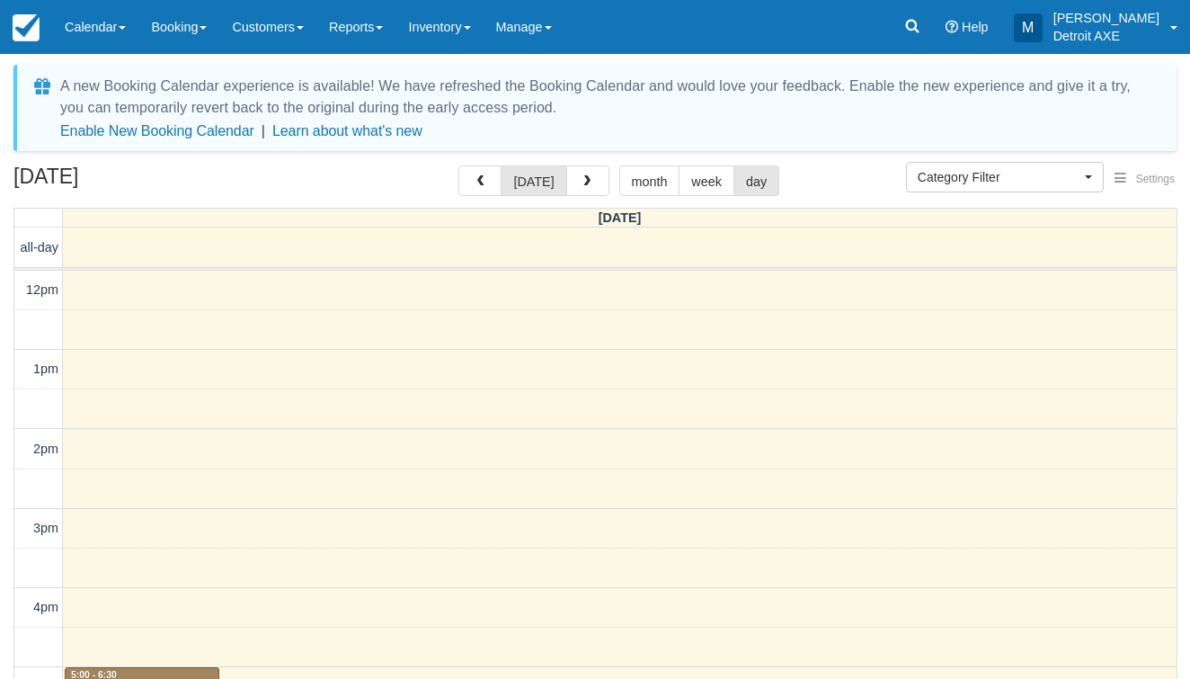
select select
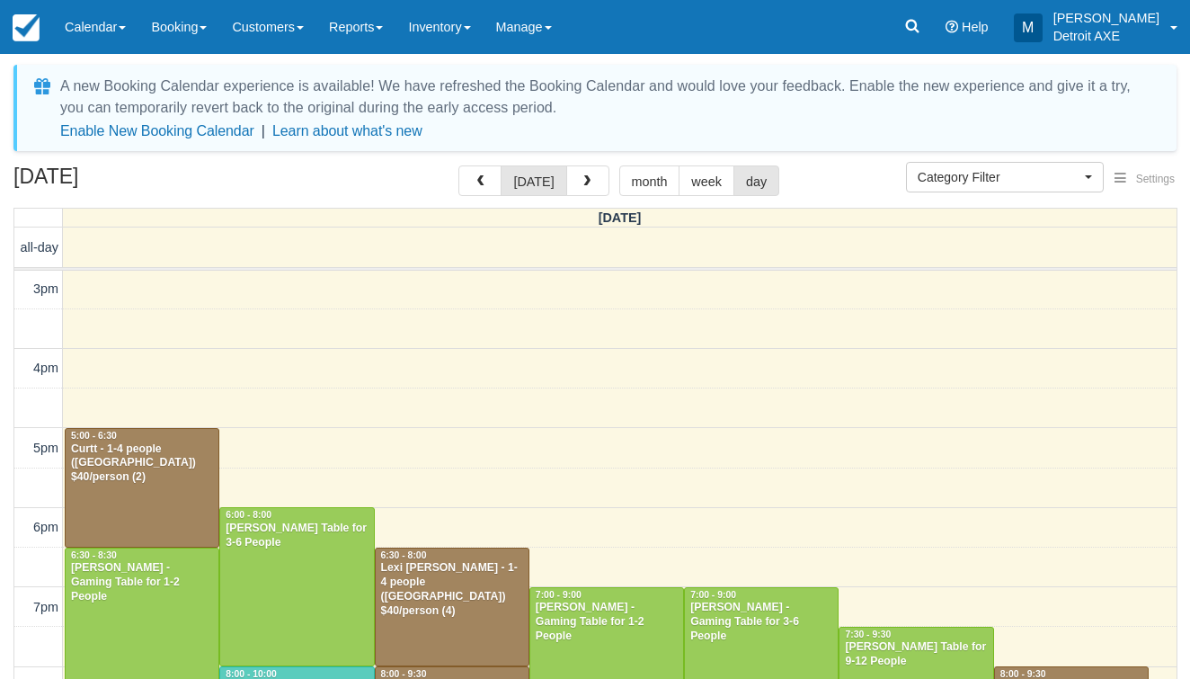
click at [607, 165] on div "today month week day" at bounding box center [618, 180] width 321 height 31
click at [581, 183] on span "button" at bounding box center [587, 181] width 13 height 13
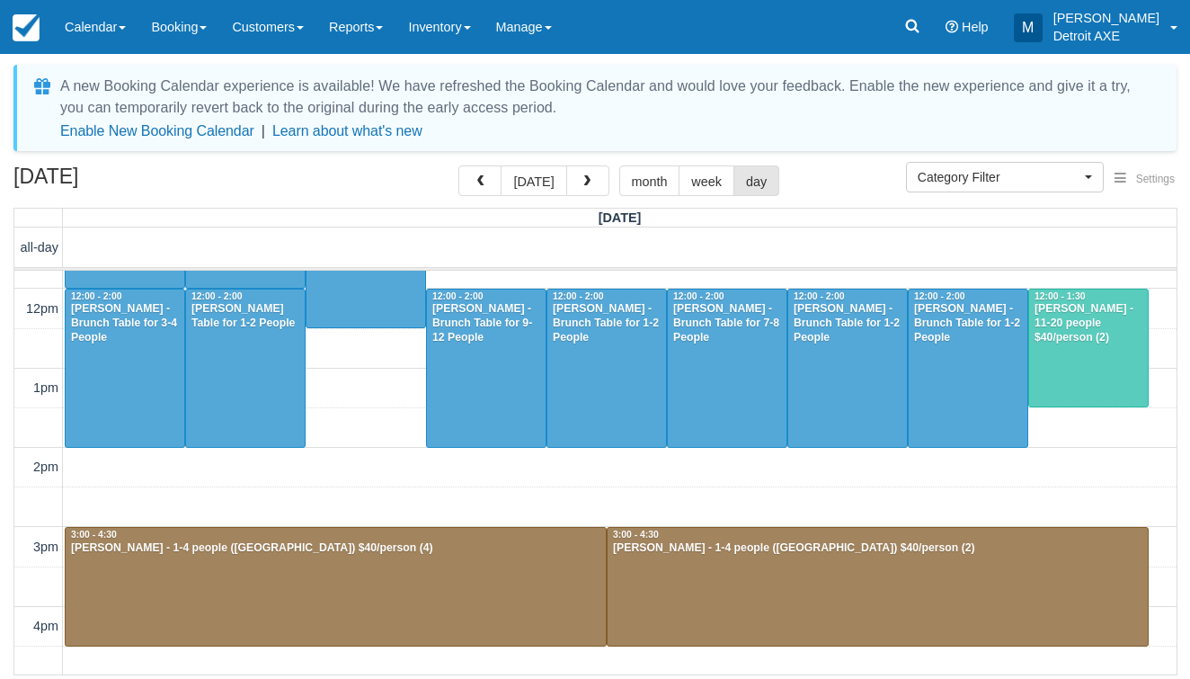
scroll to position [141, 0]
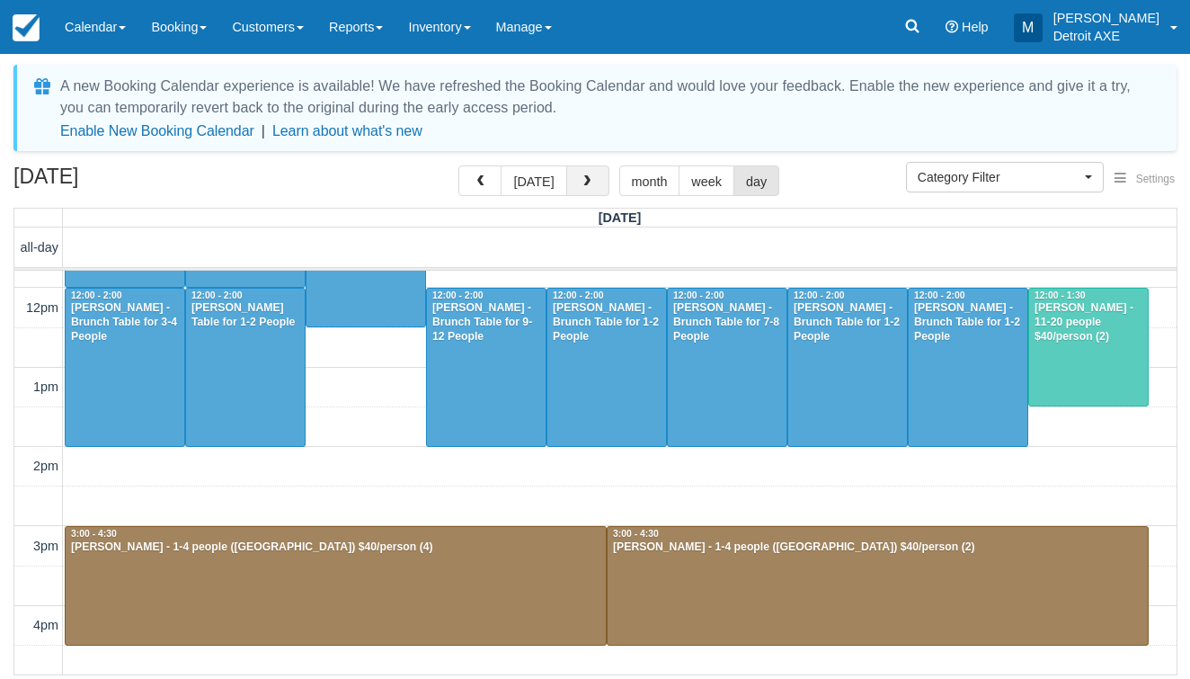
click at [586, 183] on span "button" at bounding box center [587, 181] width 13 height 13
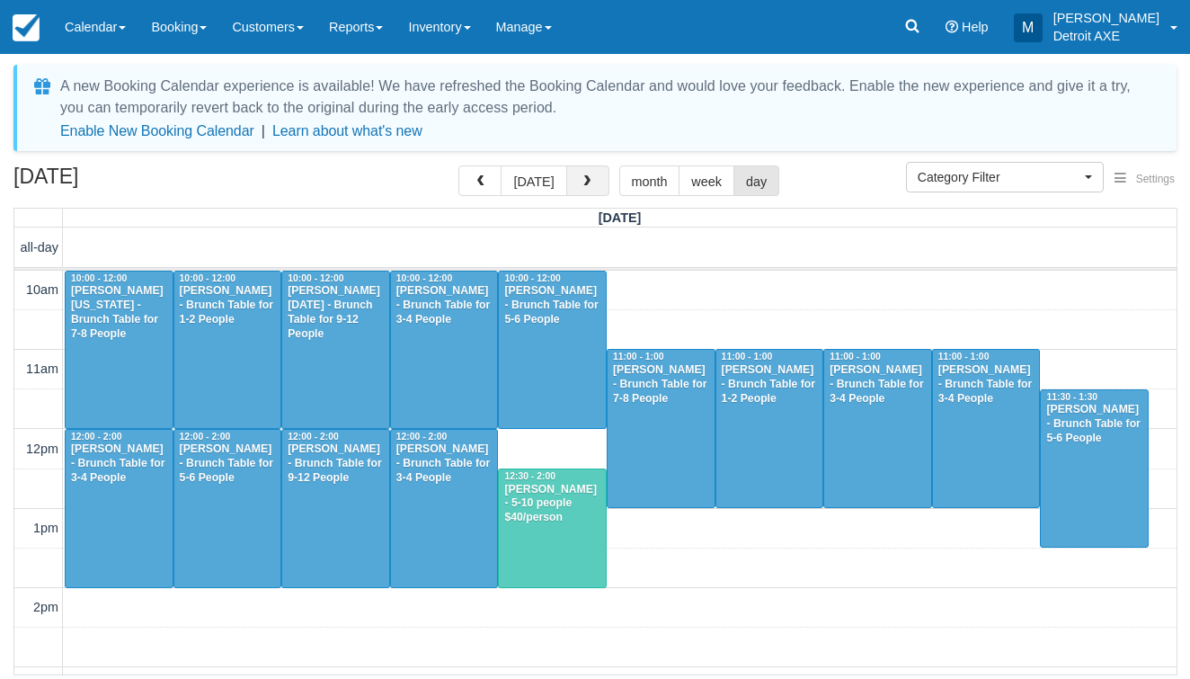
scroll to position [398, 0]
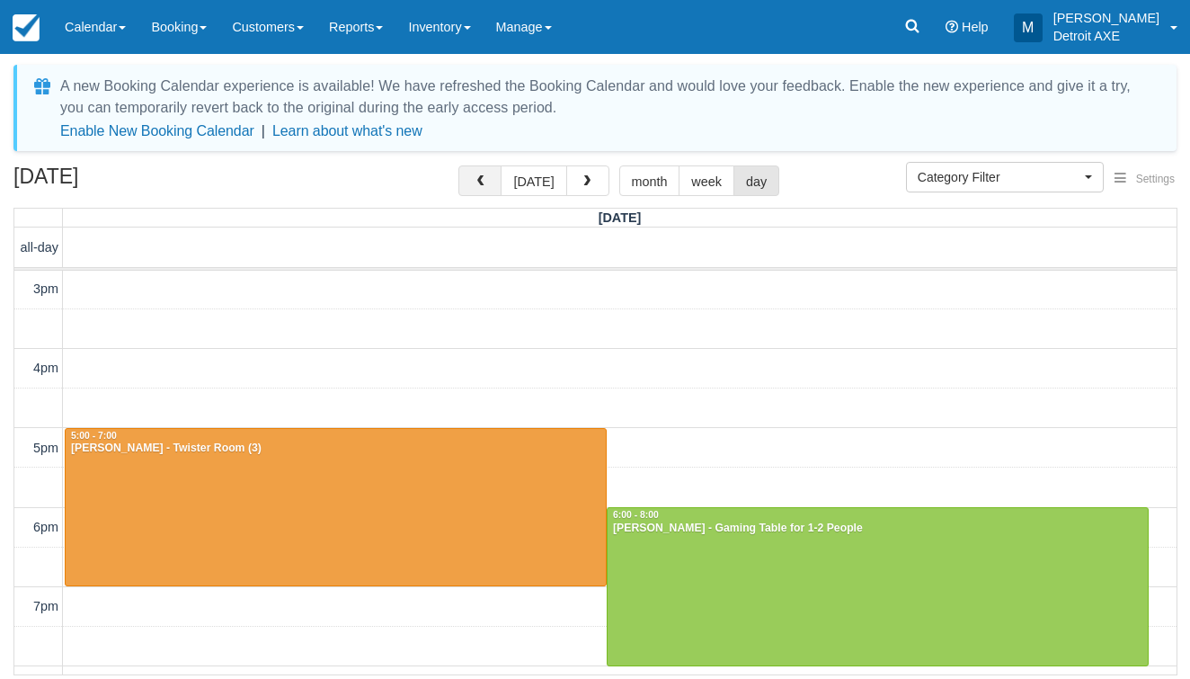
click at [485, 176] on span "button" at bounding box center [480, 181] width 13 height 13
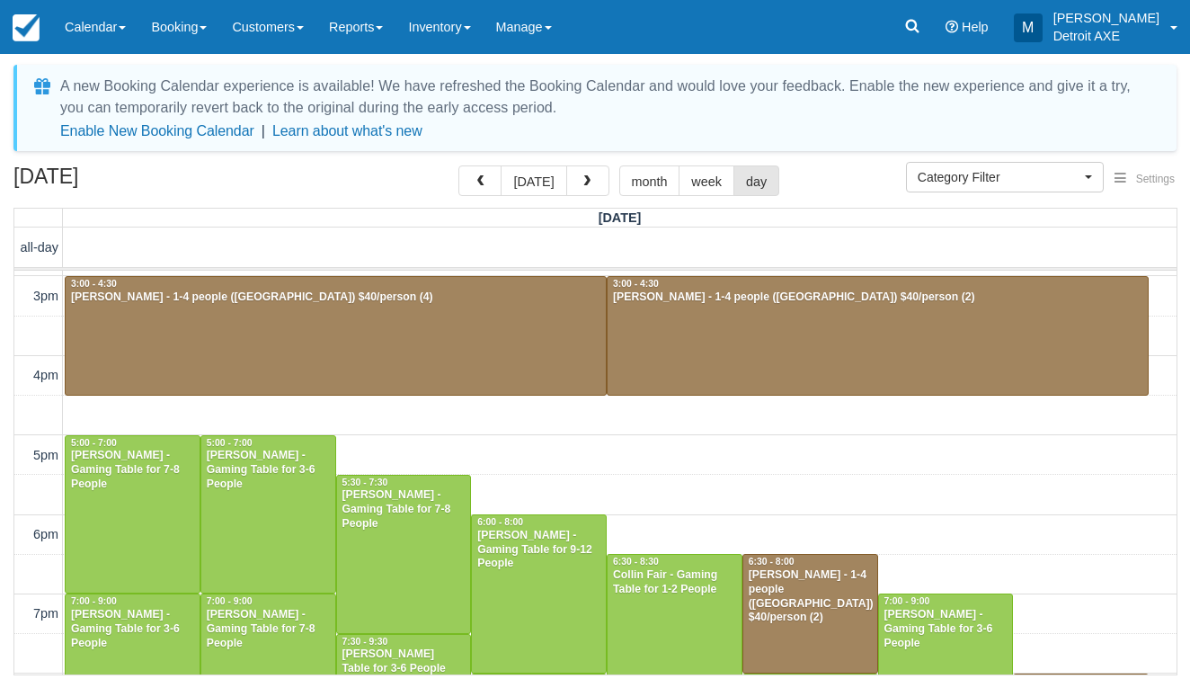
scroll to position [394, 0]
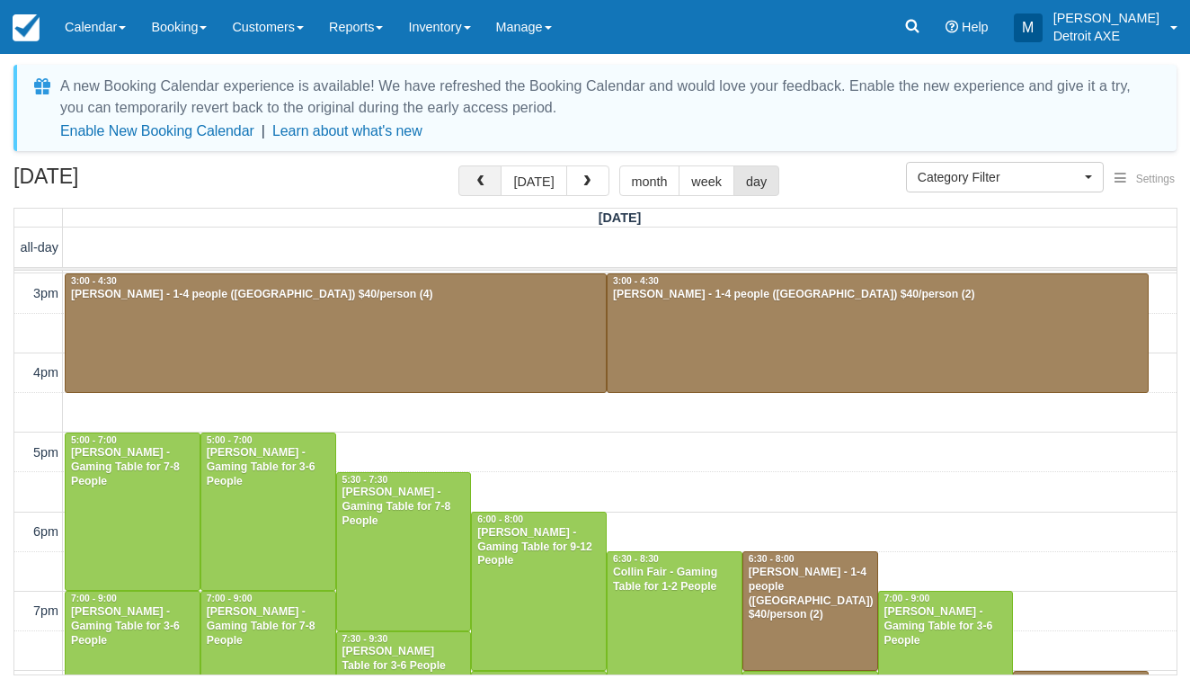
click at [494, 184] on button "button" at bounding box center [479, 180] width 43 height 31
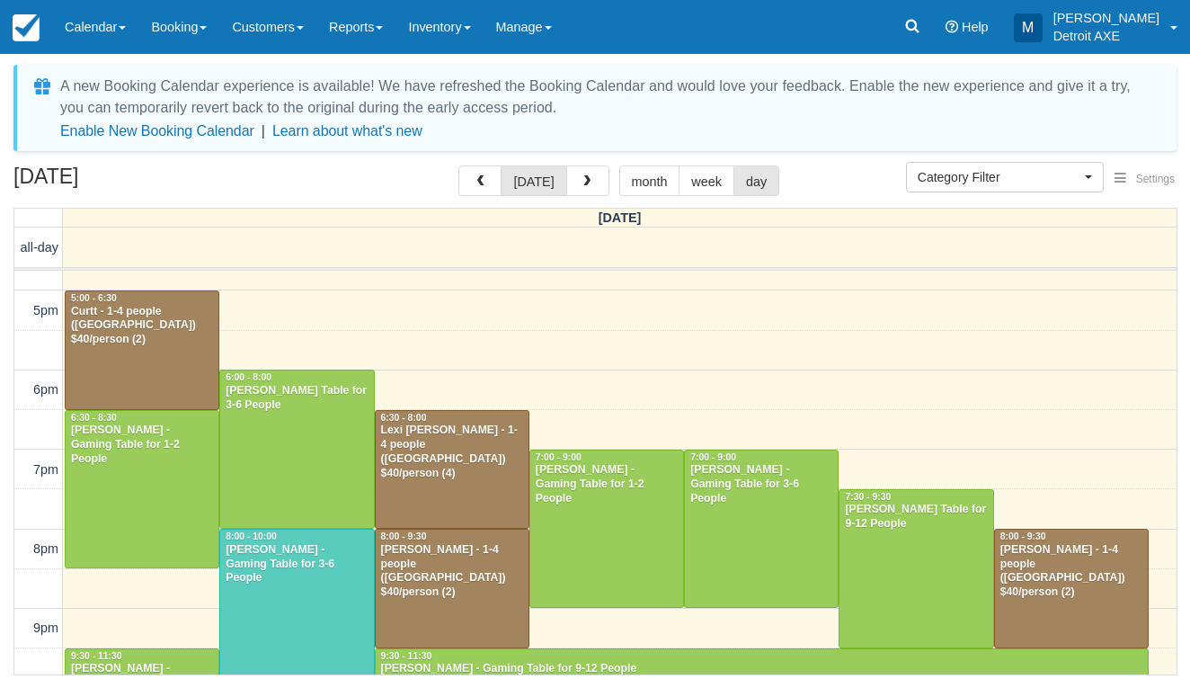
scroll to position [378, 0]
click at [574, 187] on button "button" at bounding box center [587, 180] width 43 height 31
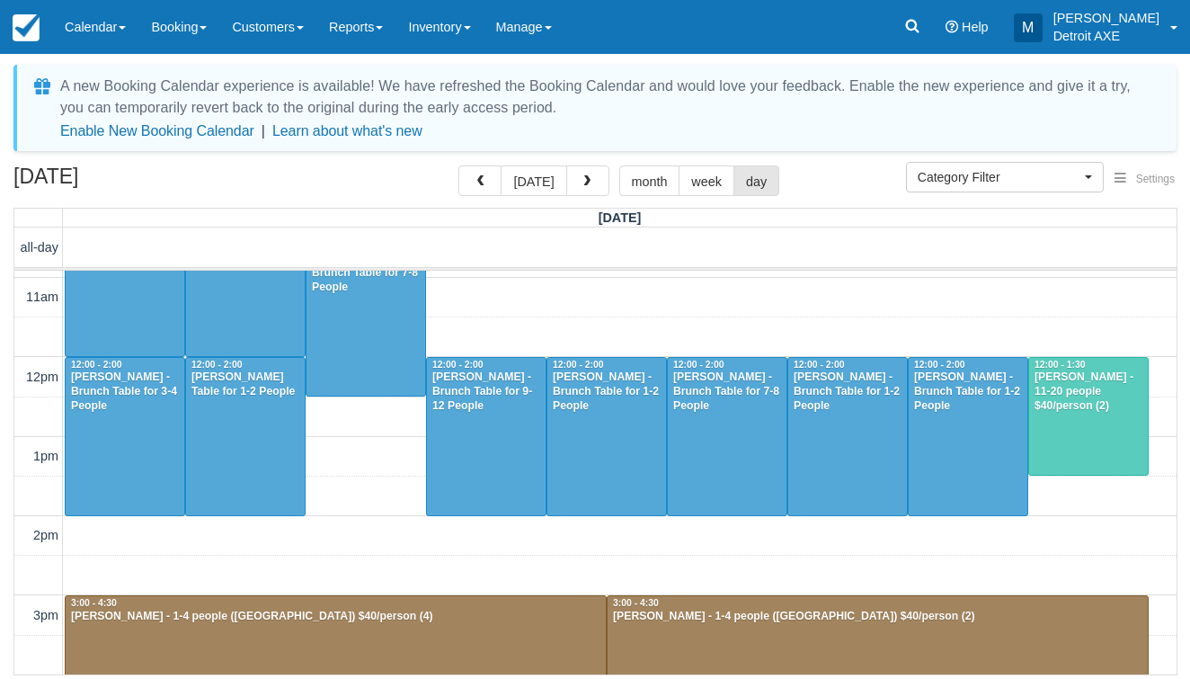
scroll to position [62, 0]
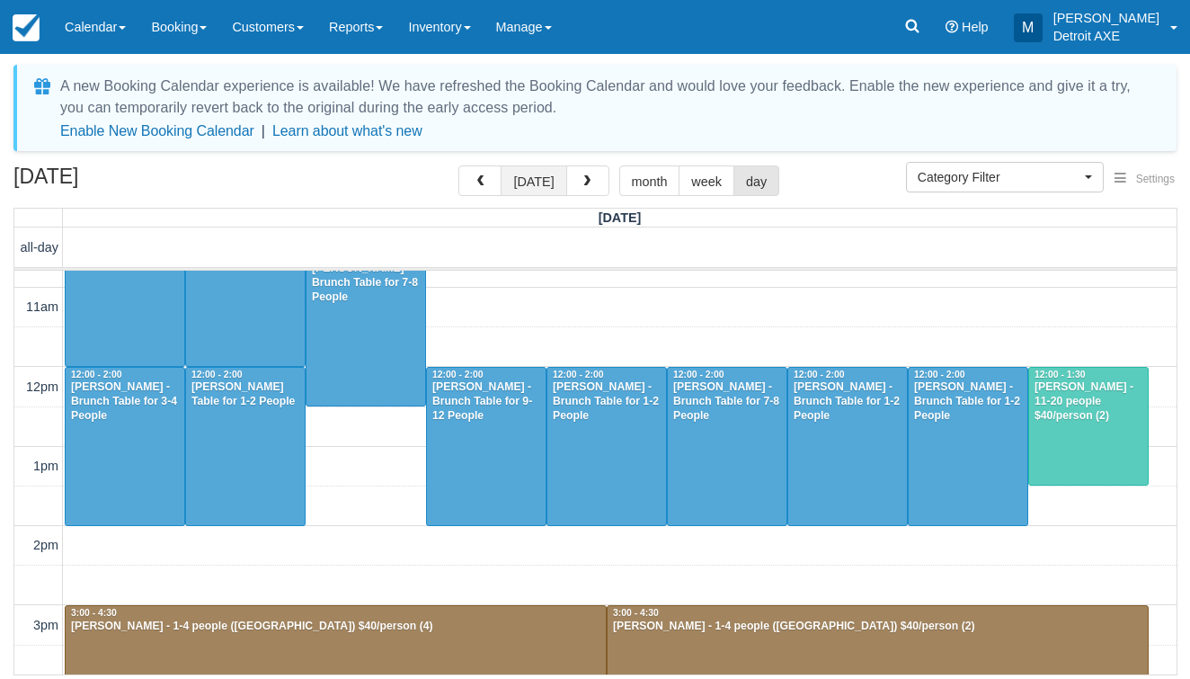
click at [561, 191] on button "today" at bounding box center [534, 180] width 66 height 31
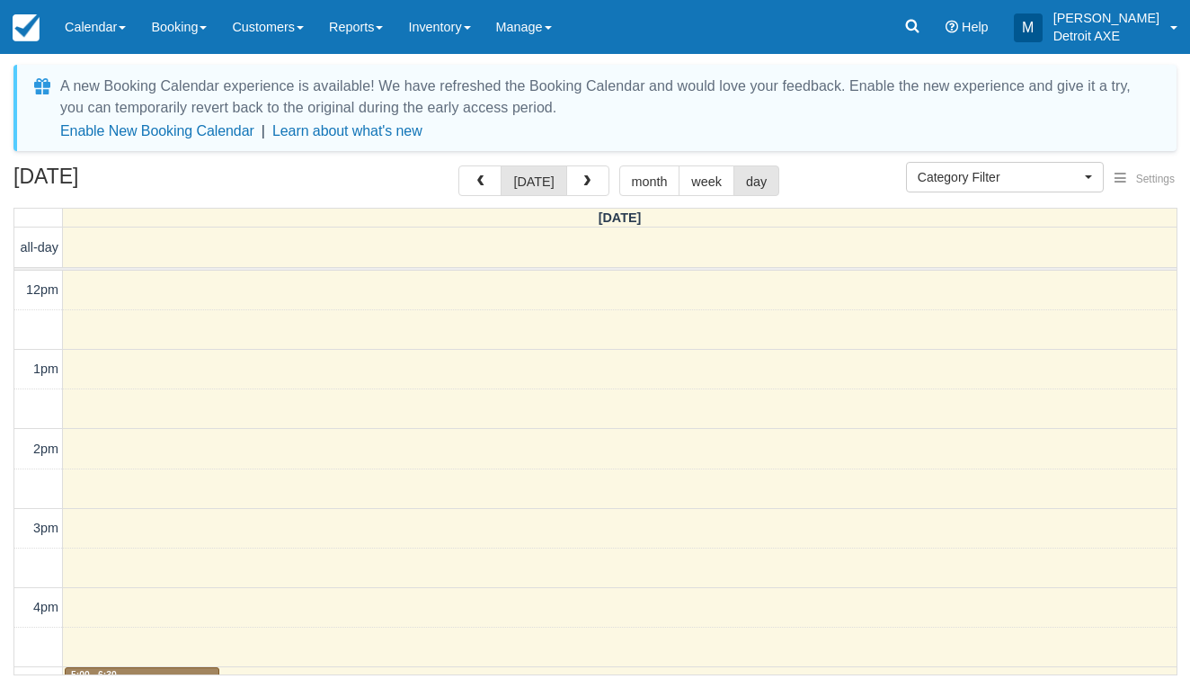
scroll to position [398, 0]
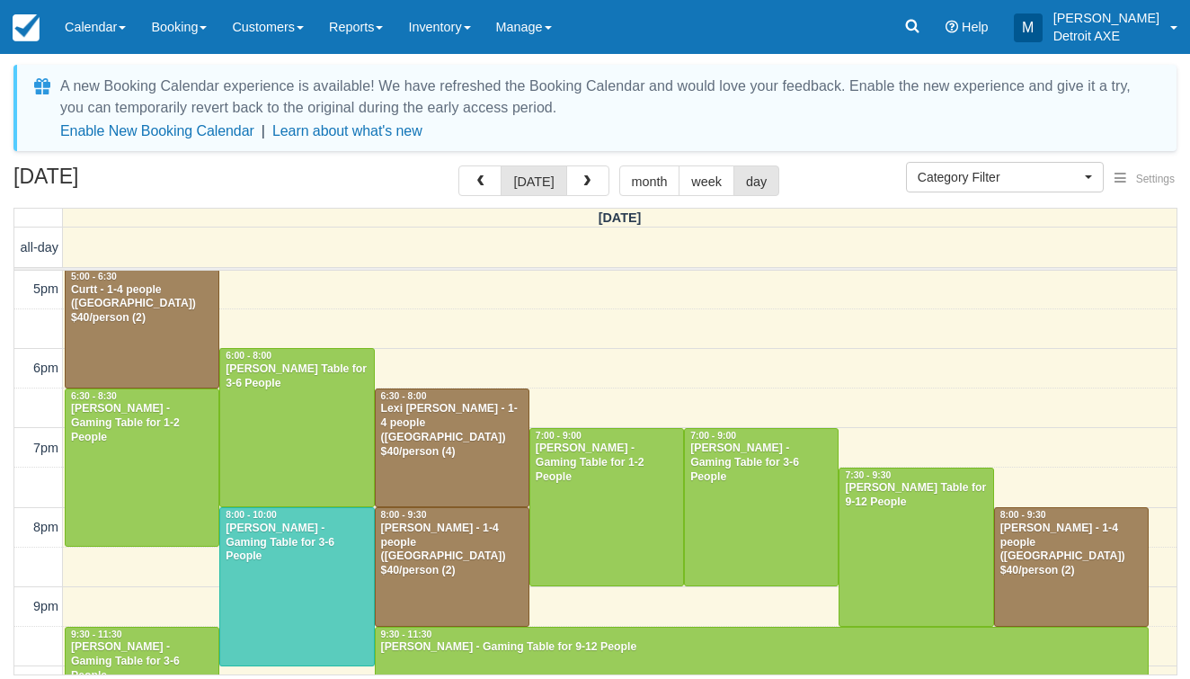
click at [236, 585] on div at bounding box center [296, 586] width 153 height 157
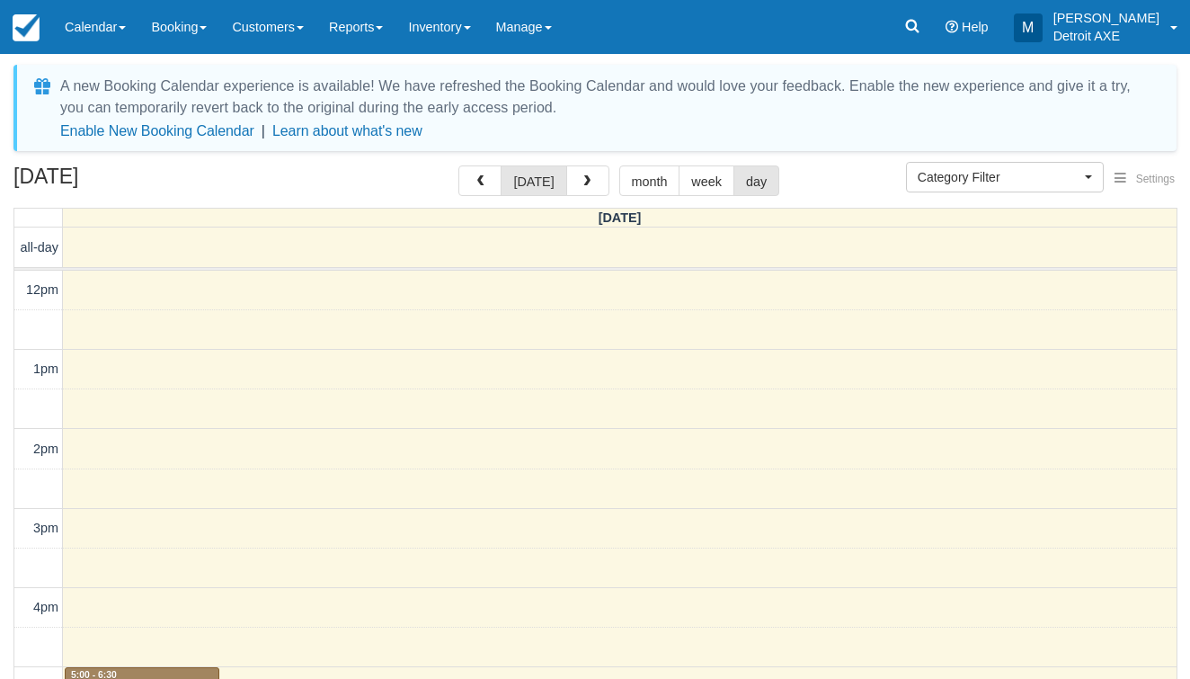
select select
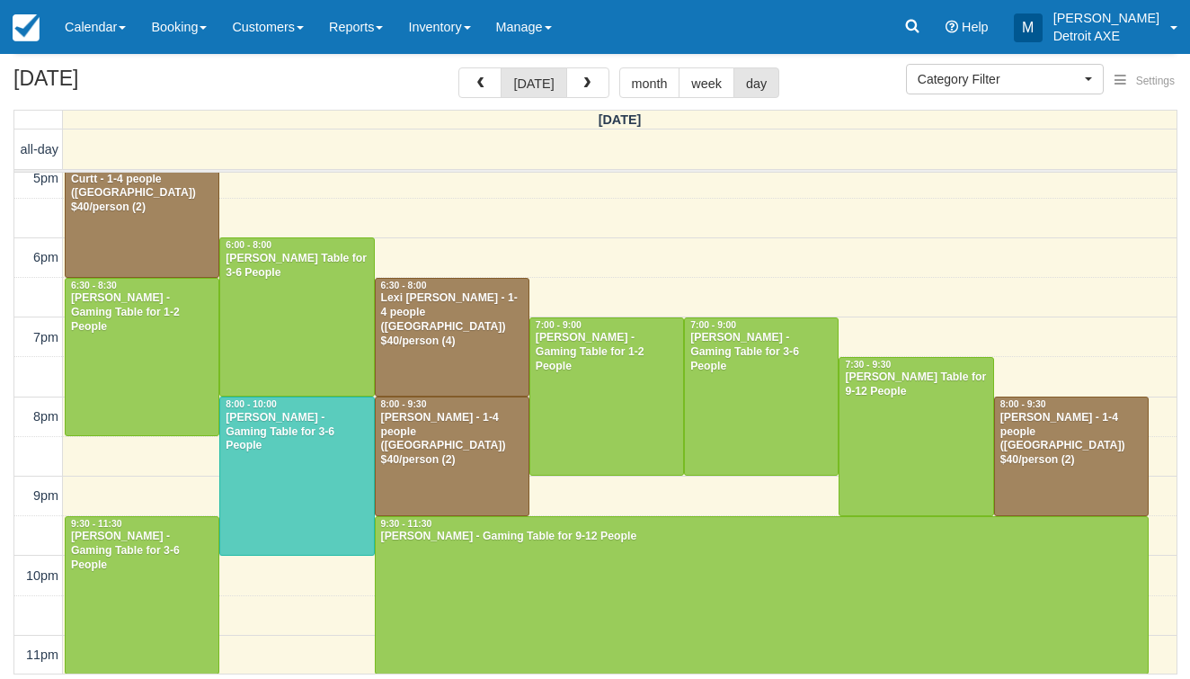
scroll to position [97, 0]
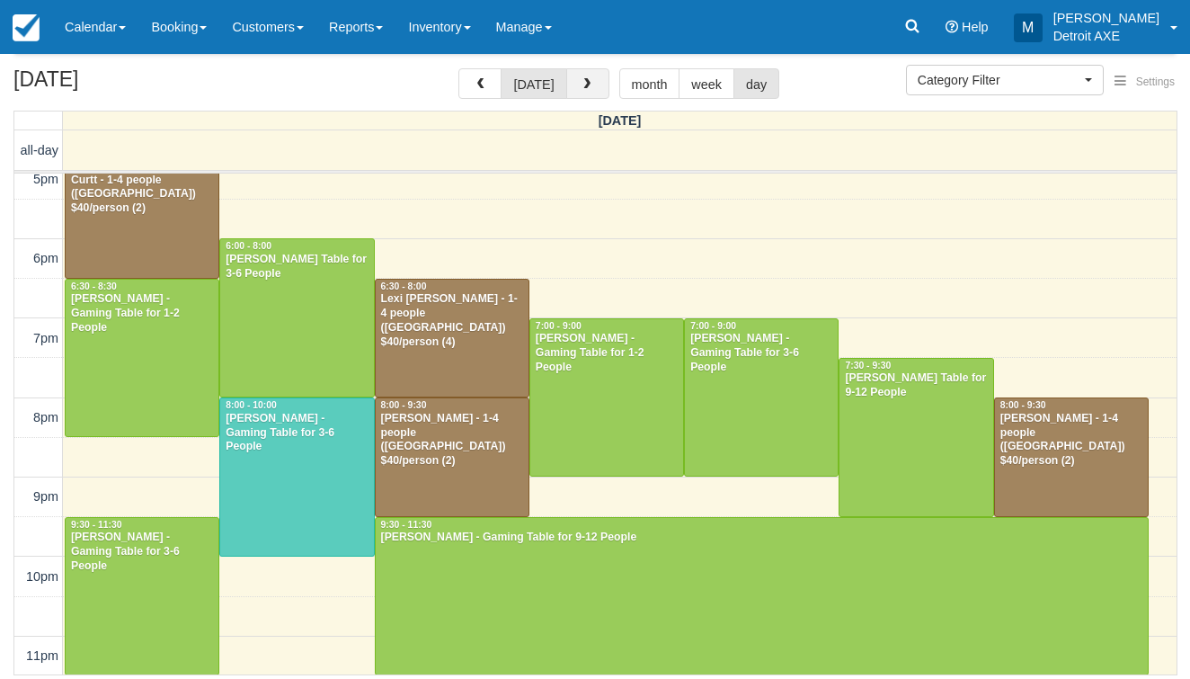
click at [573, 84] on button "button" at bounding box center [587, 83] width 43 height 31
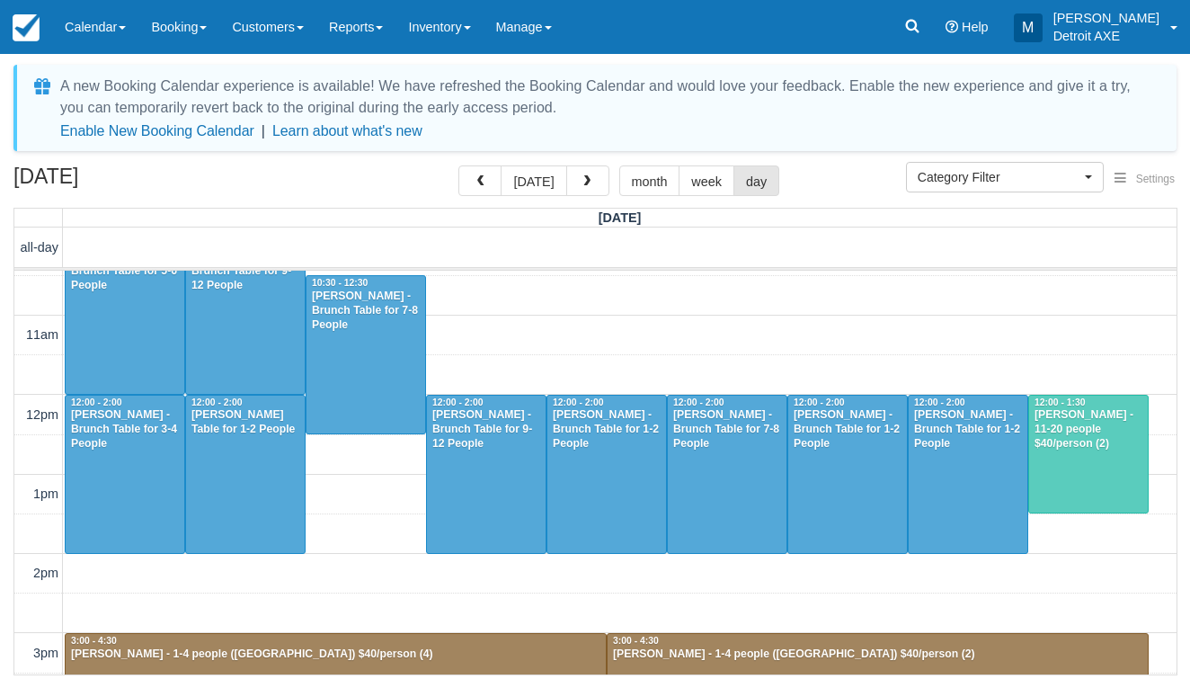
scroll to position [31, 0]
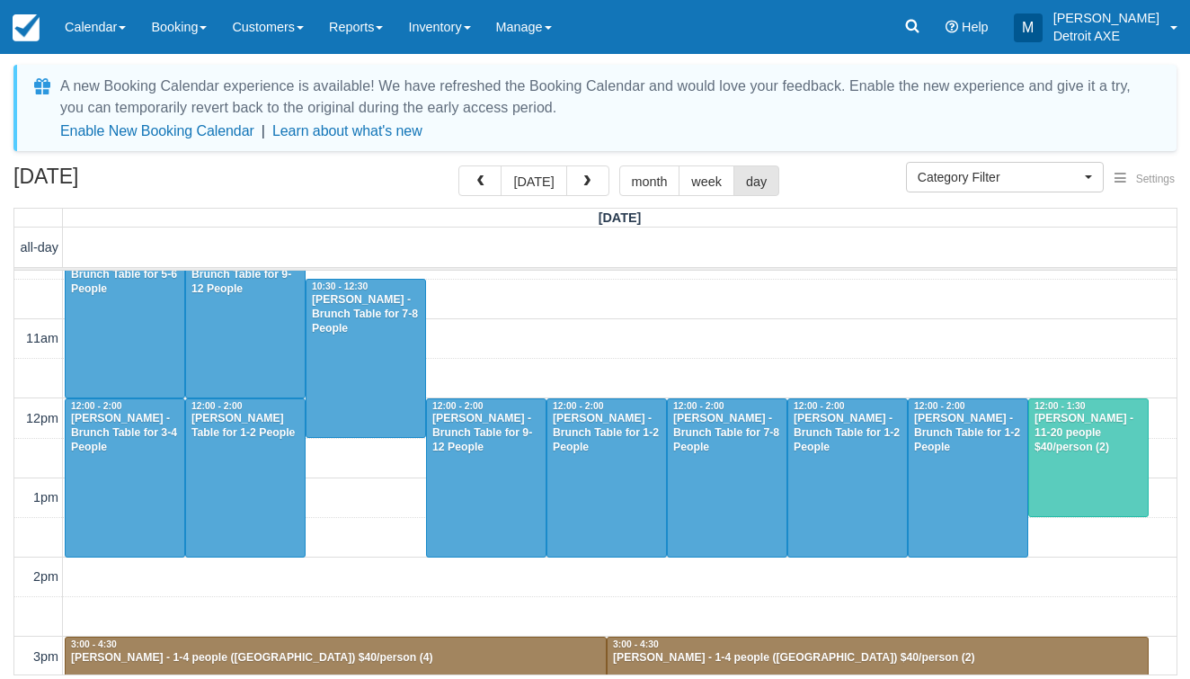
click at [1055, 434] on div "[PERSON_NAME] - 11-20 people $40/person (2)" at bounding box center [1089, 433] width 110 height 43
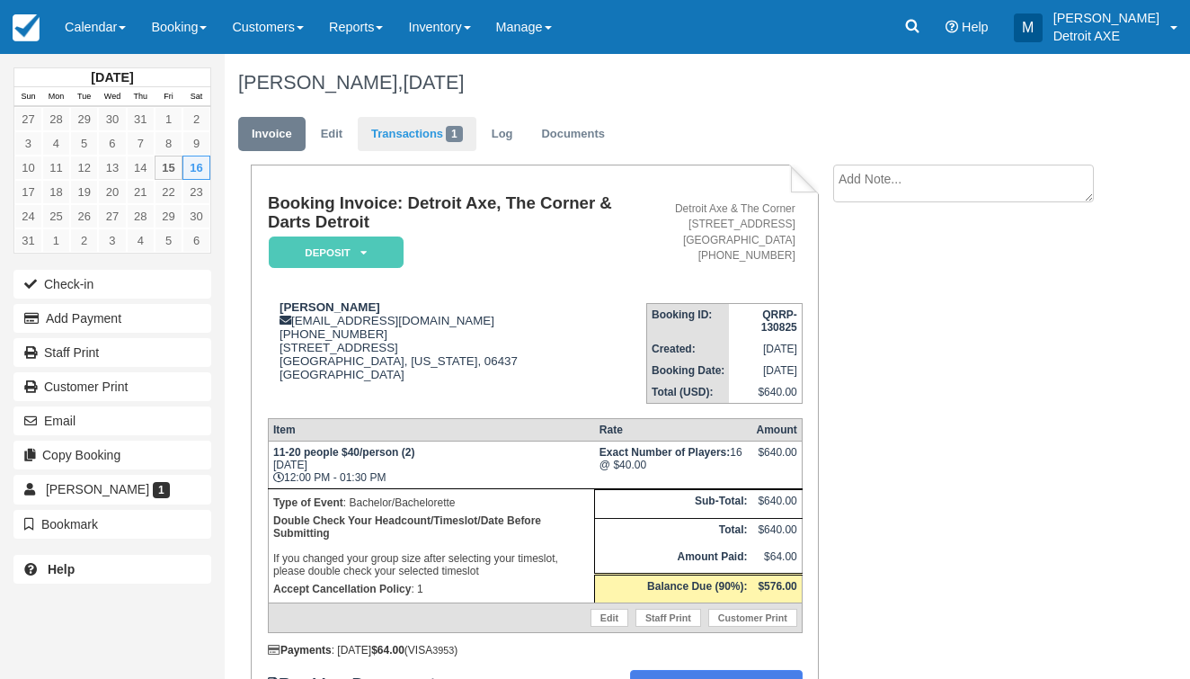
click at [432, 125] on link "Transactions 1" at bounding box center [417, 134] width 119 height 35
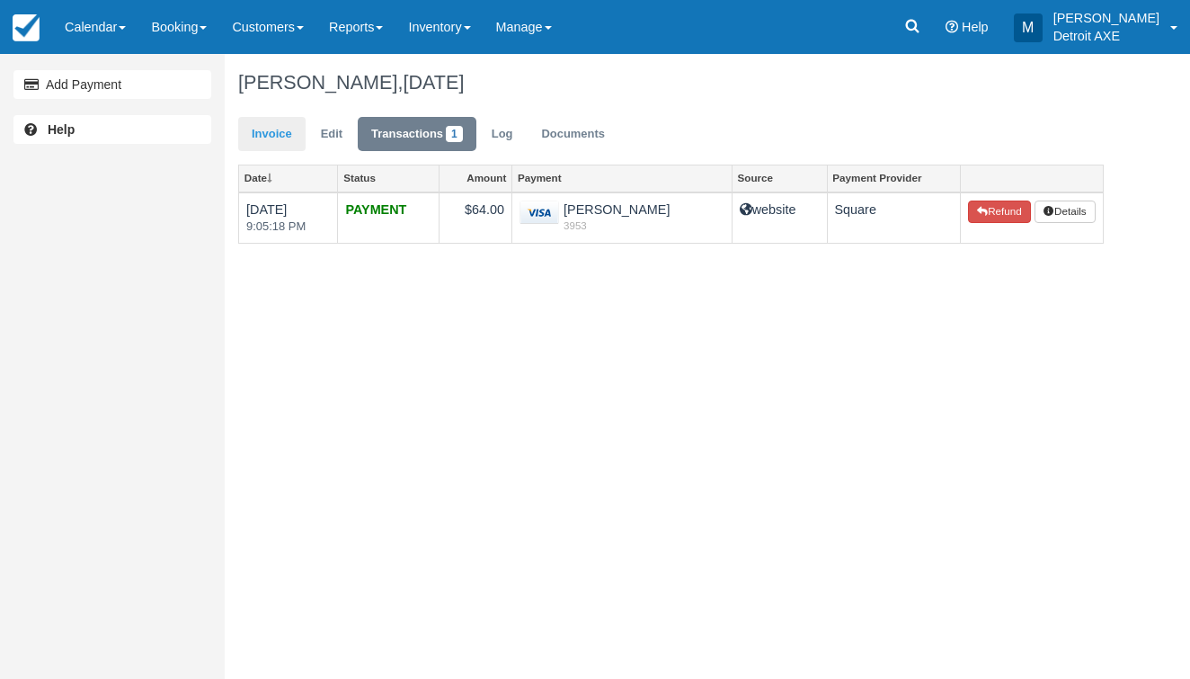
click at [264, 140] on link "Invoice" at bounding box center [271, 134] width 67 height 35
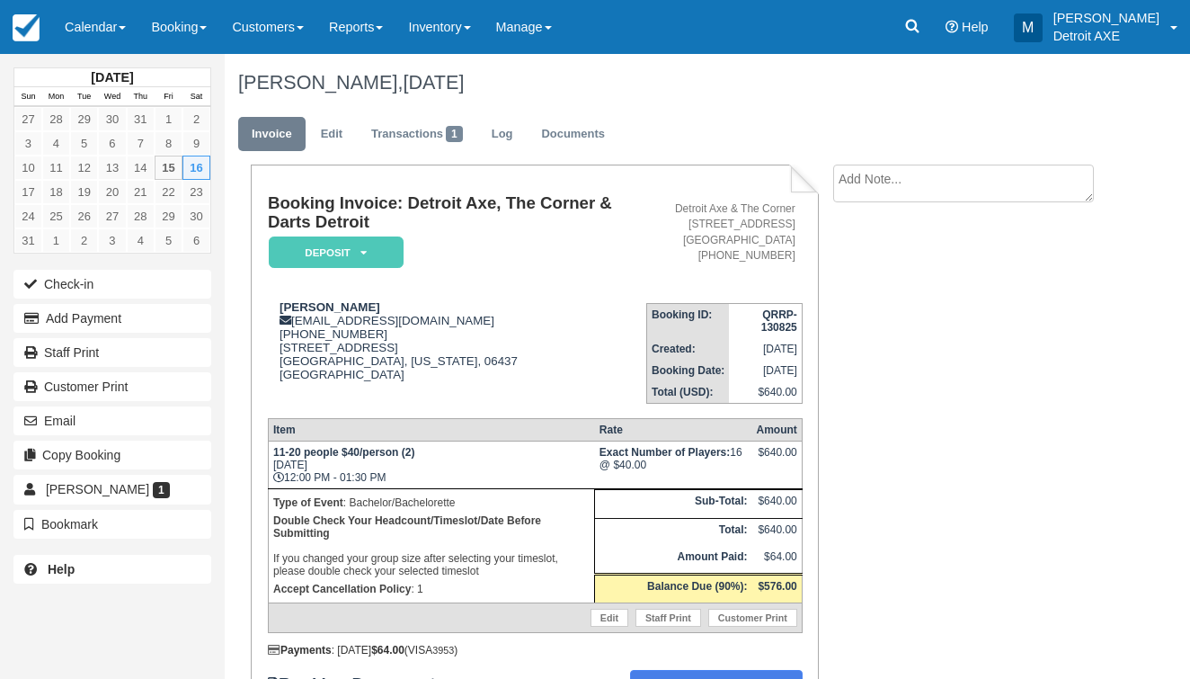
click at [676, 147] on ul "Invoice Edit Transactions 1 Log Documents" at bounding box center [671, 138] width 866 height 54
click at [138, 14] on link "Calendar" at bounding box center [95, 27] width 86 height 54
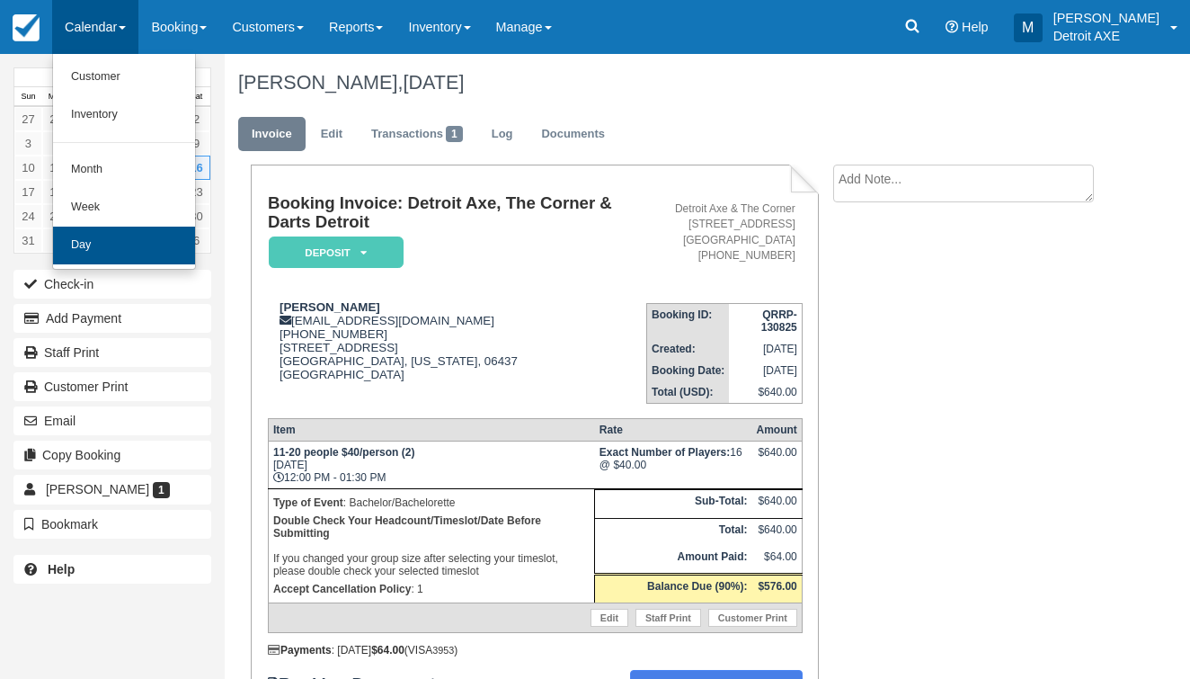
click at [129, 251] on link "Day" at bounding box center [124, 246] width 142 height 38
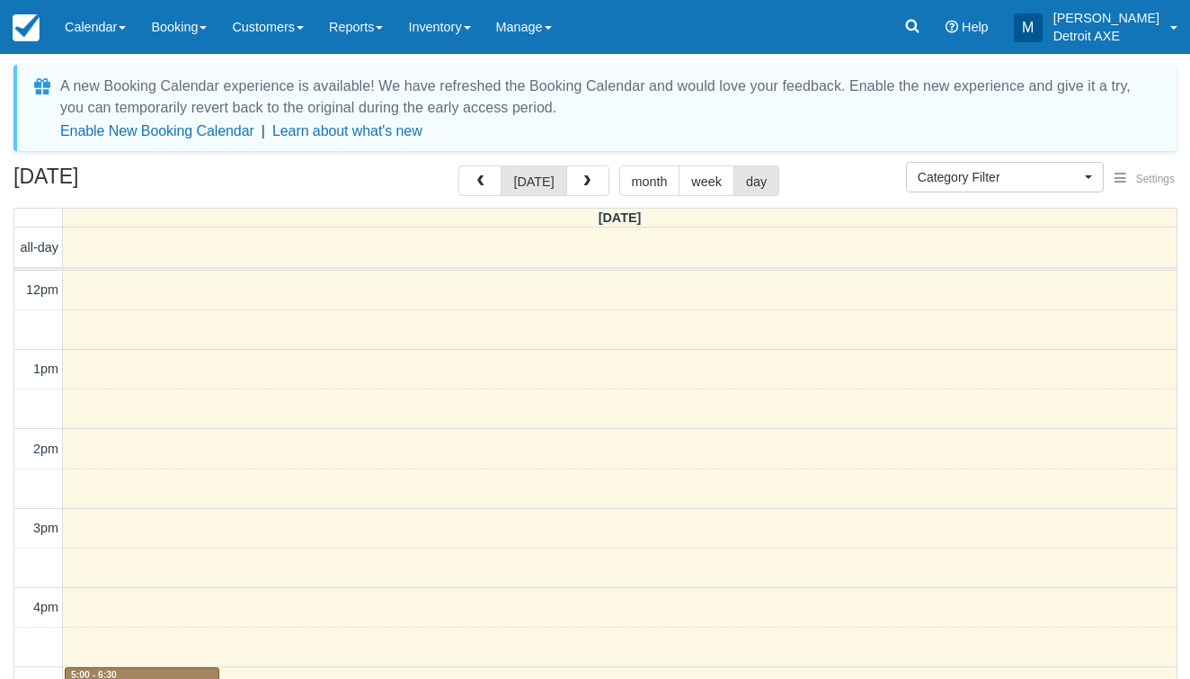
select select
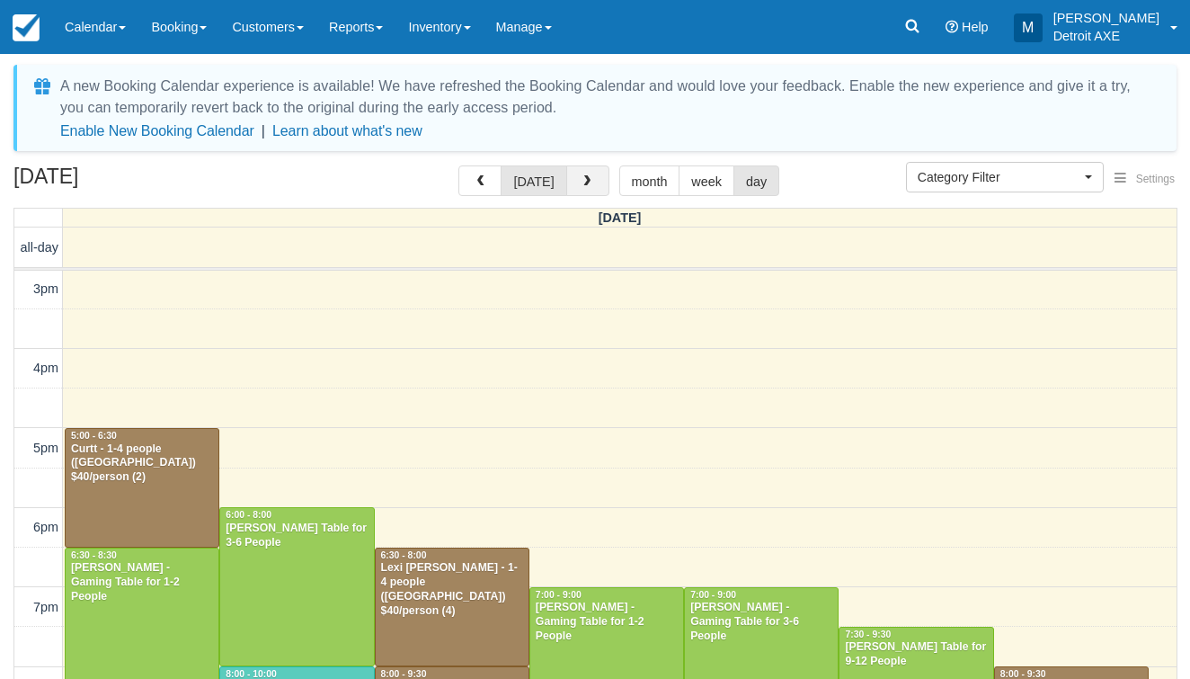
click at [589, 191] on button "button" at bounding box center [587, 180] width 43 height 31
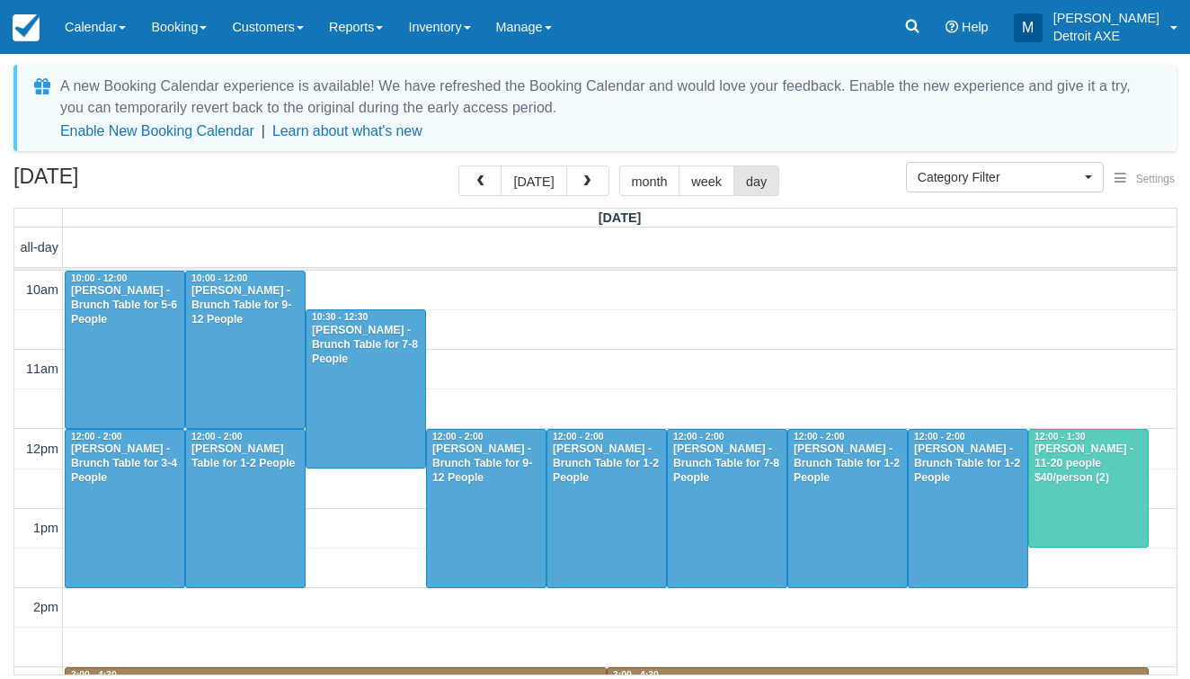
scroll to position [239, 0]
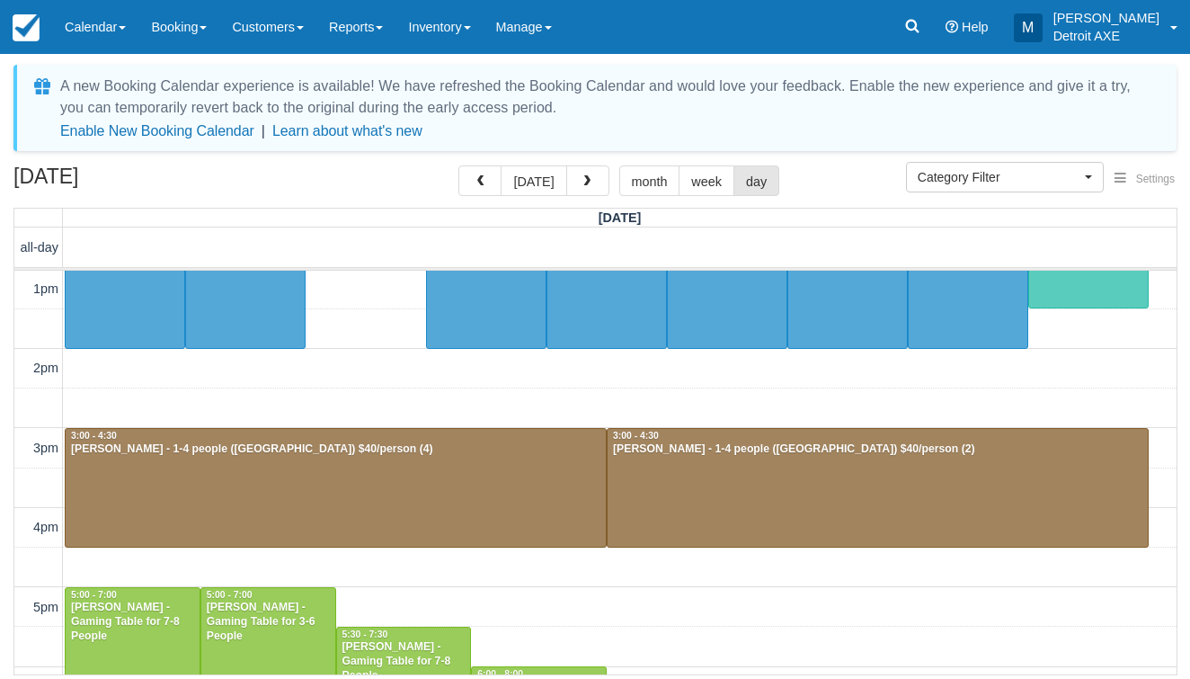
click at [76, 58] on div "A new Booking Calendar experience is available! We have refreshed the Booking C…" at bounding box center [595, 366] width 1190 height 625
click at [76, 52] on link "Calendar" at bounding box center [95, 27] width 86 height 54
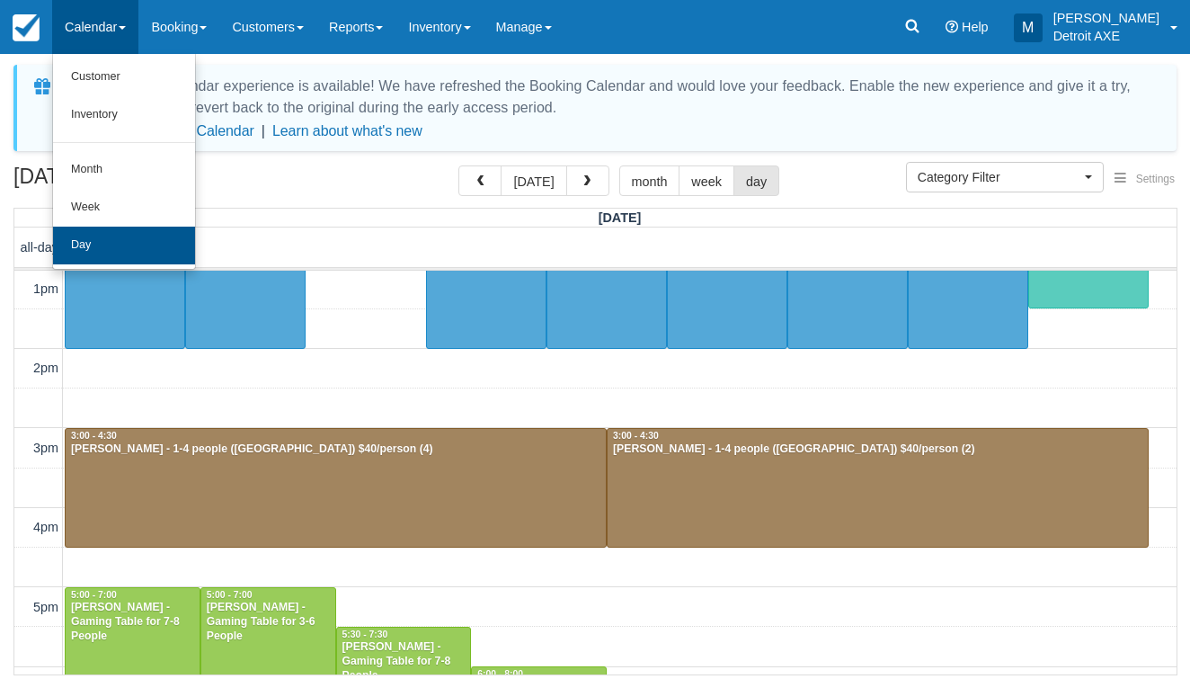
click at [107, 227] on link "Day" at bounding box center [124, 246] width 142 height 38
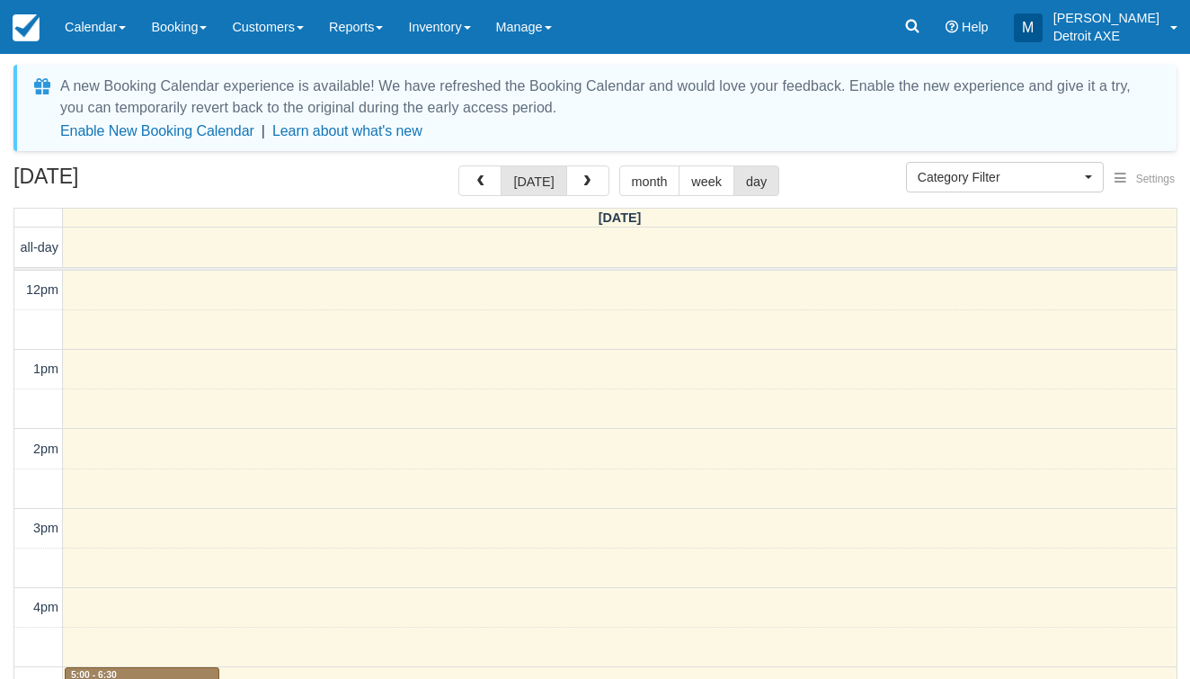
select select
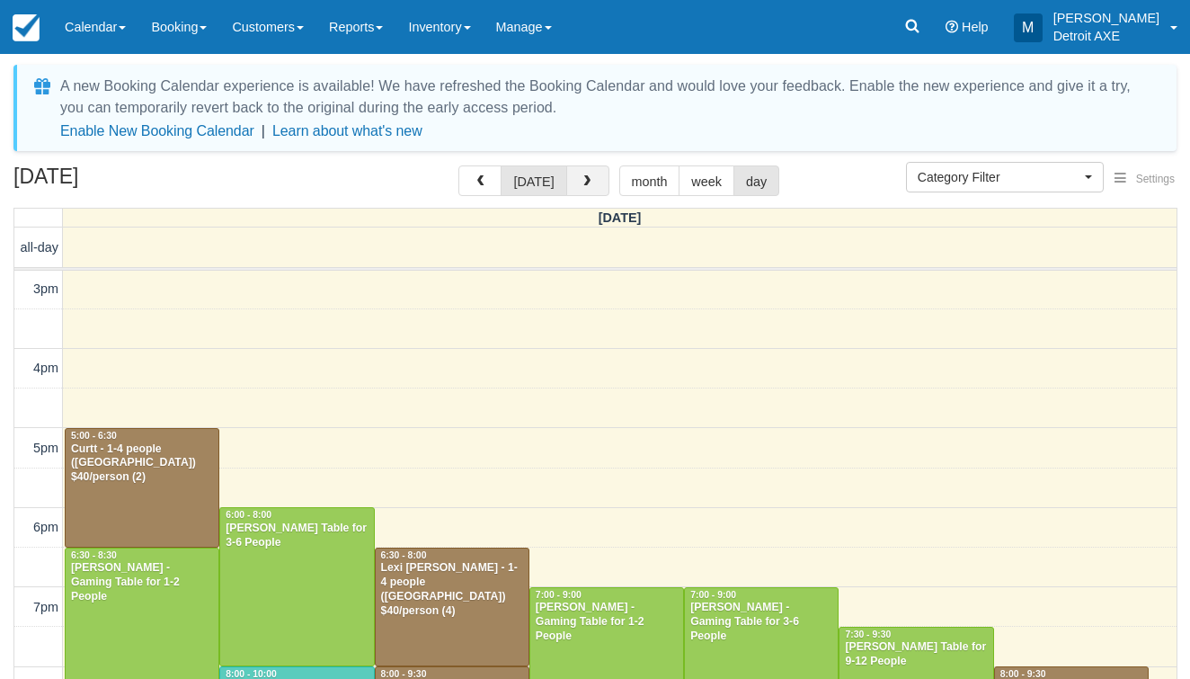
click at [584, 182] on span "button" at bounding box center [587, 181] width 13 height 13
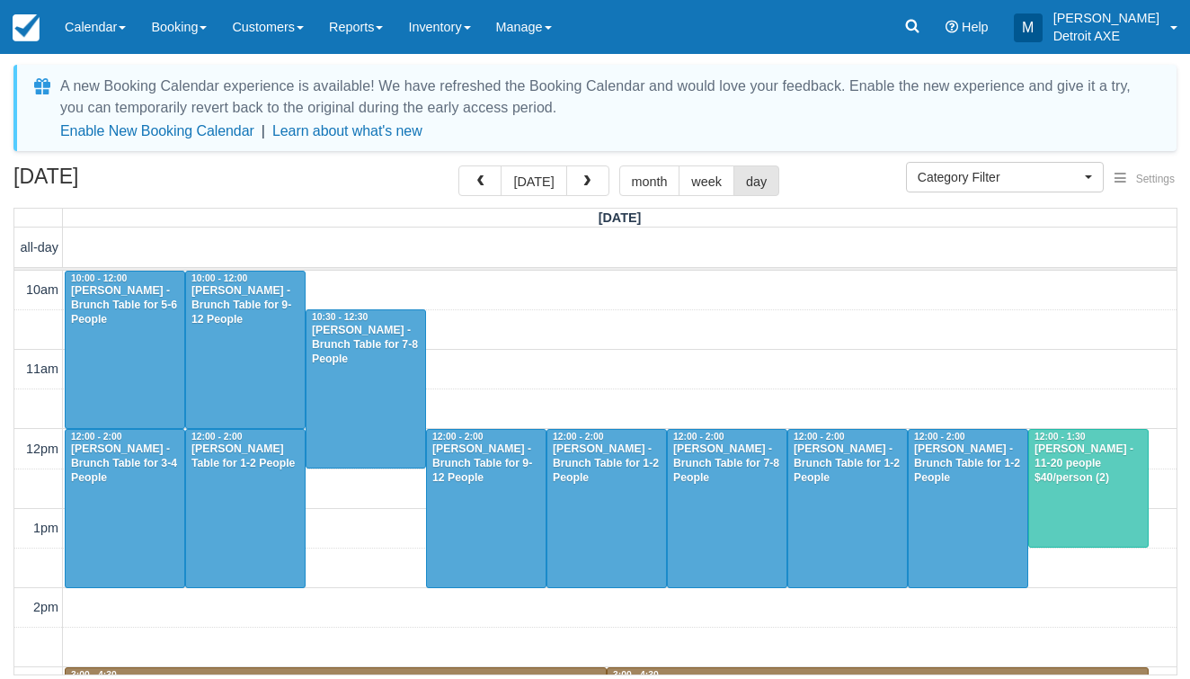
scroll to position [239, 0]
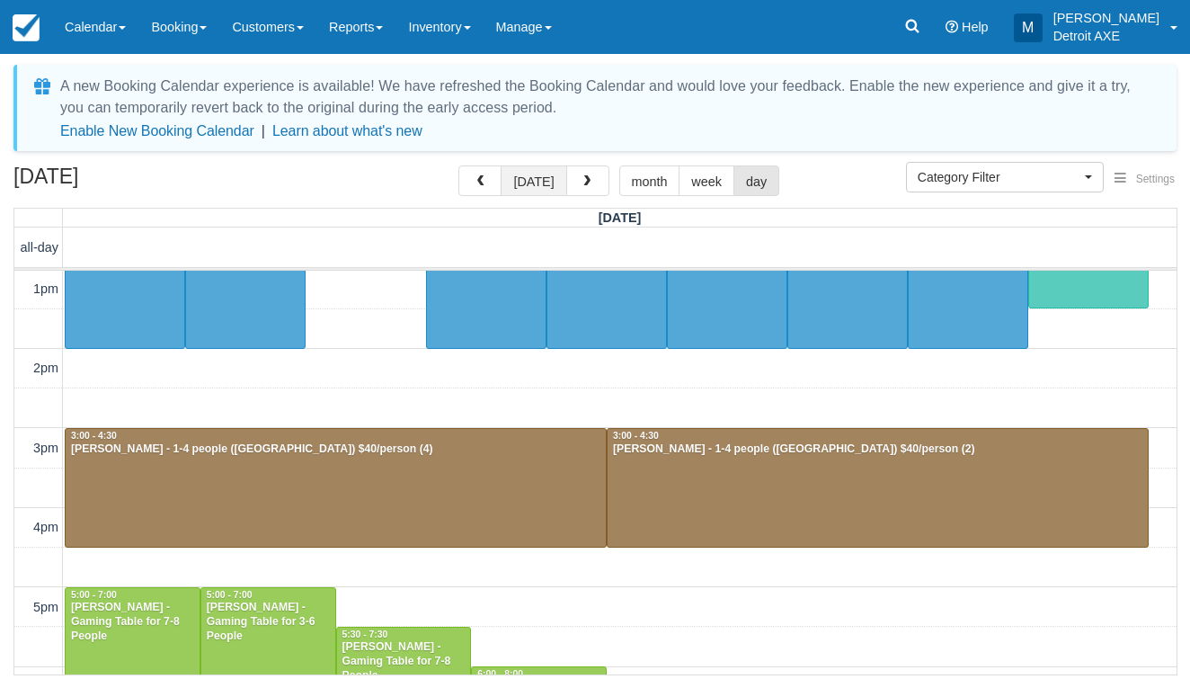
click at [507, 177] on button "[DATE]" at bounding box center [534, 180] width 66 height 31
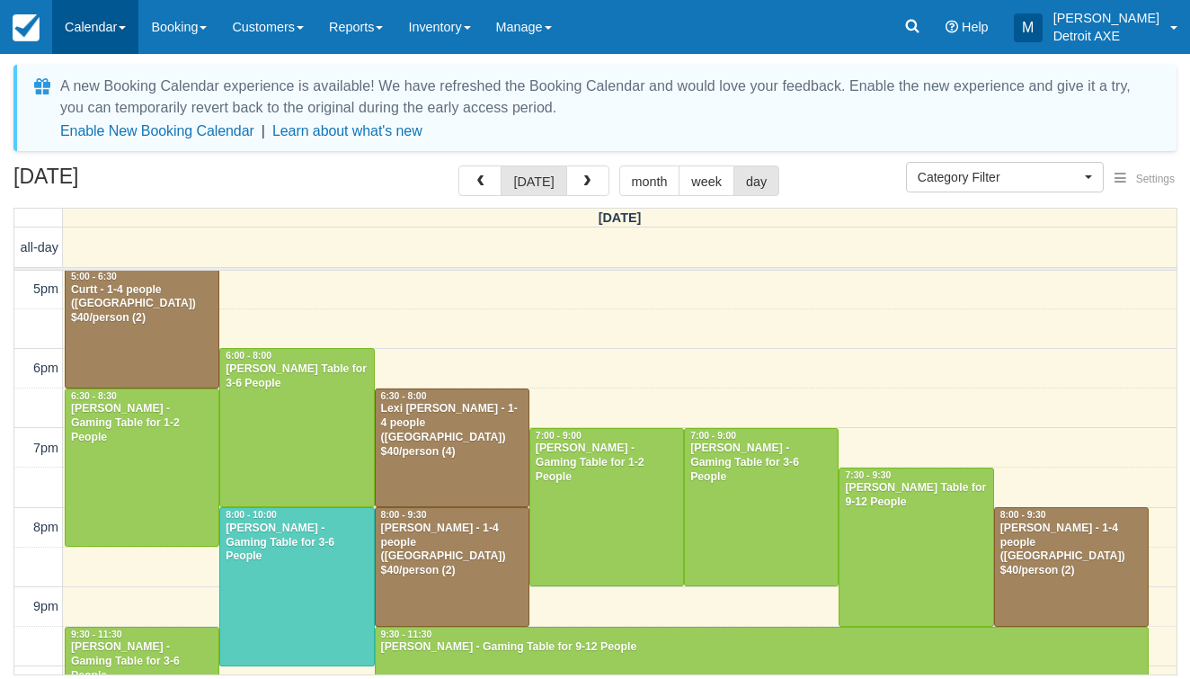
click at [72, 18] on link "Calendar" at bounding box center [95, 27] width 86 height 54
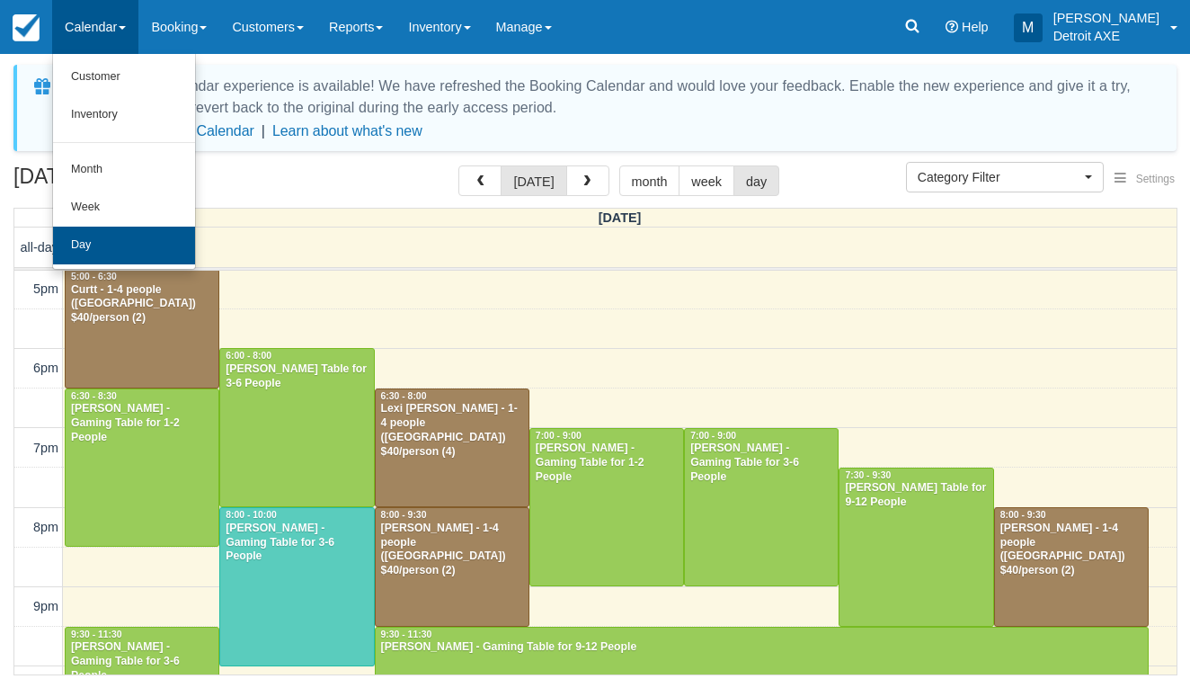
click at [97, 249] on link "Day" at bounding box center [124, 246] width 142 height 38
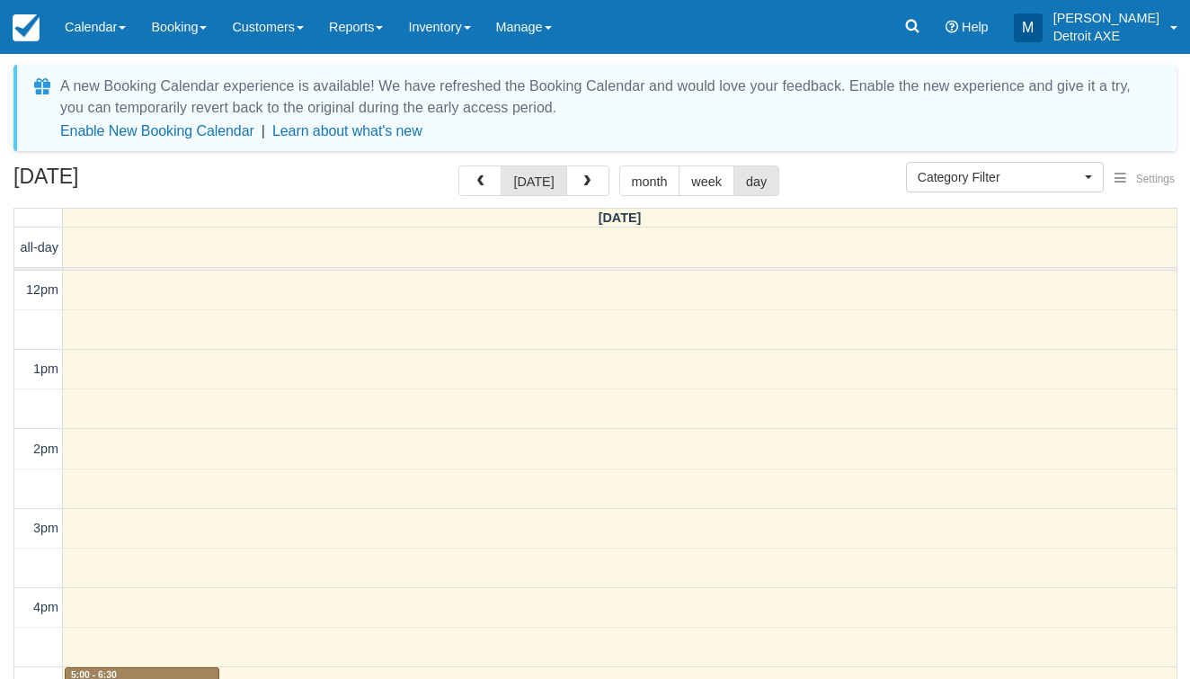
select select
